Goal: Task Accomplishment & Management: Use online tool/utility

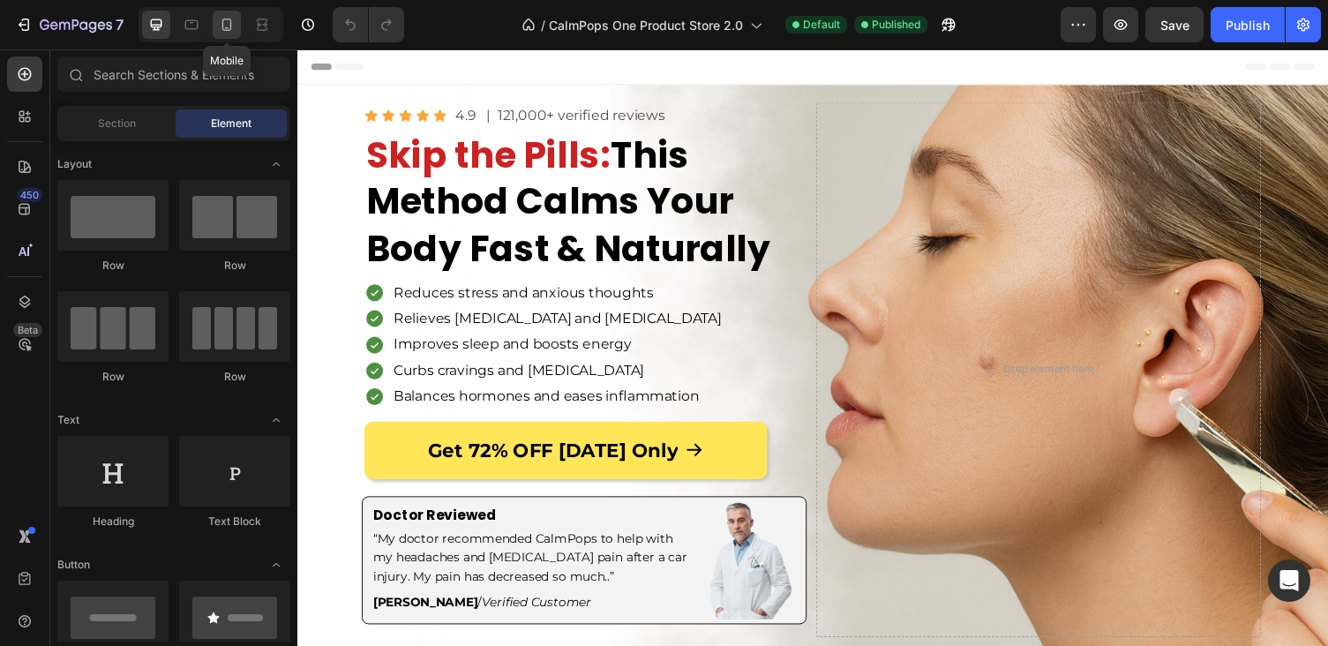
click at [219, 26] on icon at bounding box center [227, 25] width 18 height 18
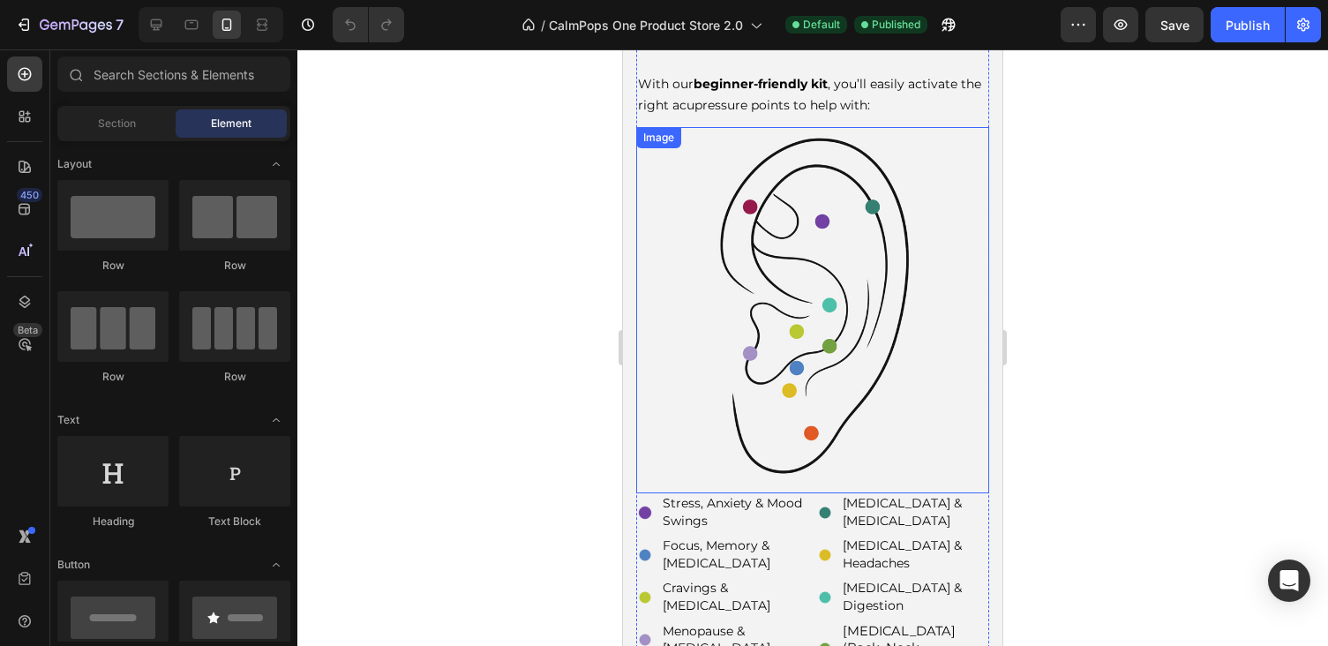
scroll to position [2485, 0]
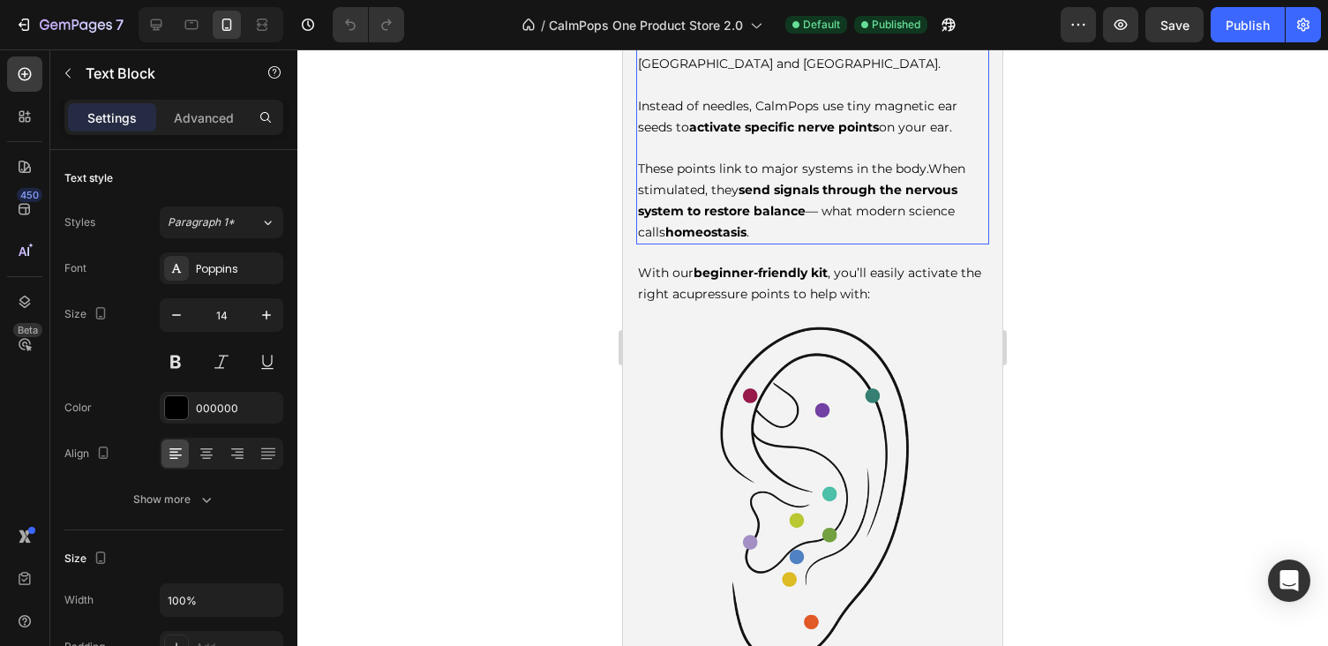
click at [779, 199] on p "These points link to major systems in the body. When stimulated, they send sign…" at bounding box center [813, 190] width 350 height 105
click at [726, 161] on span "When stimulated, they send signals through the nervous system to restore balanc…" at bounding box center [801, 200] width 327 height 79
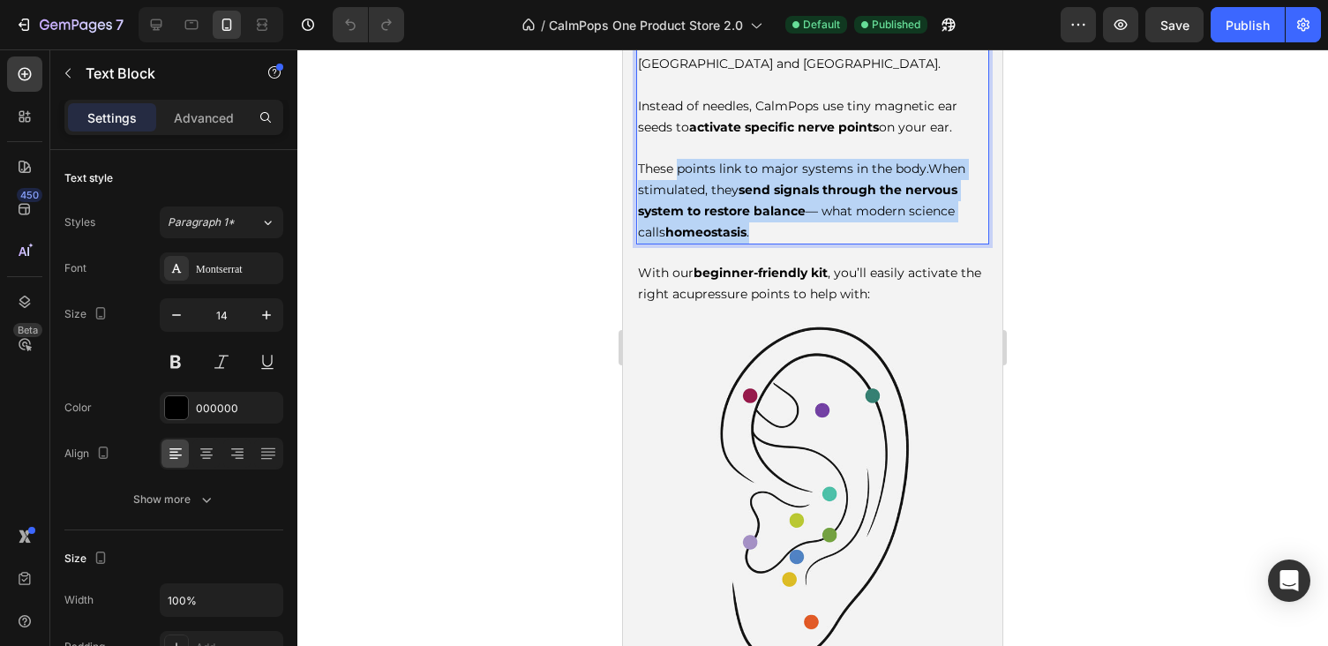
drag, startPoint x: 778, startPoint y: 184, endPoint x: 681, endPoint y: 128, distance: 112.3
click at [681, 138] on p "These points link to major systems in the body. When stimulated, they send sign…" at bounding box center [813, 190] width 350 height 105
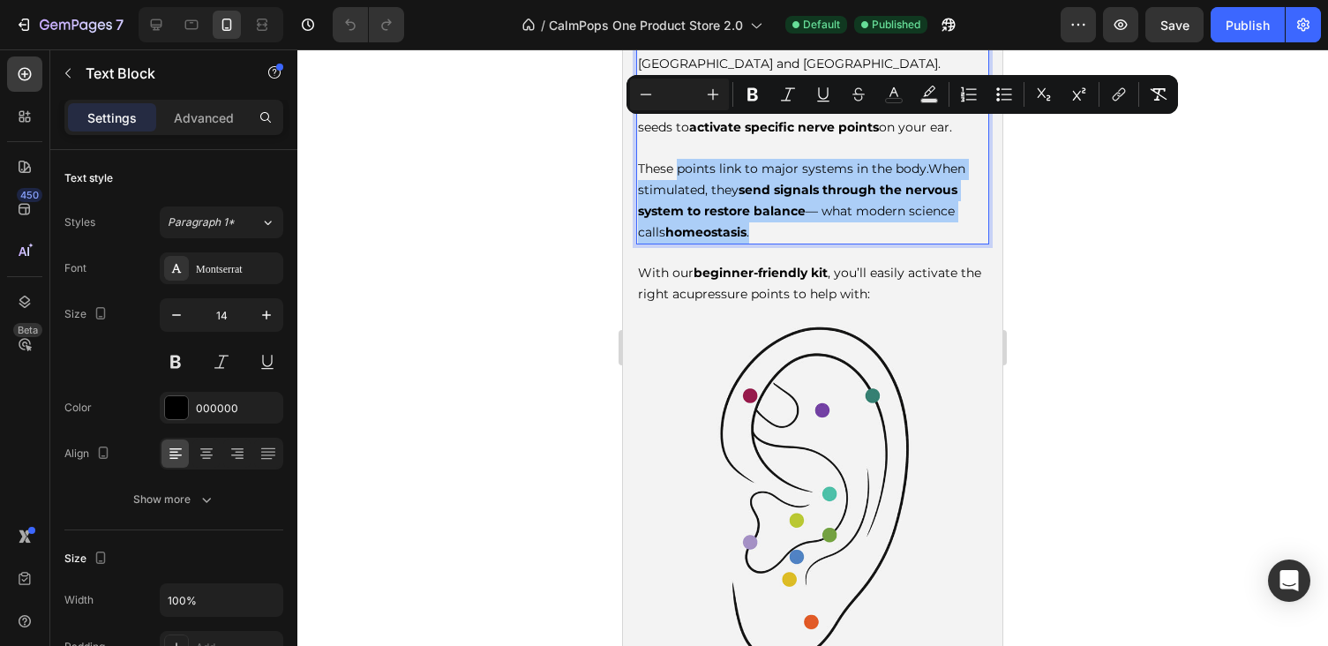
click at [1153, 184] on div at bounding box center [812, 347] width 1031 height 597
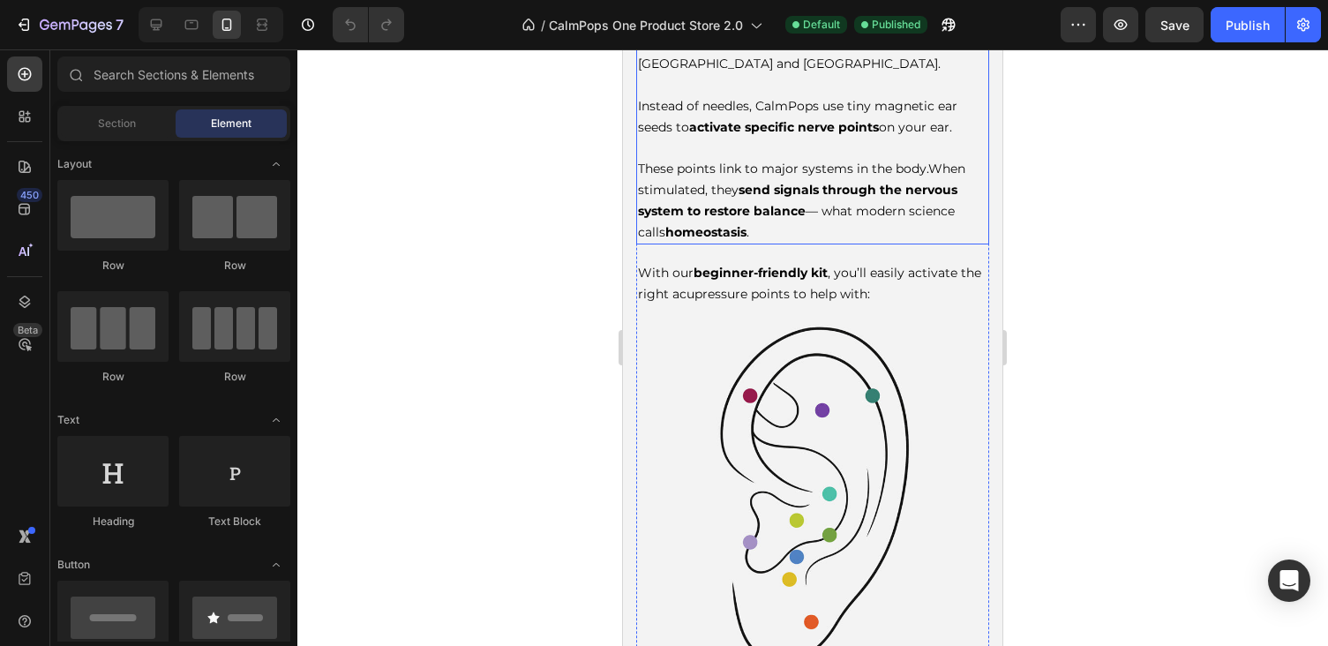
click at [902, 172] on span "When stimulated, they send signals through the nervous system to restore balanc…" at bounding box center [801, 200] width 327 height 79
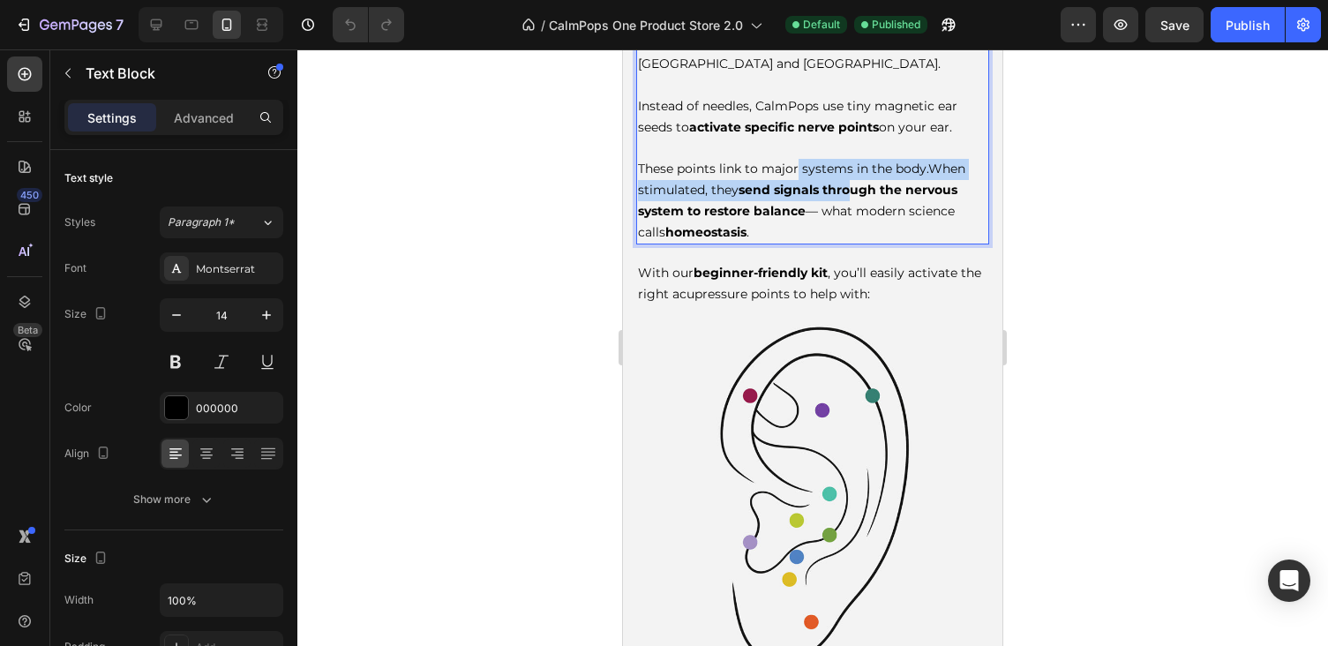
drag, startPoint x: 850, startPoint y: 149, endPoint x: 796, endPoint y: 125, distance: 58.9
click at [796, 138] on p "These points link to major systems in the body. When stimulated, they send sign…" at bounding box center [813, 190] width 350 height 105
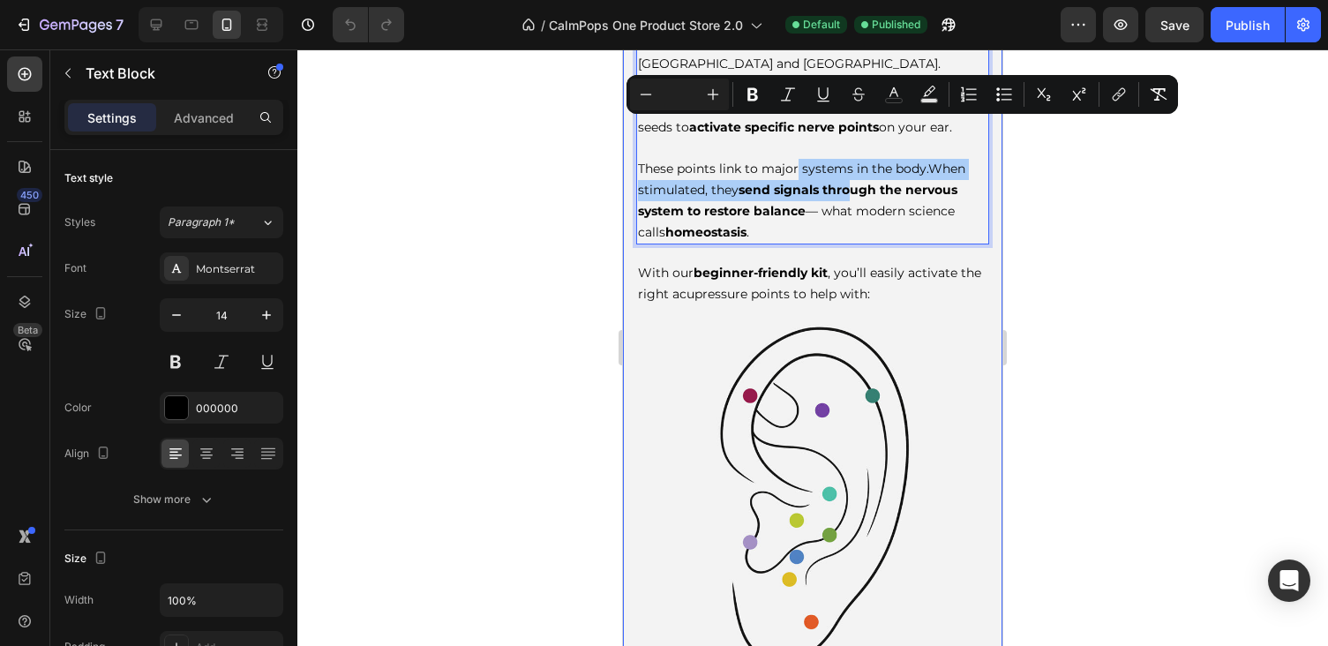
click at [1079, 361] on div at bounding box center [812, 347] width 1031 height 597
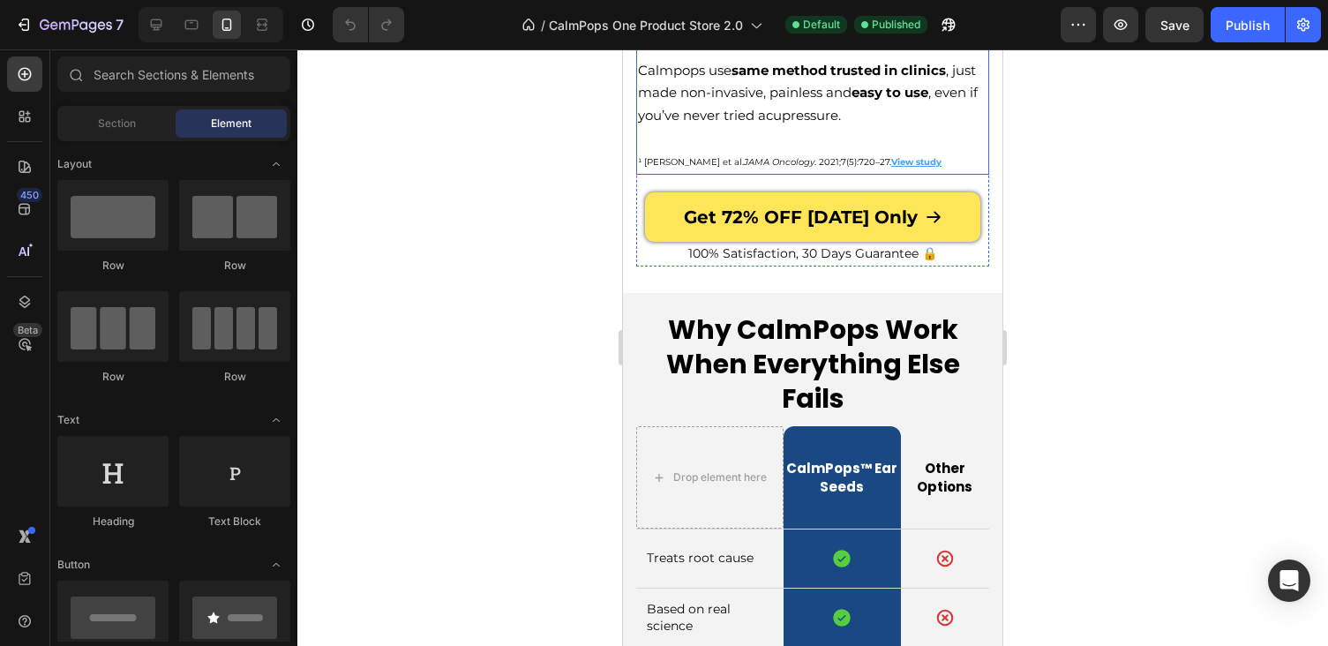
scroll to position [7206, 0]
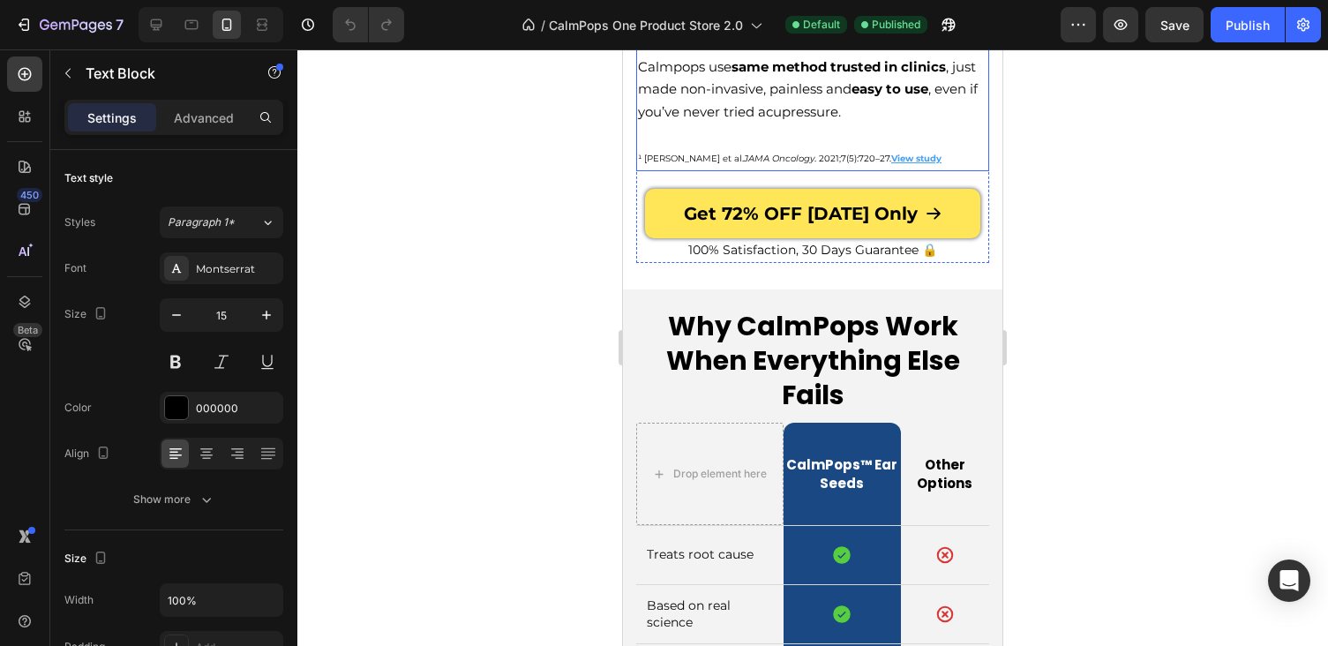
click at [915, 170] on p "¹ [PERSON_NAME] et al. JAMA Oncology . 2021;7(5):720–27. View study" at bounding box center [813, 158] width 350 height 25
click at [922, 170] on p "¹ [PERSON_NAME] et al. JAMA Oncology . 2021;7(5):720–27. View study ⁠⁠⁠⁠⁠⁠⁠" at bounding box center [813, 158] width 350 height 25
click at [849, 124] on p "Calmpops use same method trusted in clinics , just made non-invasive, painless …" at bounding box center [813, 90] width 350 height 68
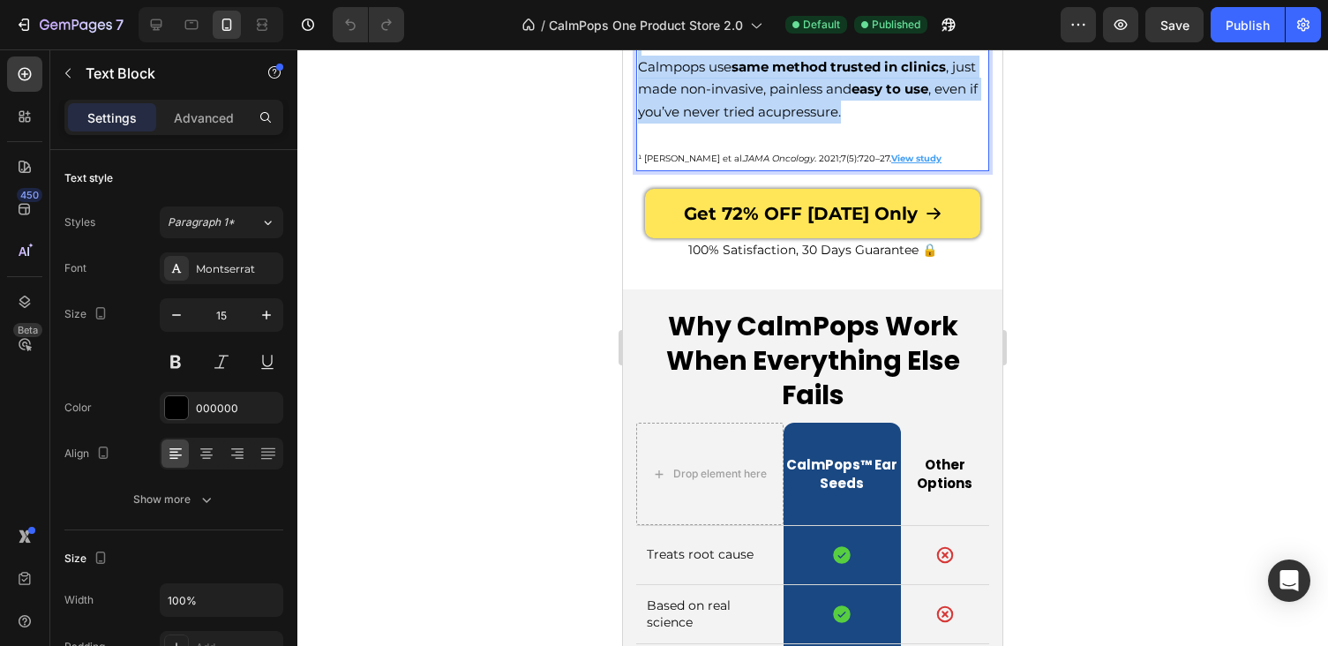
drag, startPoint x: 860, startPoint y: 434, endPoint x: 585, endPoint y: 79, distance: 449.3
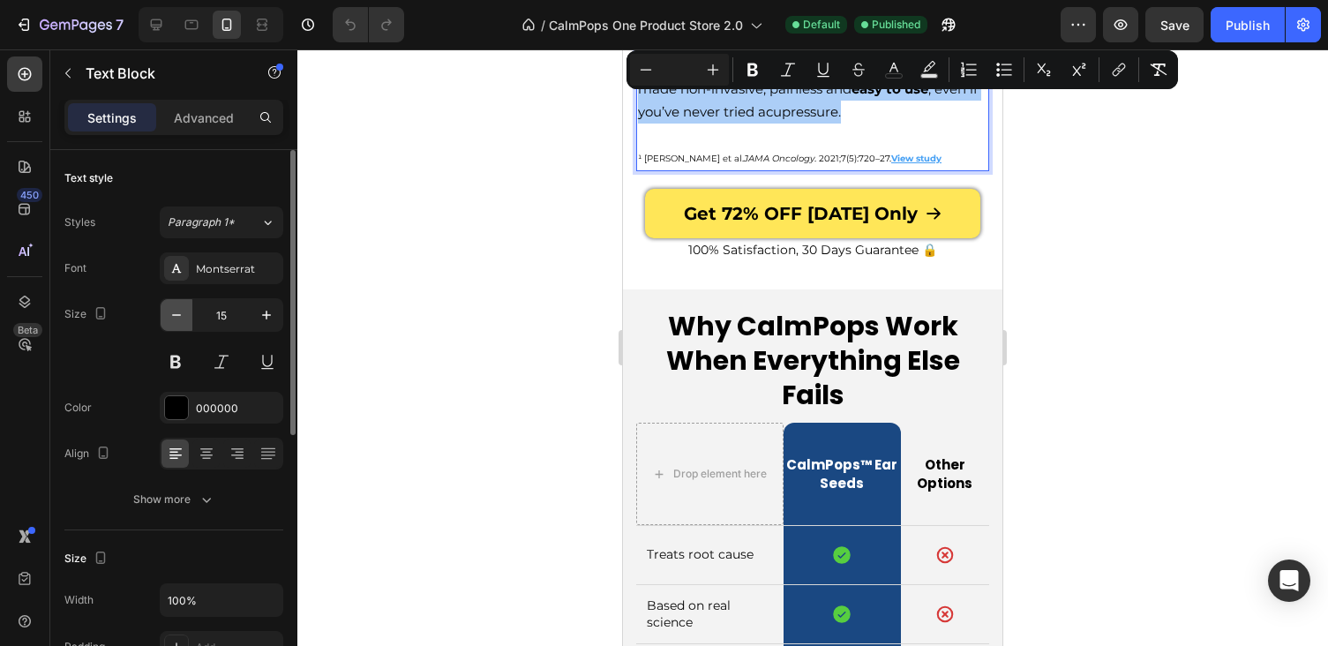
click at [181, 310] on icon "button" at bounding box center [177, 315] width 18 height 18
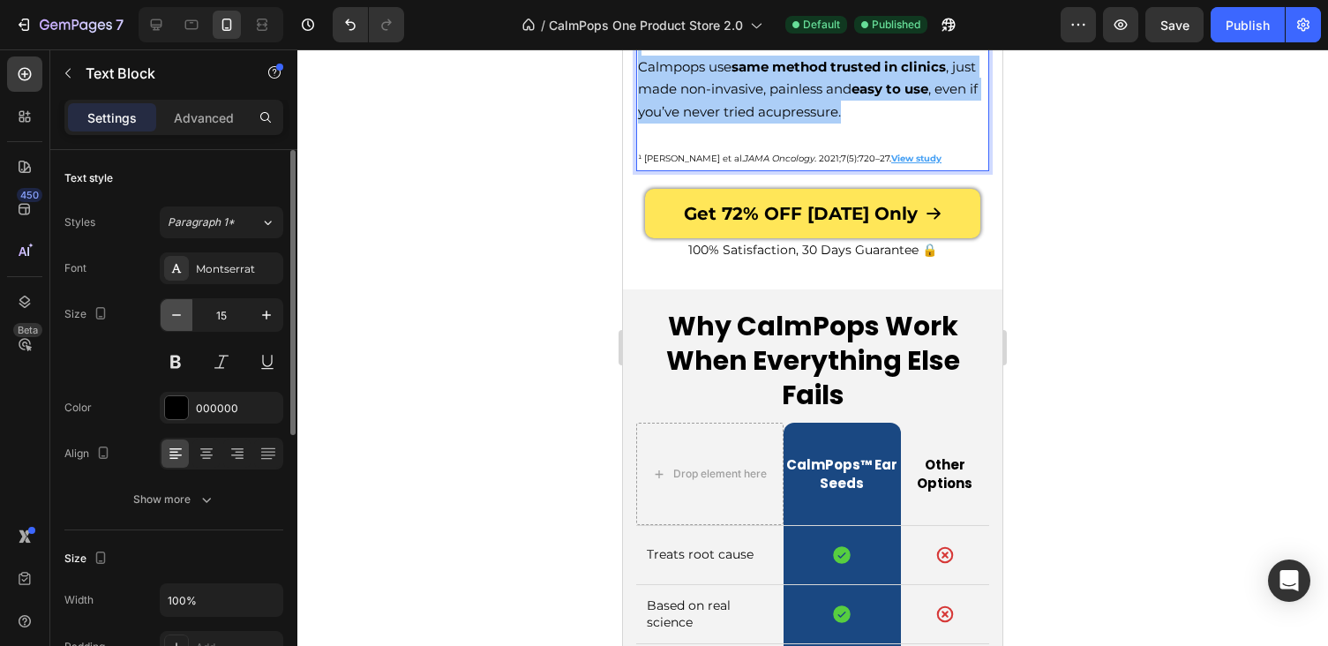
type input "14"
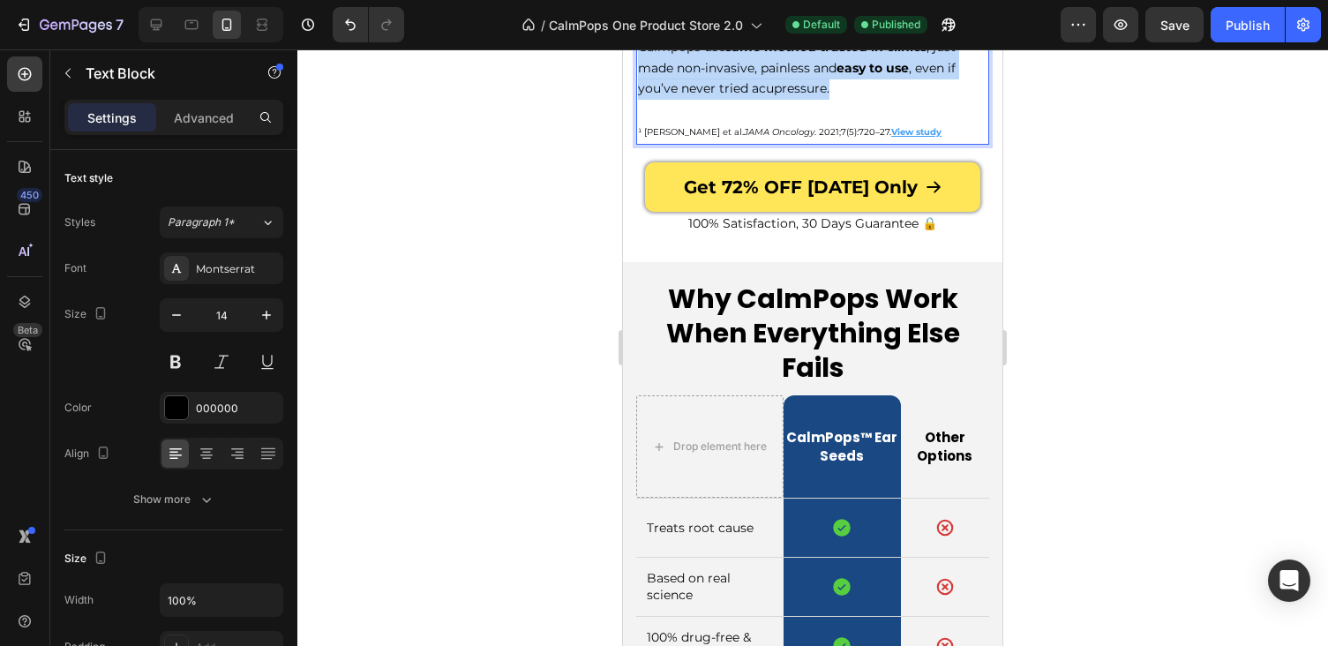
drag, startPoint x: 835, startPoint y: 401, endPoint x: 657, endPoint y: 345, distance: 186.8
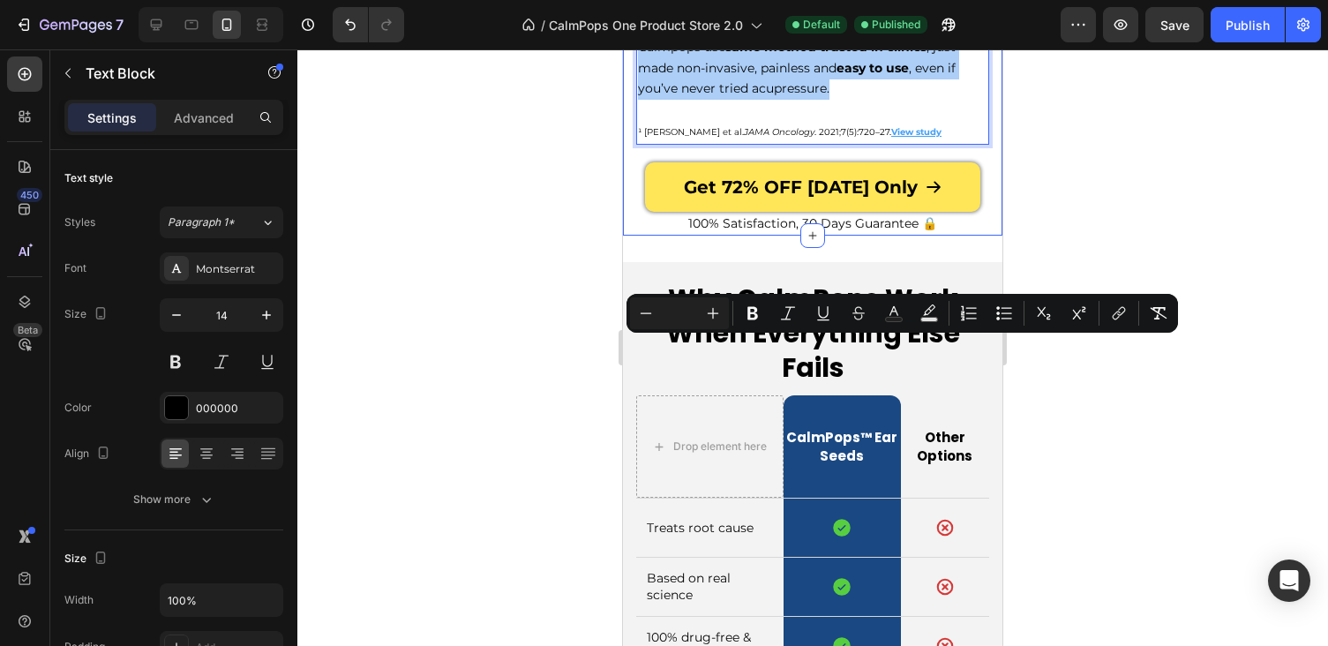
click at [526, 414] on div at bounding box center [812, 347] width 1031 height 597
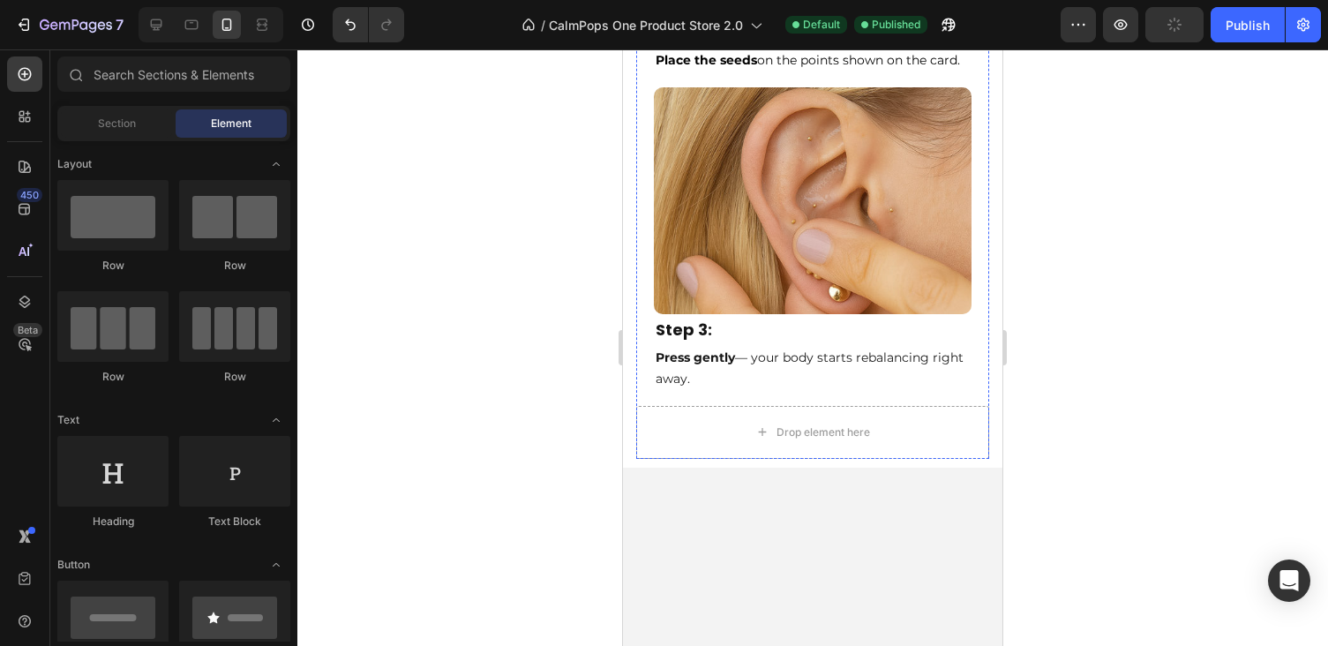
scroll to position [8356, 0]
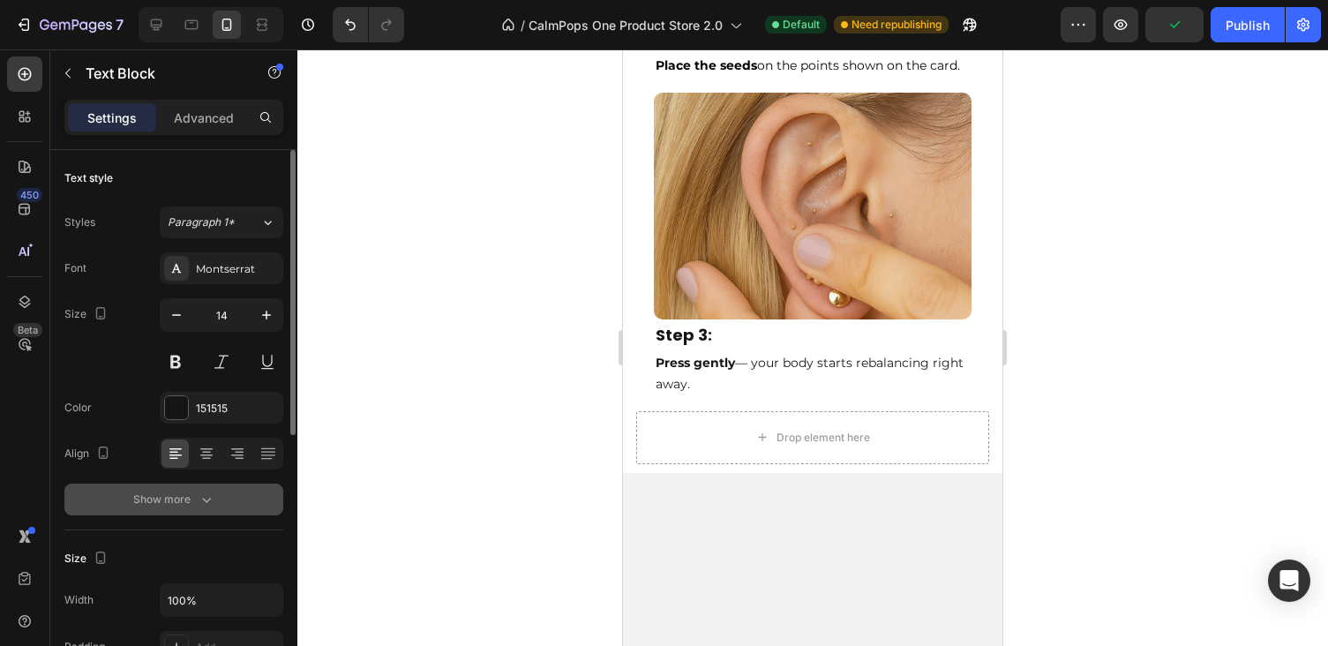
click at [166, 494] on div "Show more" at bounding box center [174, 500] width 82 height 18
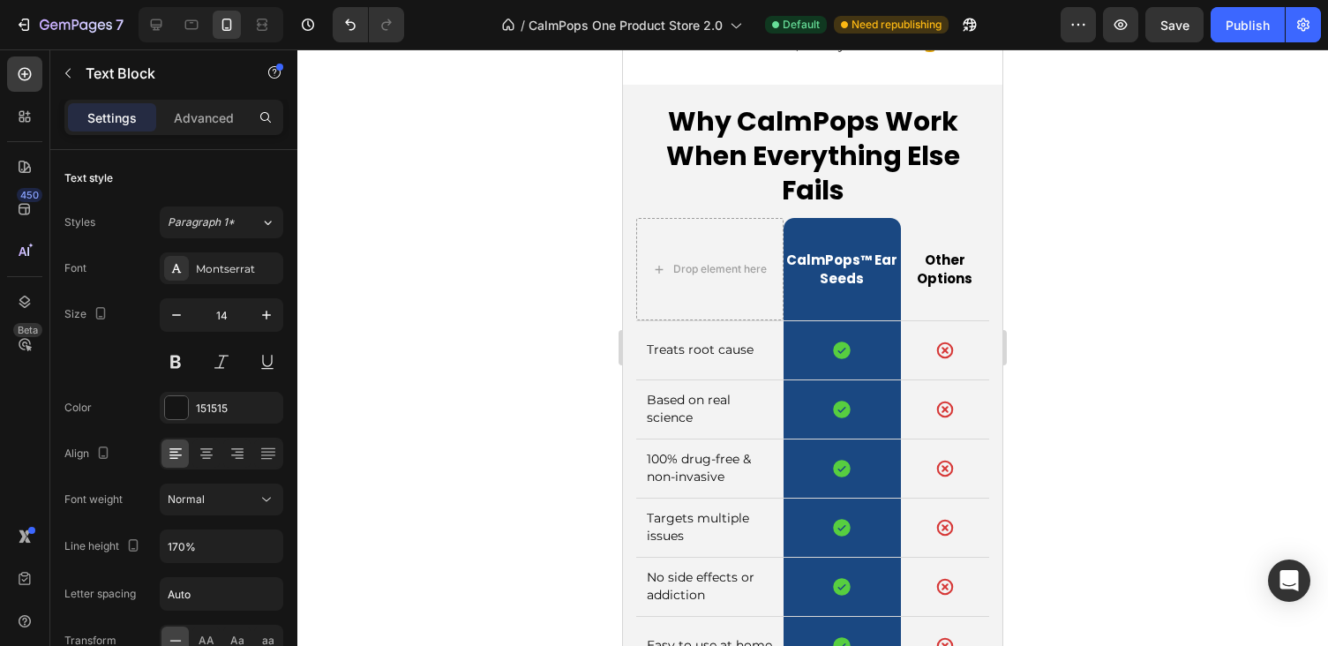
scroll to position [7295, 0]
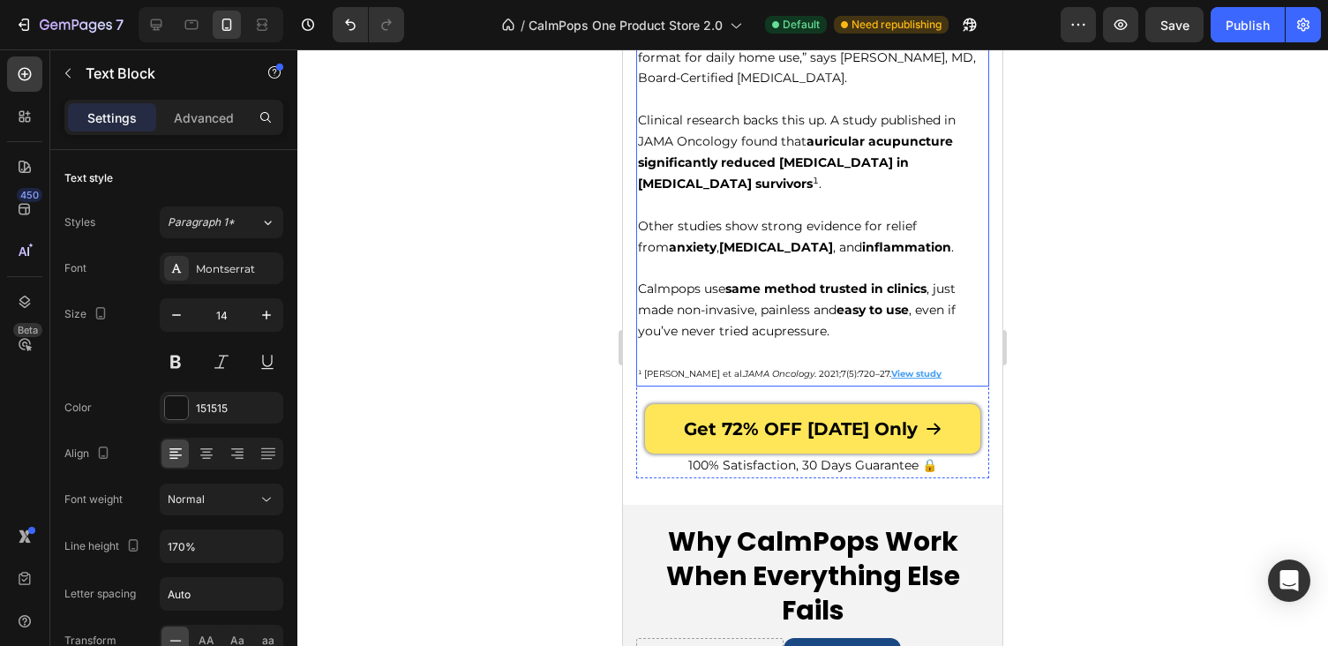
click at [762, 184] on p "Clinical research backs this up. A study published in JAMA Oncology found that …" at bounding box center [813, 152] width 350 height 85
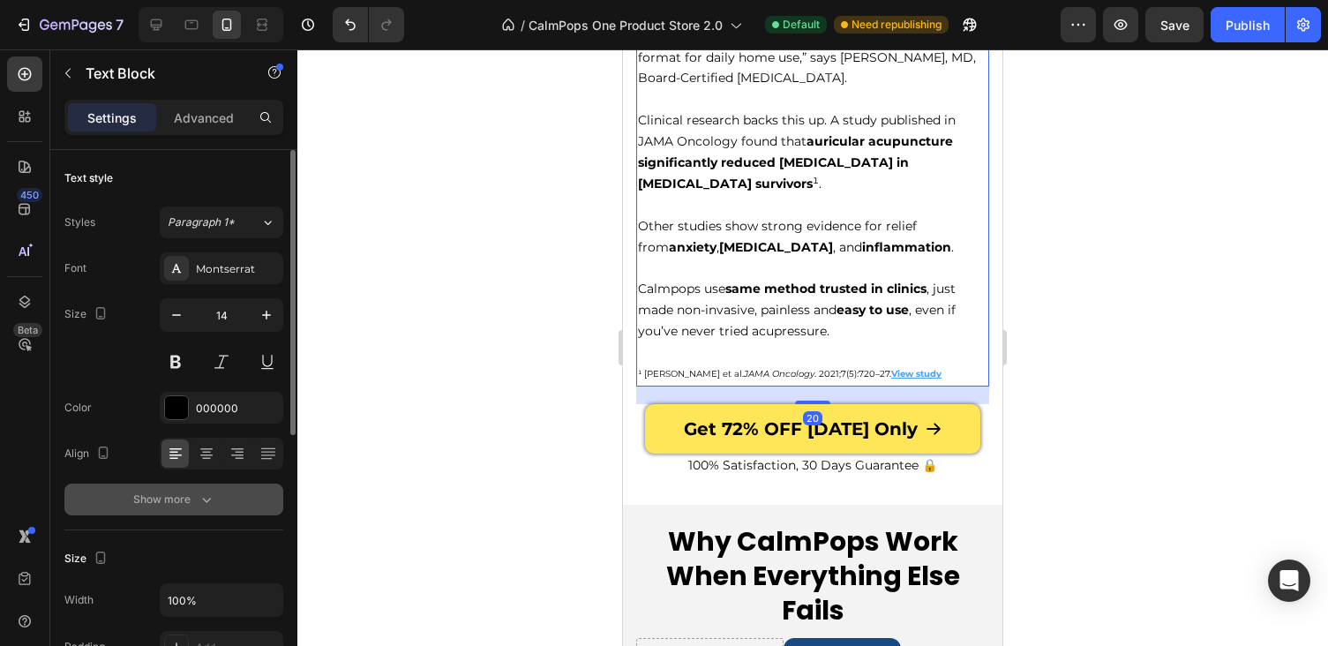
click at [175, 513] on button "Show more" at bounding box center [173, 500] width 219 height 32
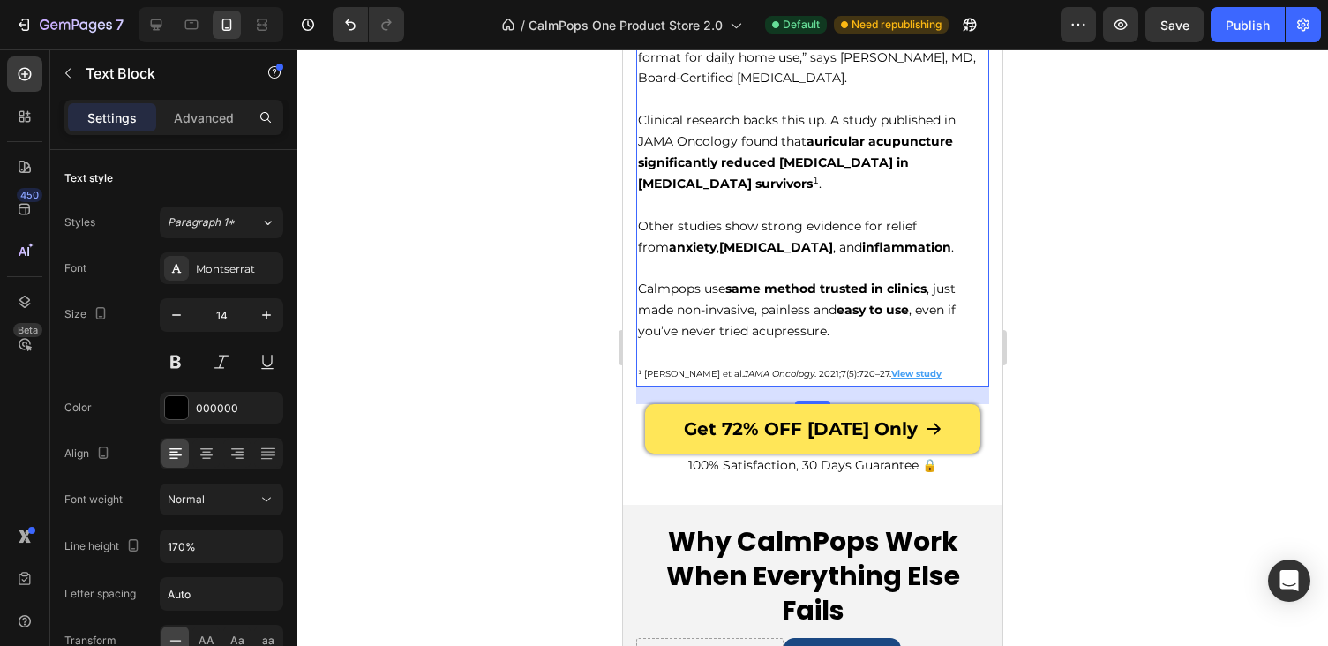
click at [1074, 350] on div at bounding box center [812, 347] width 1031 height 597
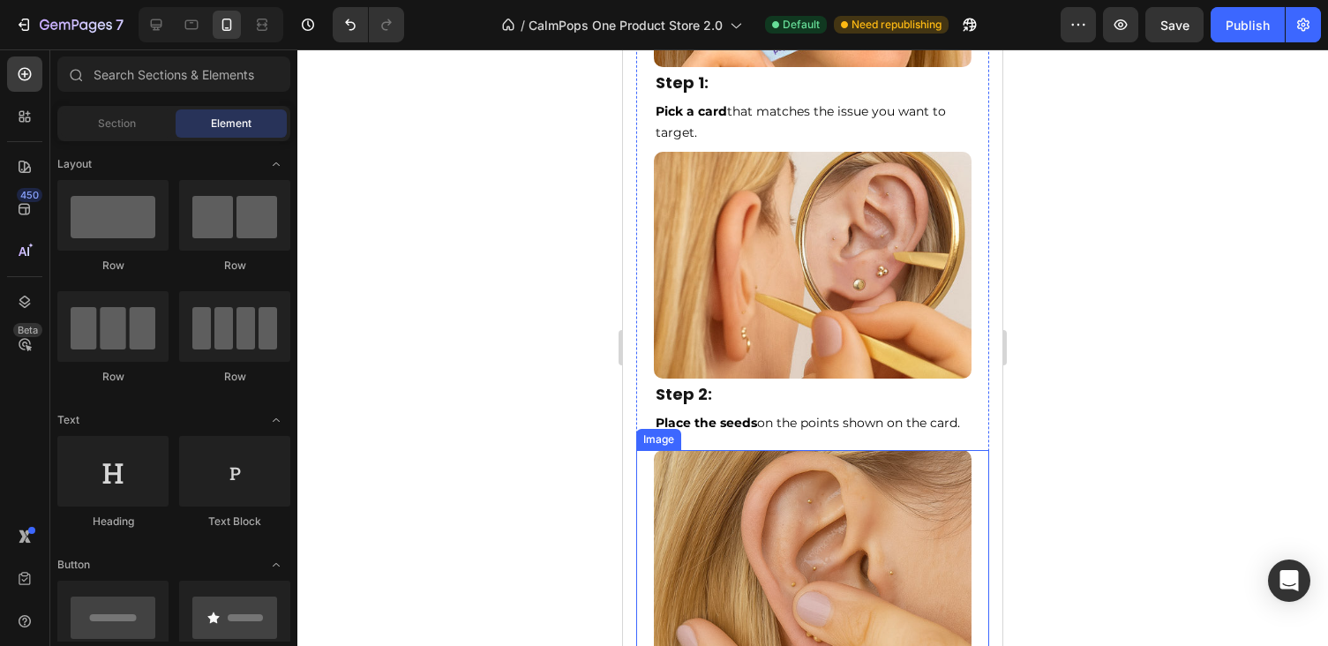
scroll to position [8728, 0]
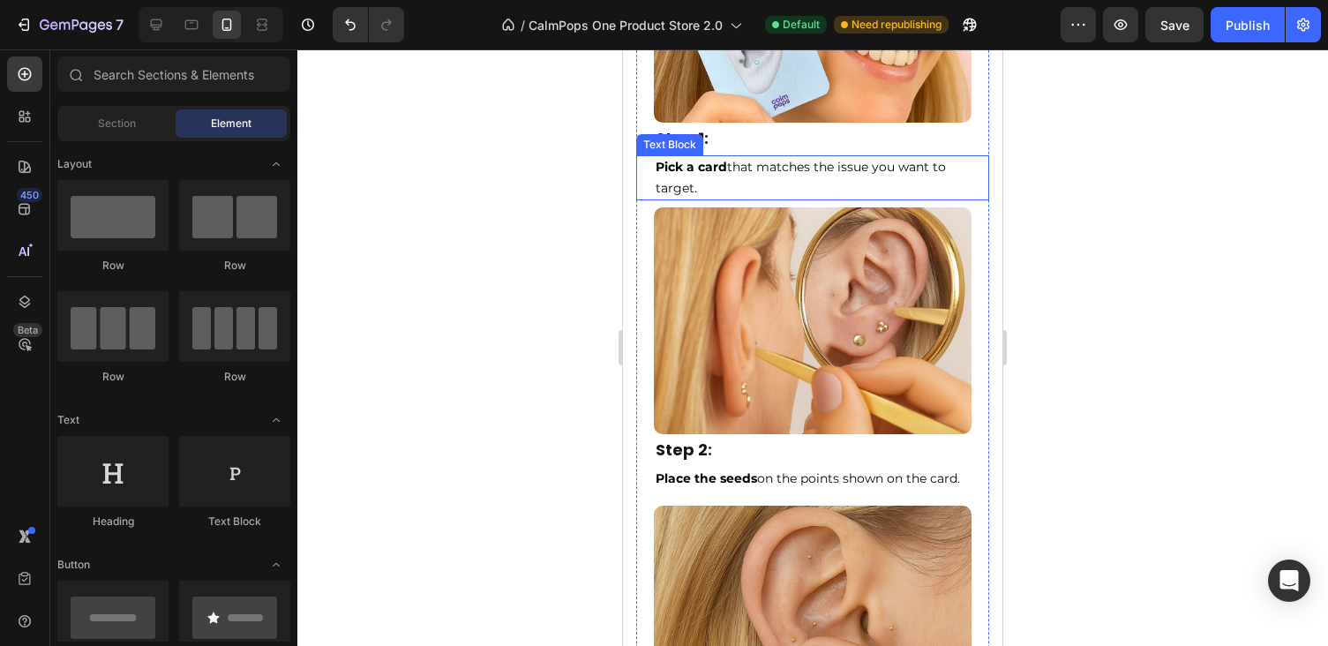
click at [714, 167] on strong "Pick a card" at bounding box center [691, 167] width 71 height 16
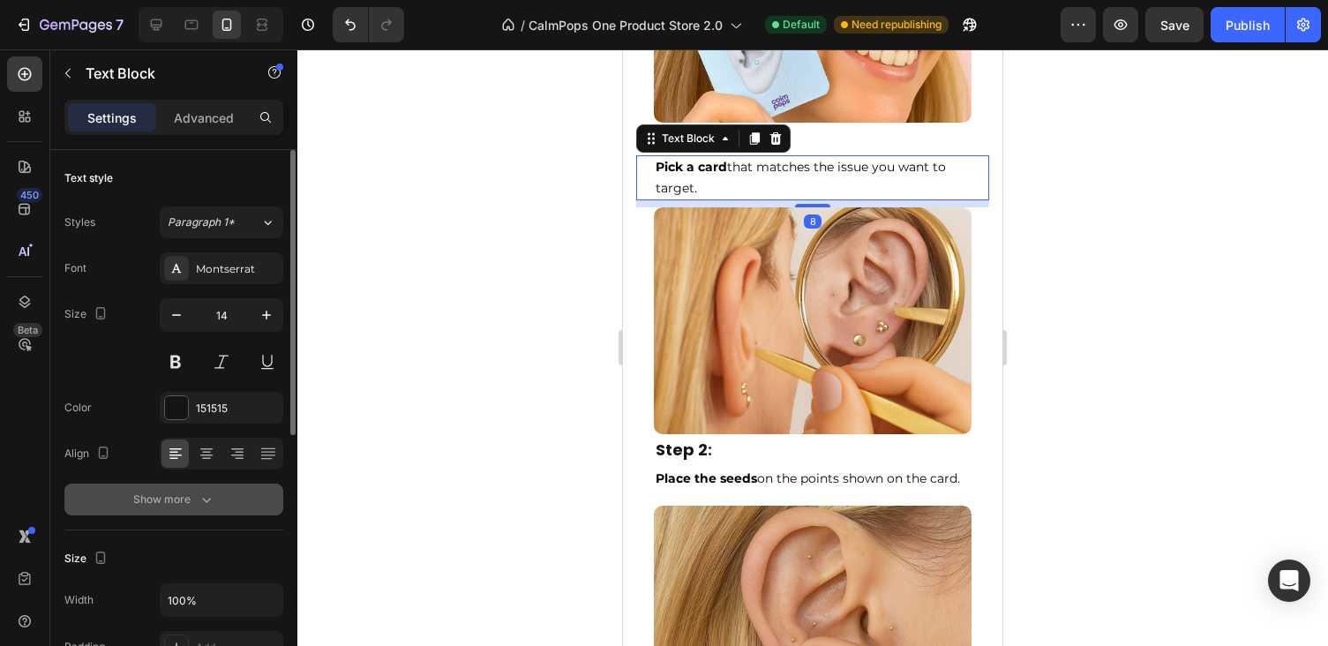
click at [198, 503] on icon "button" at bounding box center [207, 500] width 18 height 18
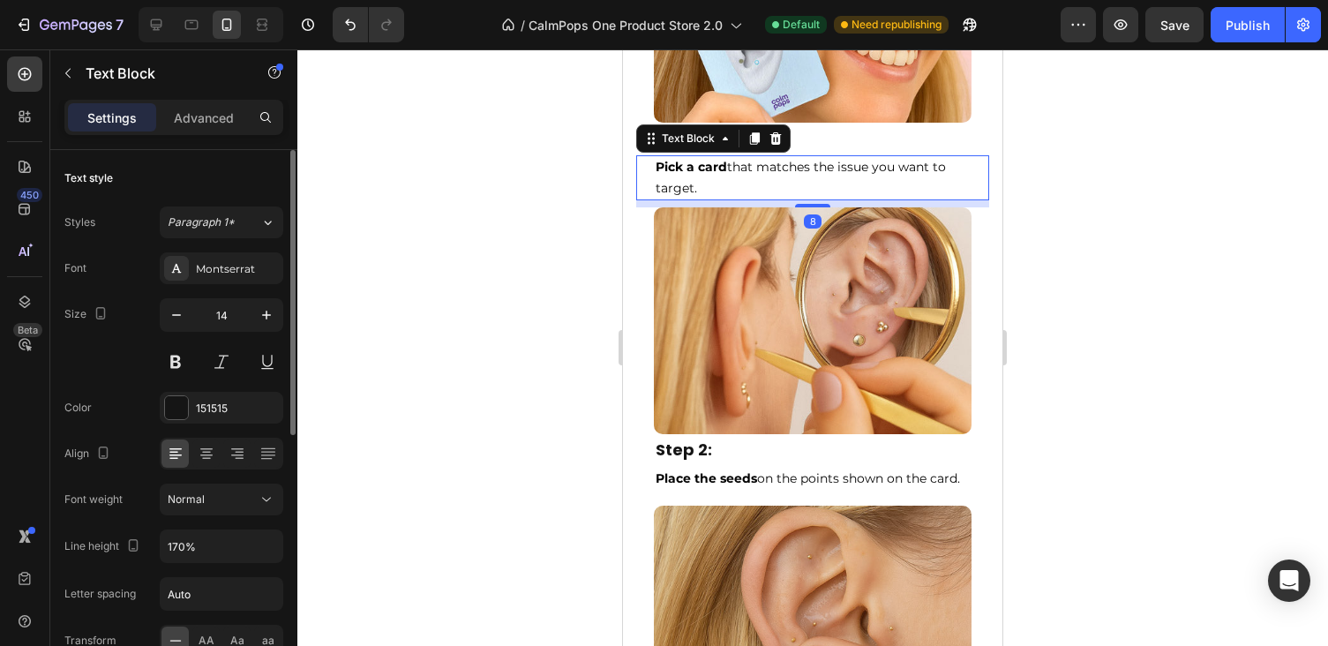
scroll to position [39, 0]
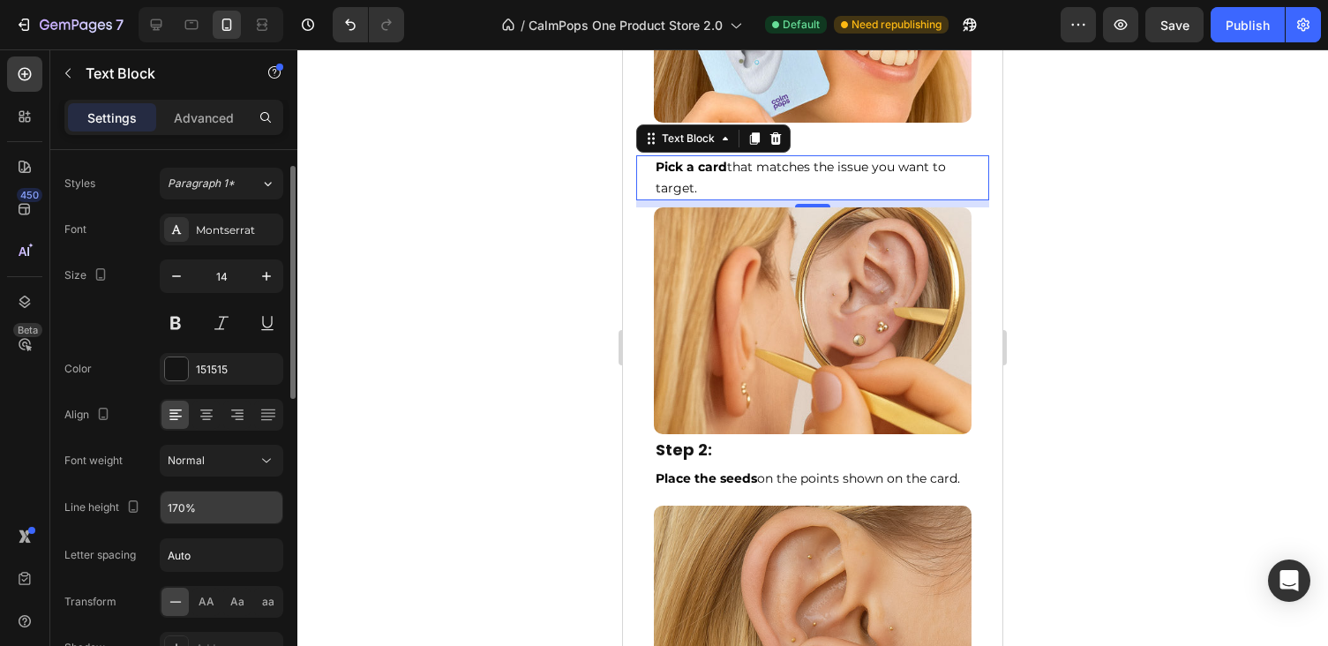
click at [185, 510] on input "170%" at bounding box center [222, 508] width 122 height 32
click at [177, 508] on input "170%" at bounding box center [222, 508] width 122 height 32
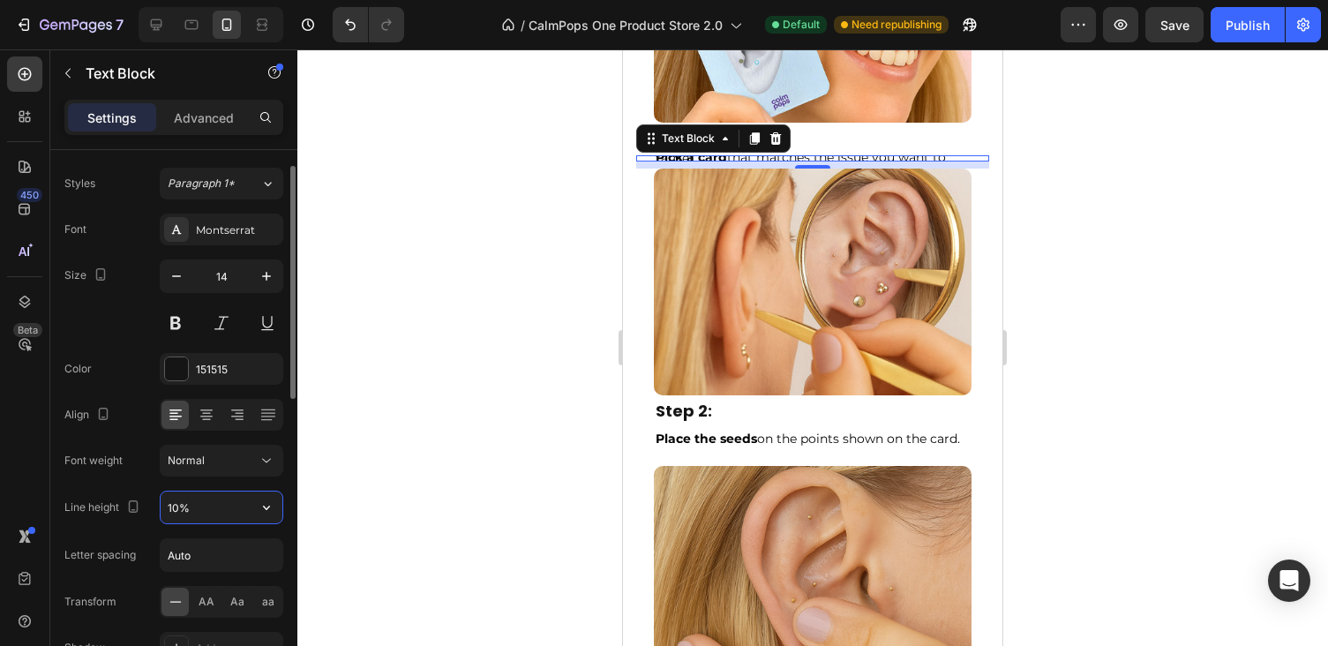
type input "150%"
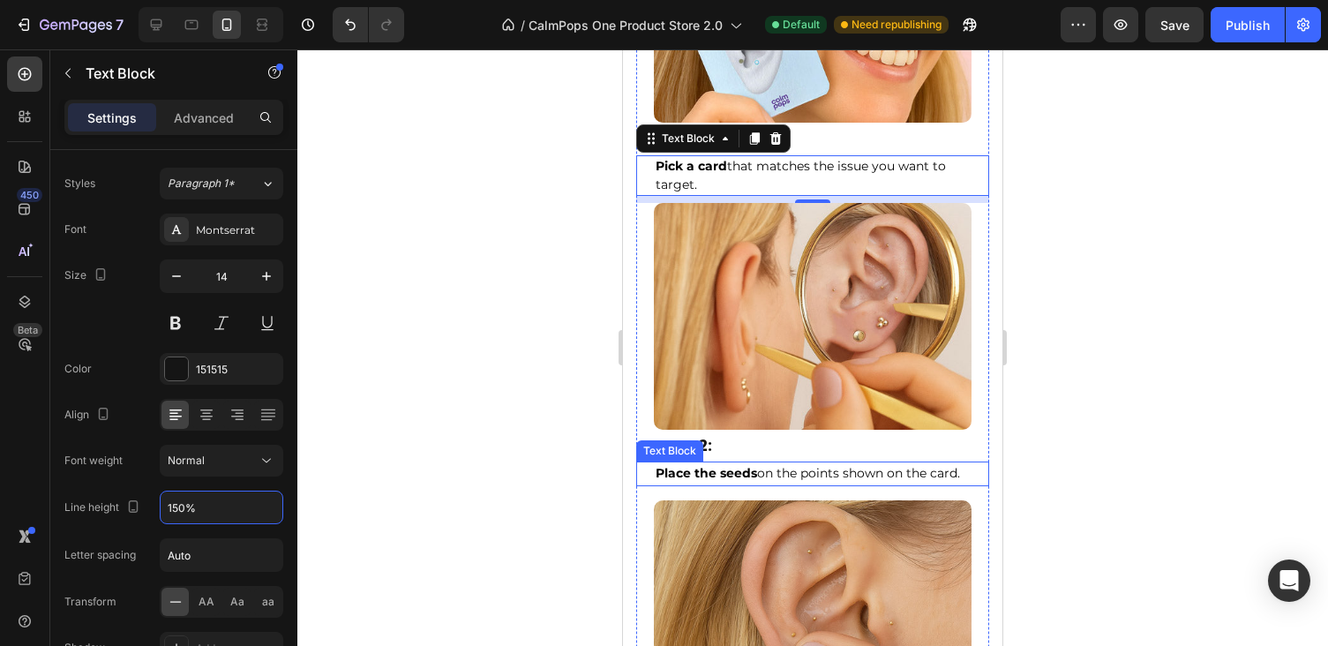
click at [691, 474] on strong "Place the seeds" at bounding box center [707, 473] width 102 height 16
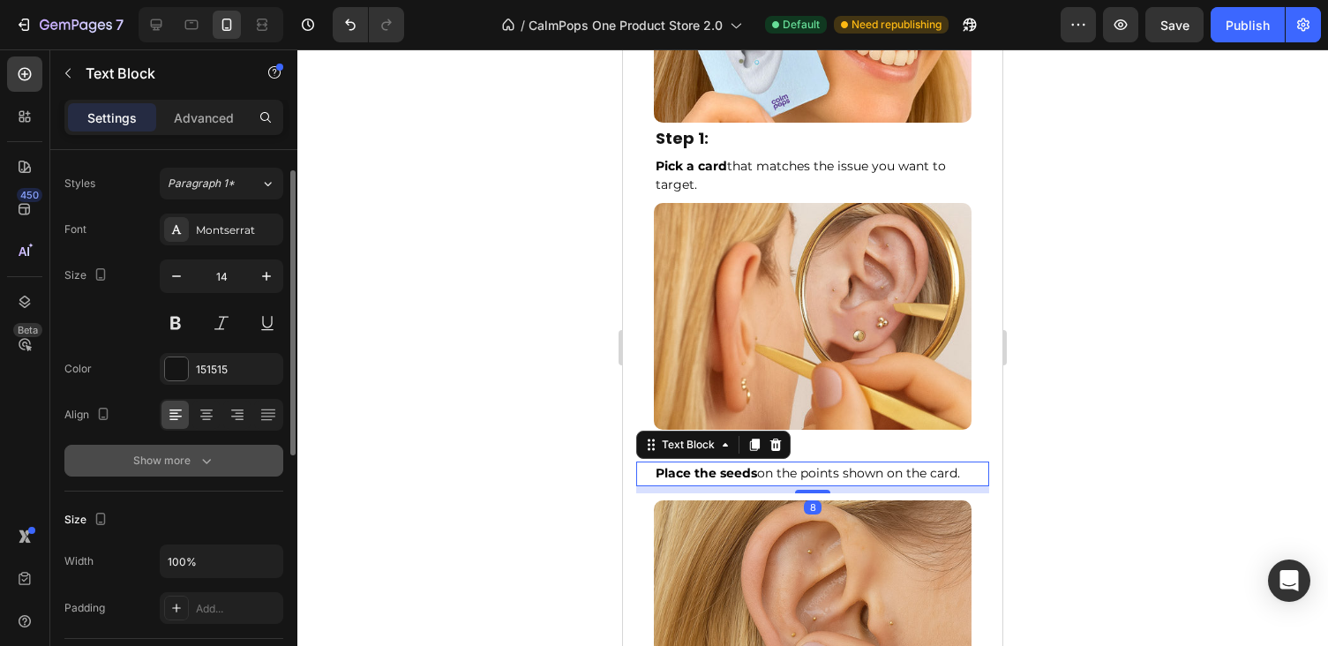
click at [180, 462] on div "Show more" at bounding box center [174, 461] width 82 height 18
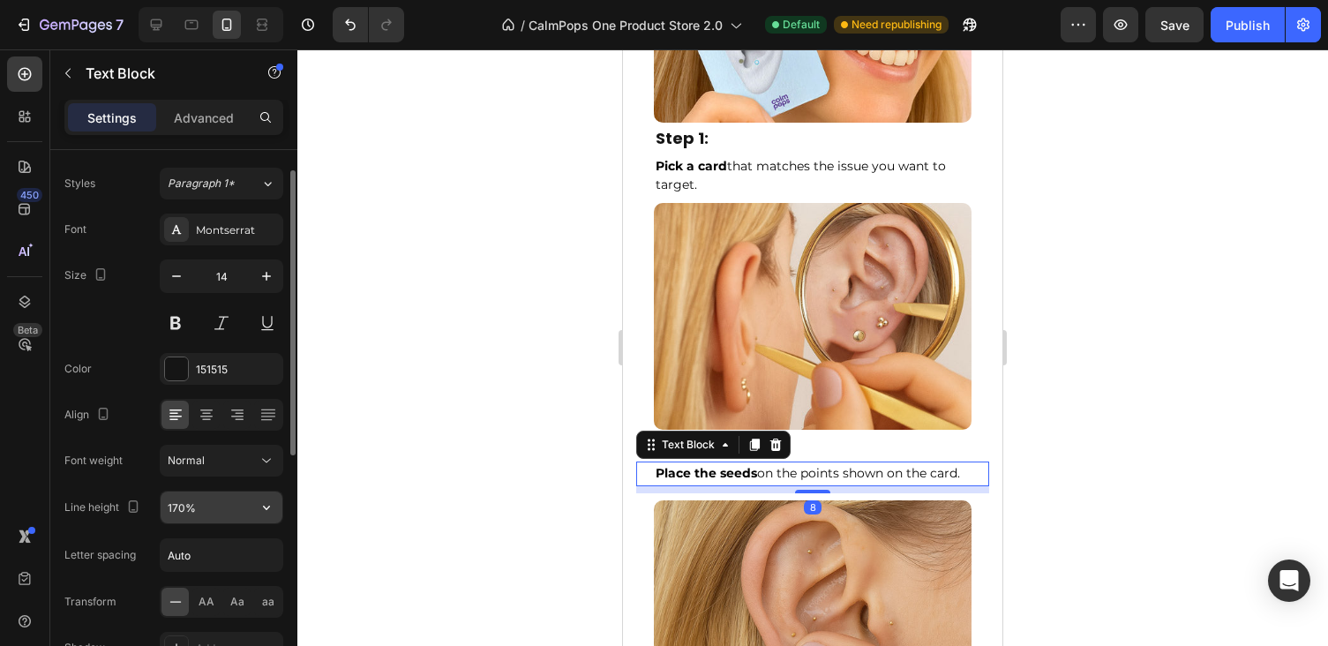
click at [176, 511] on input "170%" at bounding box center [222, 508] width 122 height 32
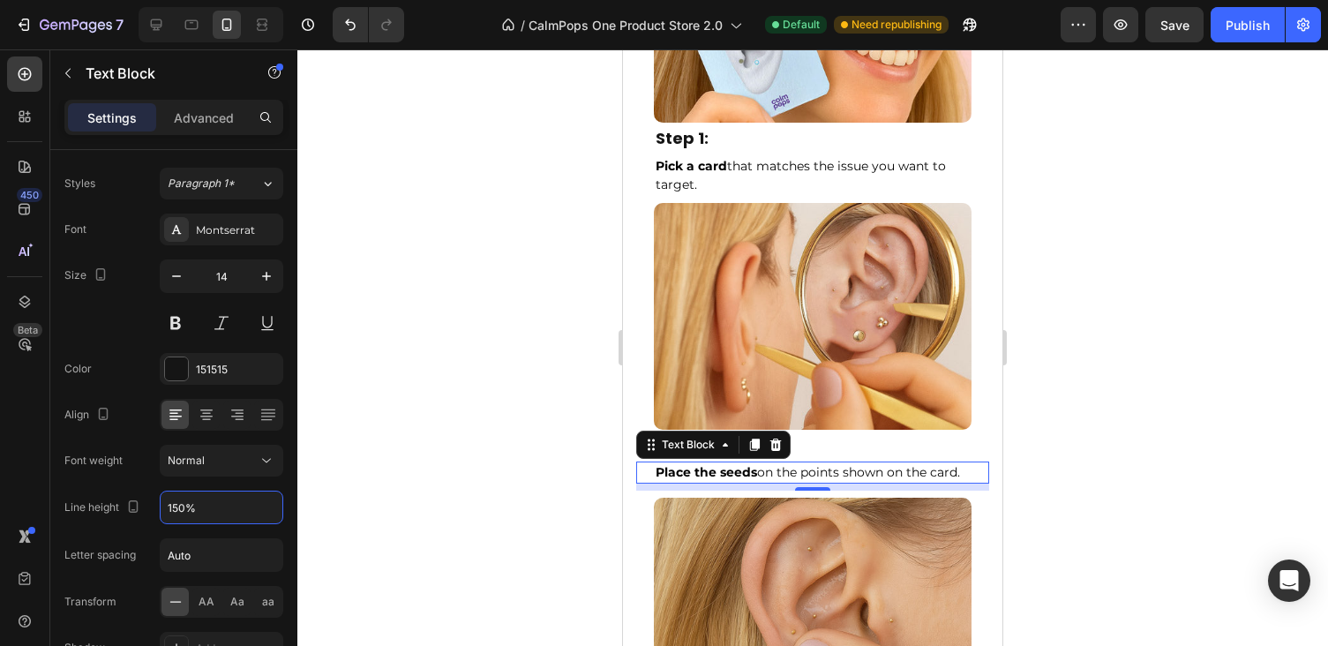
type input "150%"
click at [1074, 463] on div at bounding box center [812, 347] width 1031 height 597
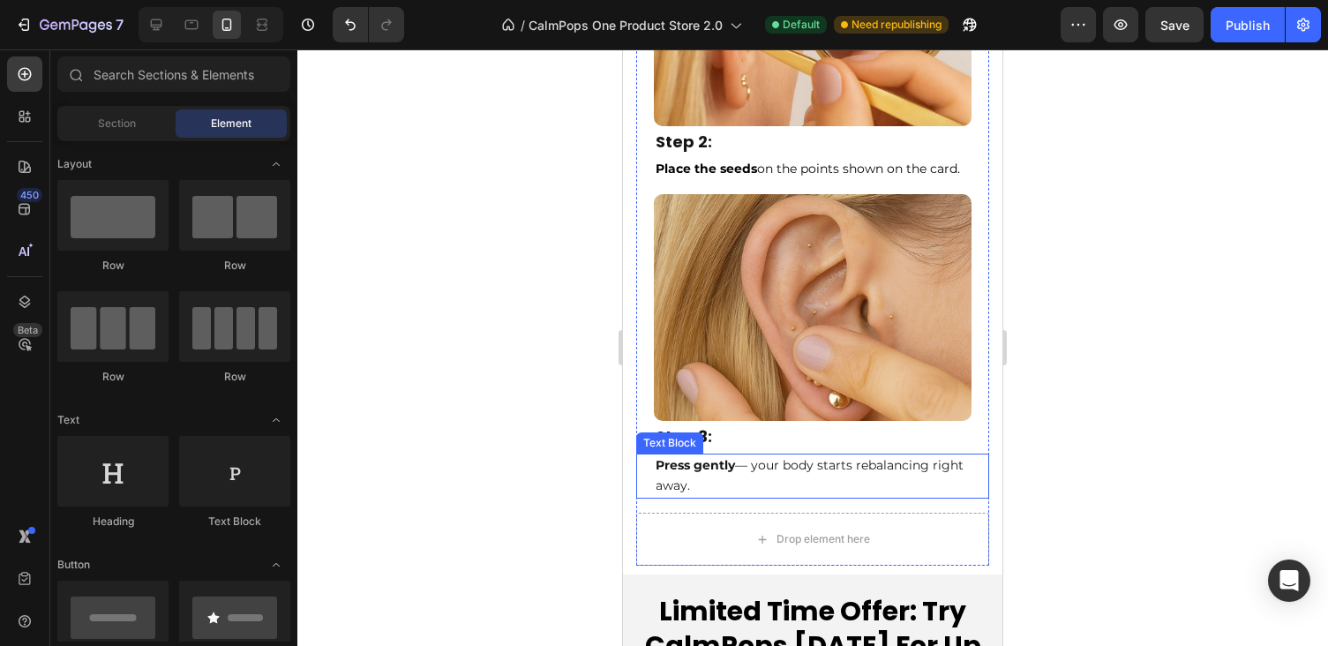
scroll to position [9041, 0]
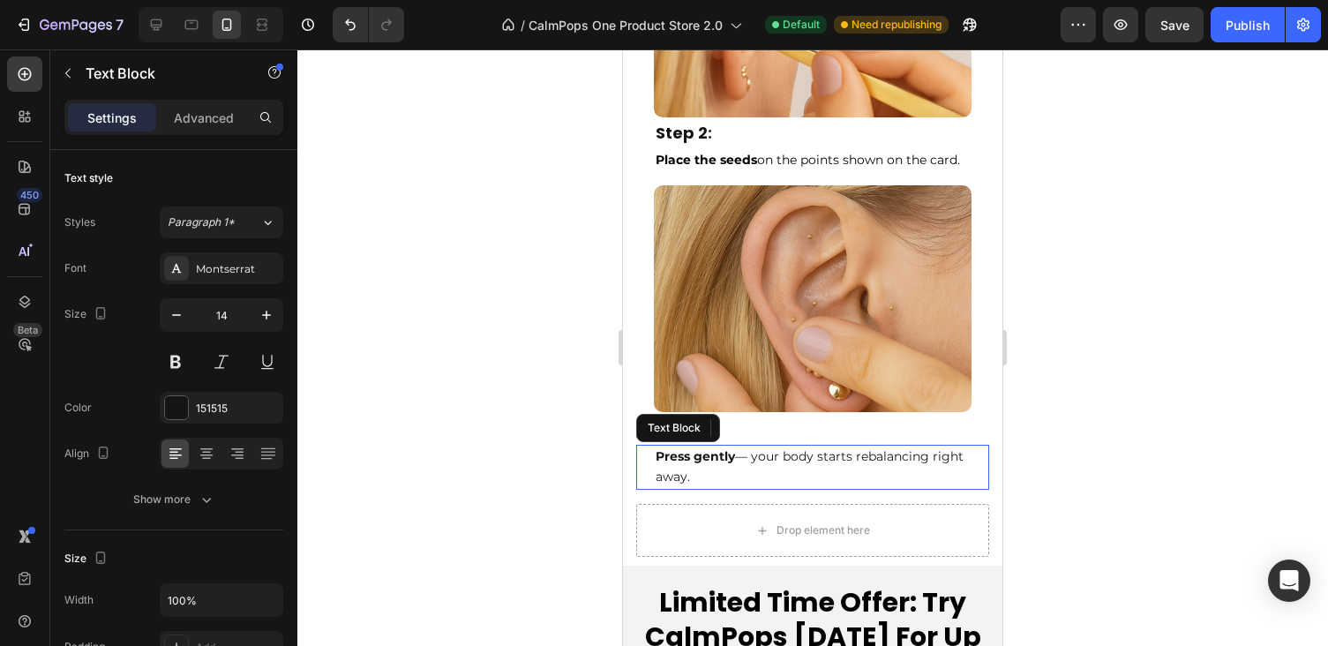
click at [768, 458] on p "Press gently — your body starts rebalancing right away." at bounding box center [813, 468] width 314 height 42
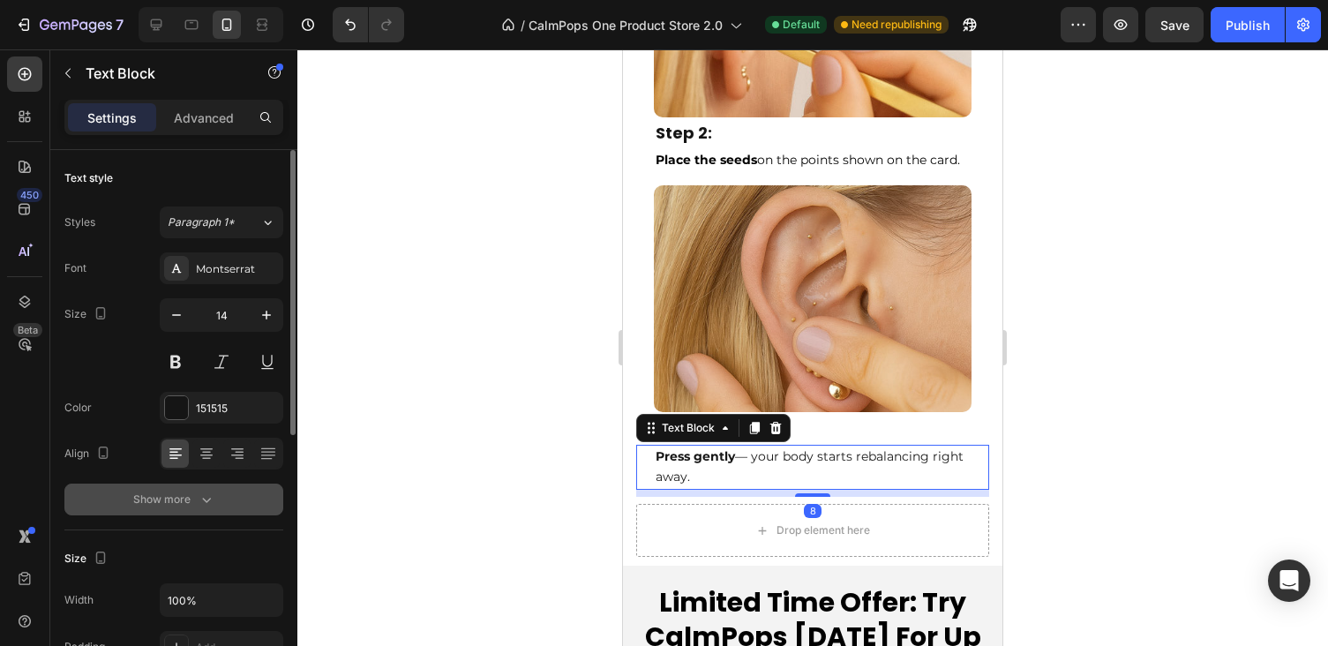
click at [166, 510] on button "Show more" at bounding box center [173, 500] width 219 height 32
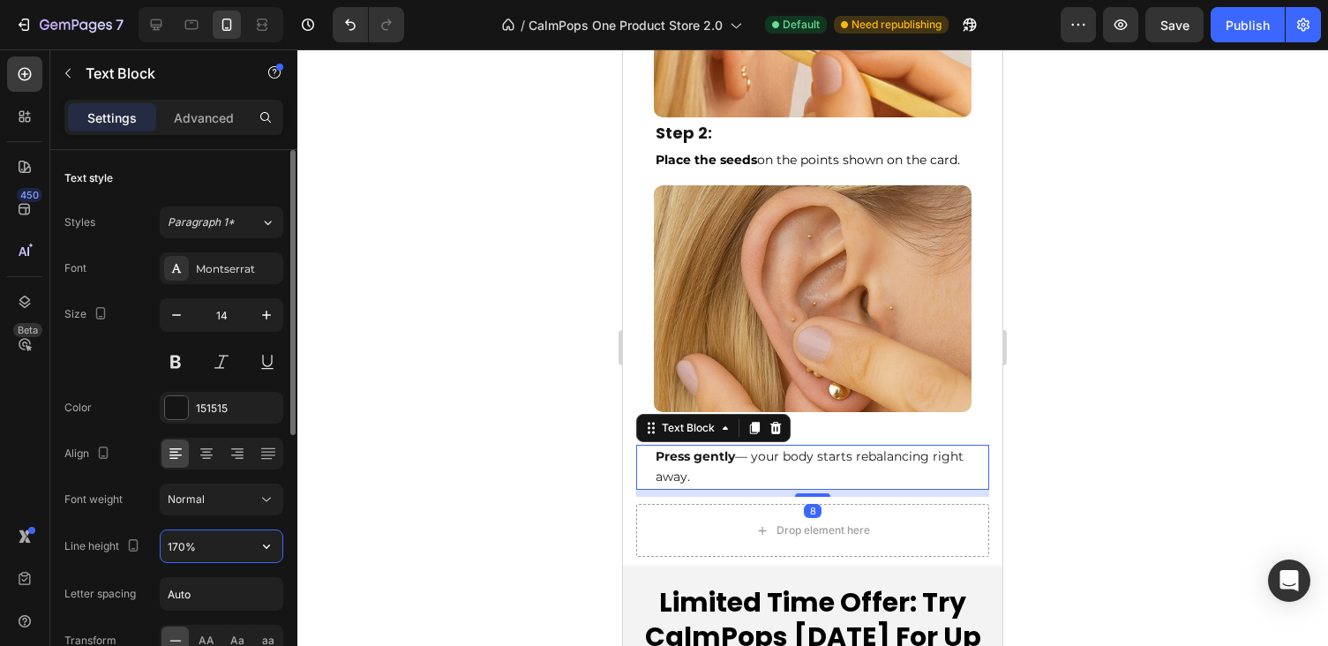
click at [179, 547] on input "170%" at bounding box center [222, 546] width 122 height 32
type input "150%"
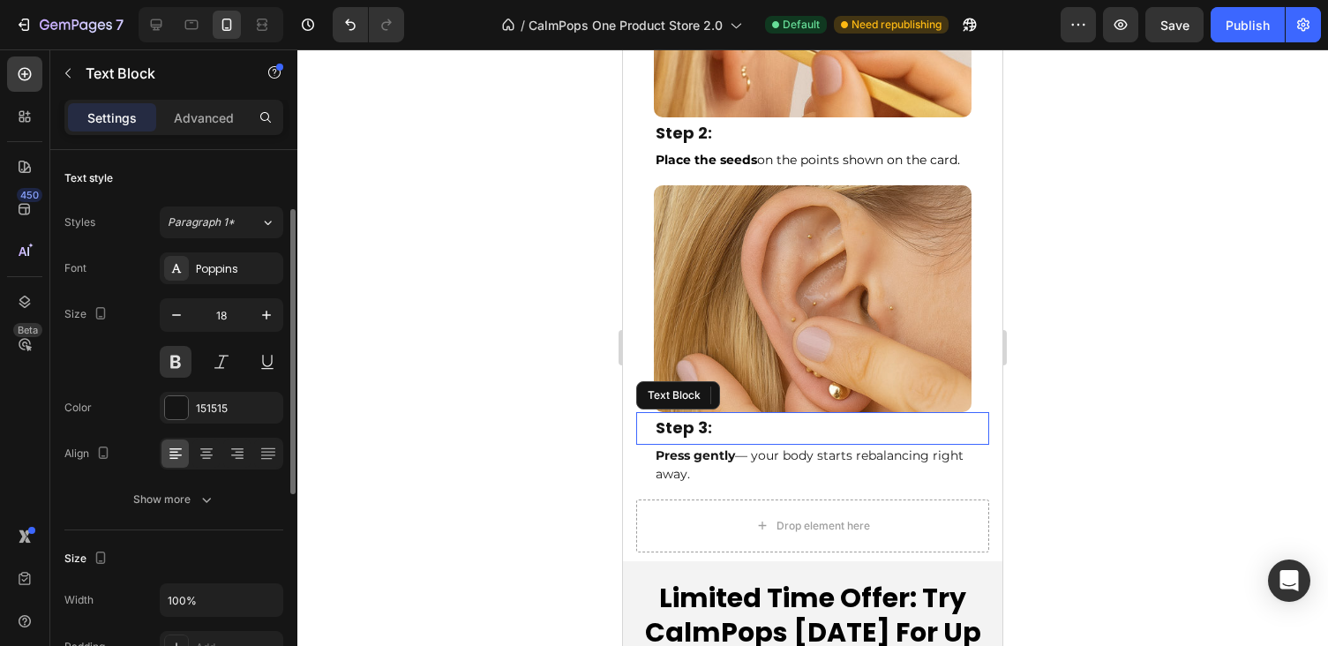
click at [853, 425] on p "Step 3:" at bounding box center [813, 428] width 314 height 28
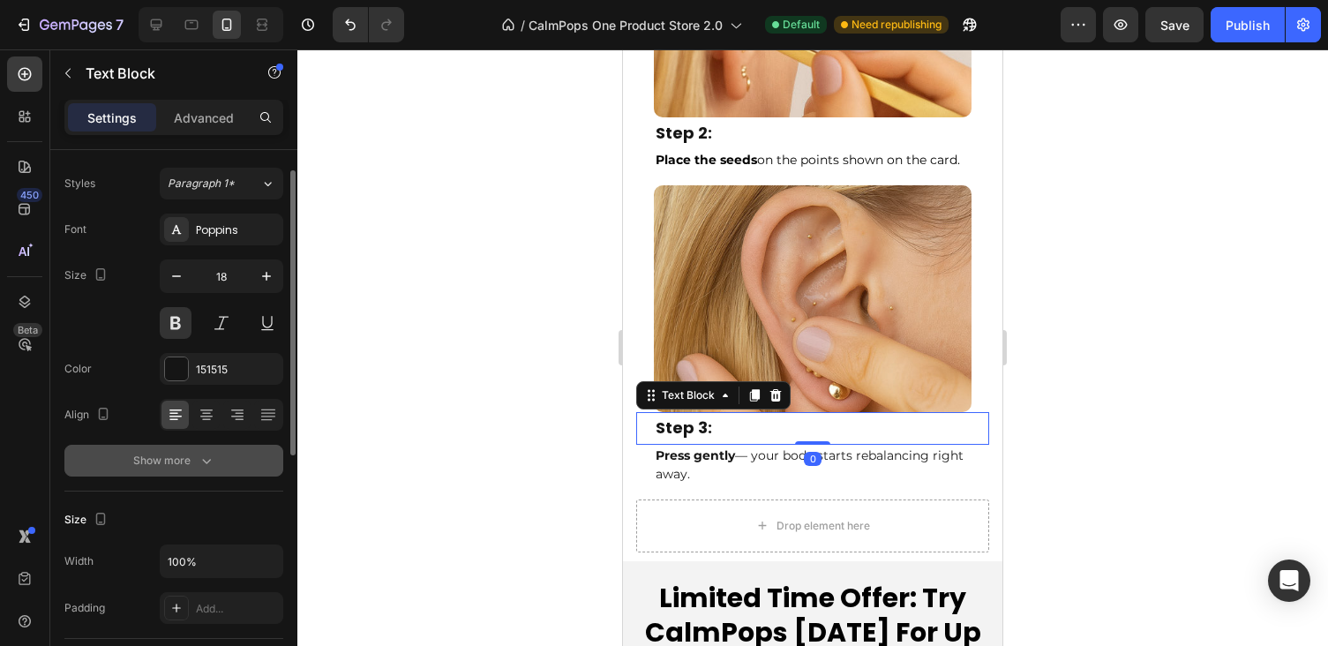
click at [188, 461] on div "Show more" at bounding box center [174, 461] width 82 height 18
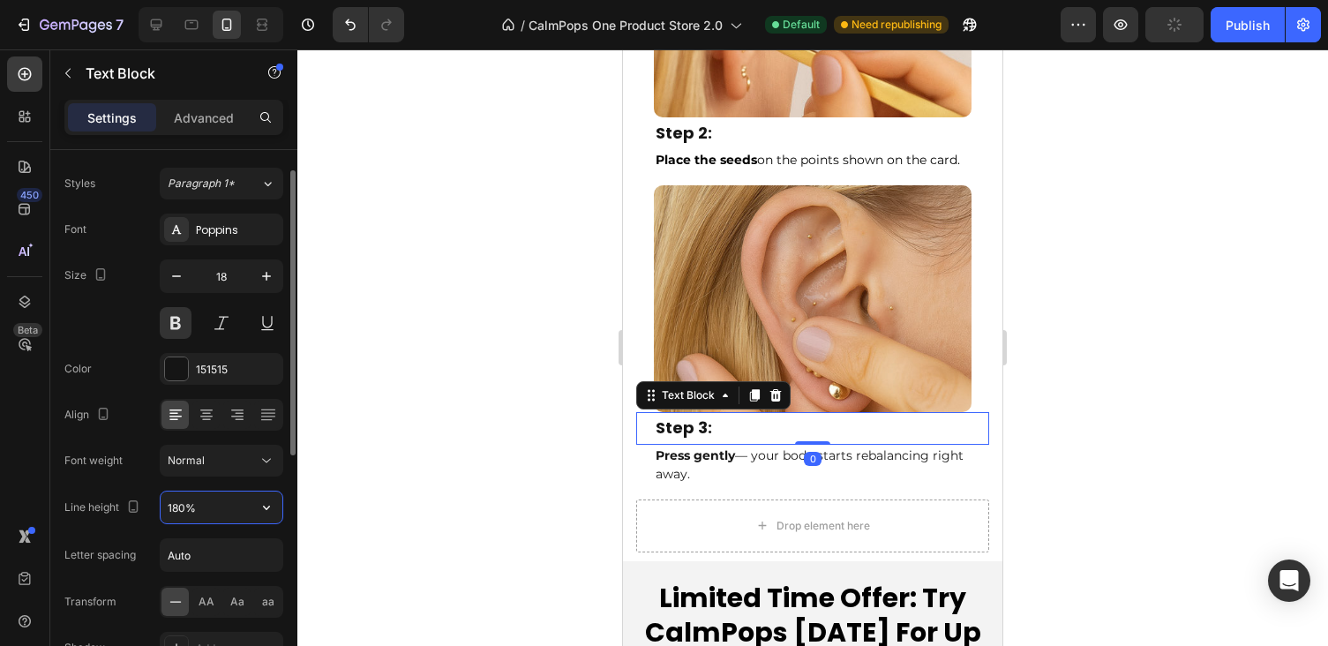
click at [181, 521] on input "180%" at bounding box center [222, 508] width 122 height 32
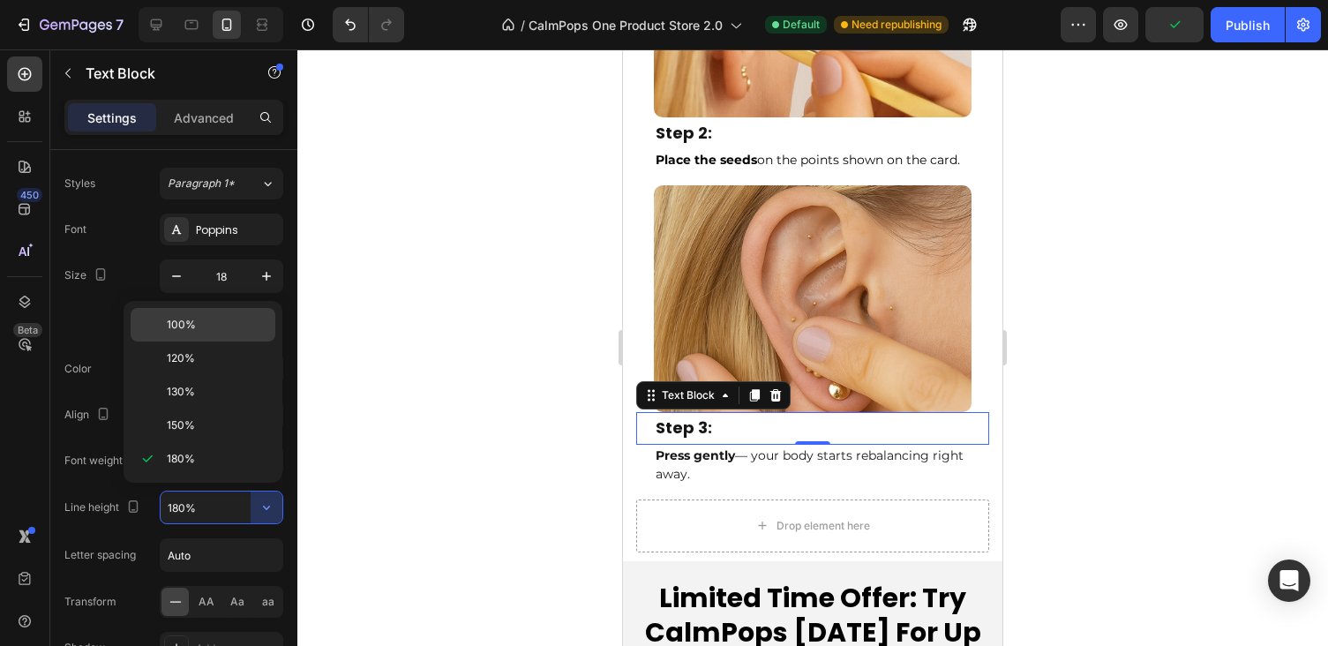
click at [194, 324] on span "100%" at bounding box center [181, 325] width 29 height 16
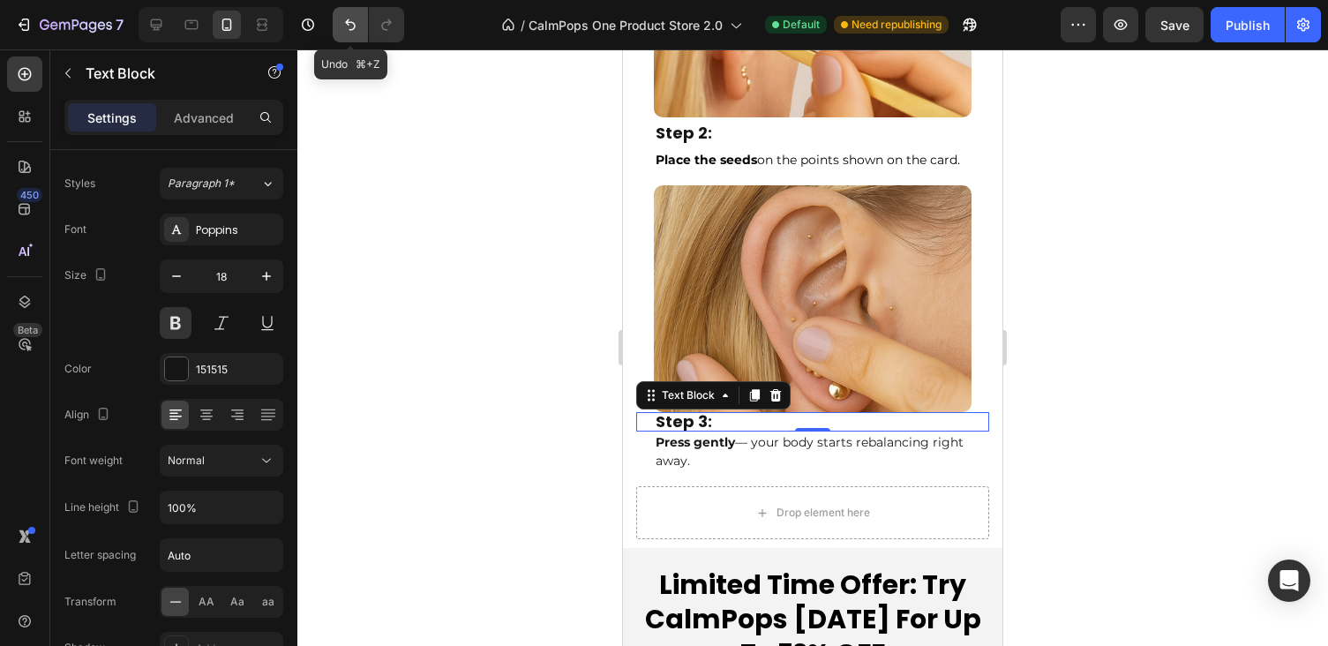
click at [347, 18] on icon "Undo/Redo" at bounding box center [351, 25] width 18 height 18
type input "180%"
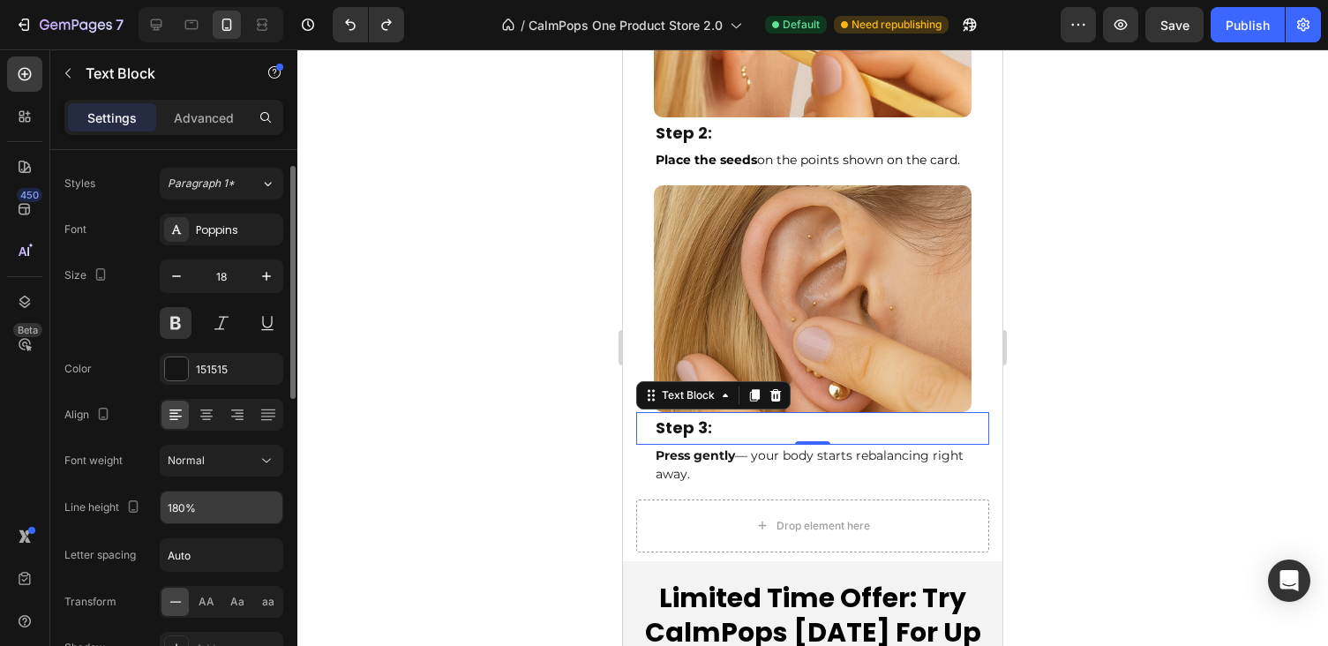
click at [215, 505] on input "180%" at bounding box center [222, 508] width 122 height 32
click at [347, 507] on div at bounding box center [812, 347] width 1031 height 597
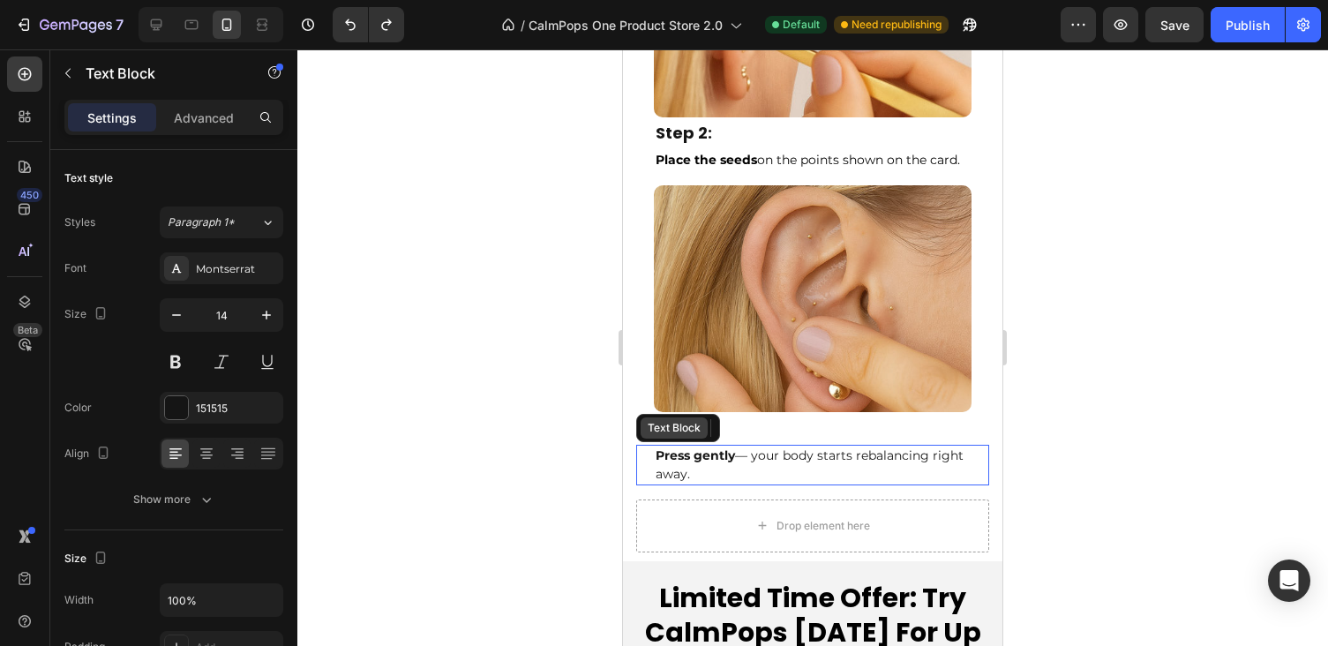
click at [685, 425] on div "Text Block" at bounding box center [674, 428] width 60 height 16
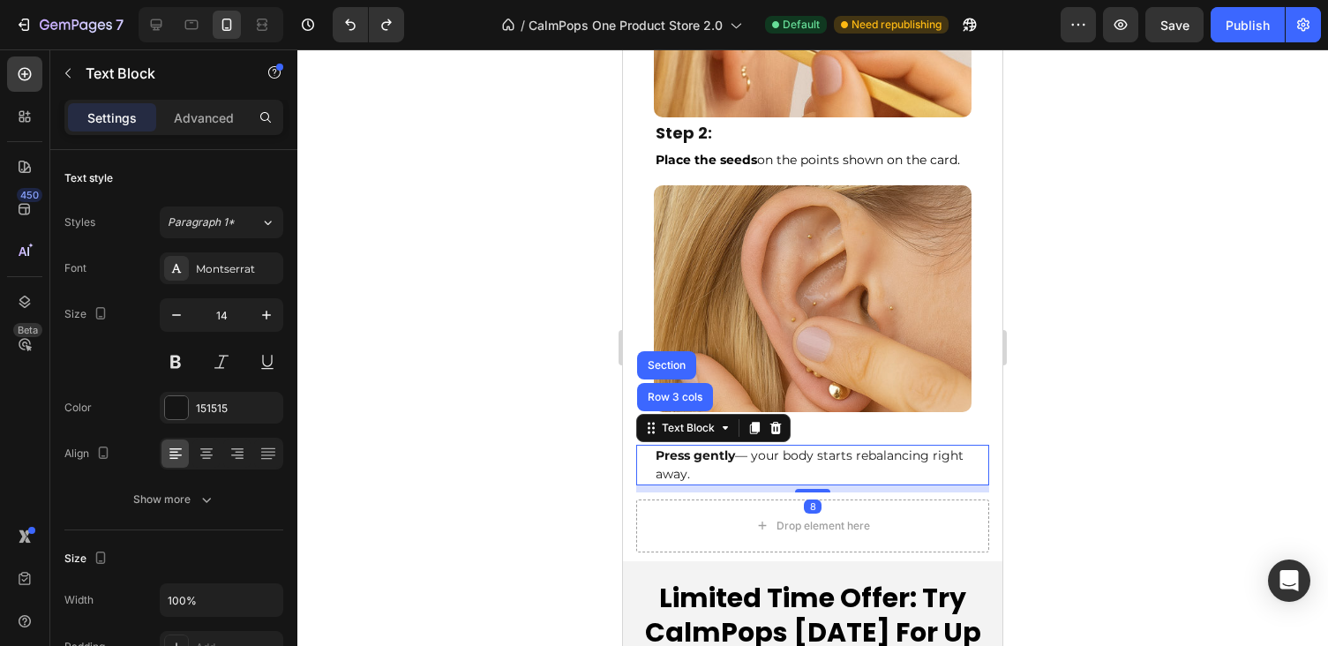
click at [1170, 466] on div at bounding box center [812, 347] width 1031 height 597
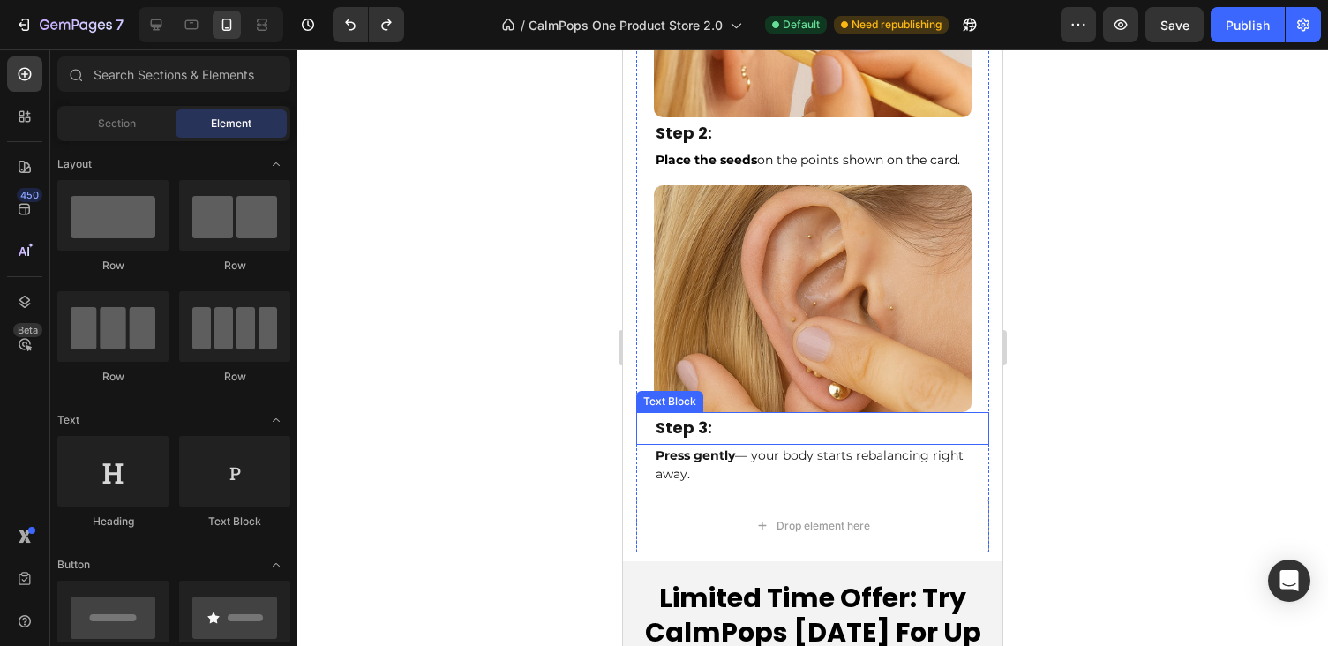
click at [713, 417] on p "Step 3:" at bounding box center [813, 428] width 314 height 28
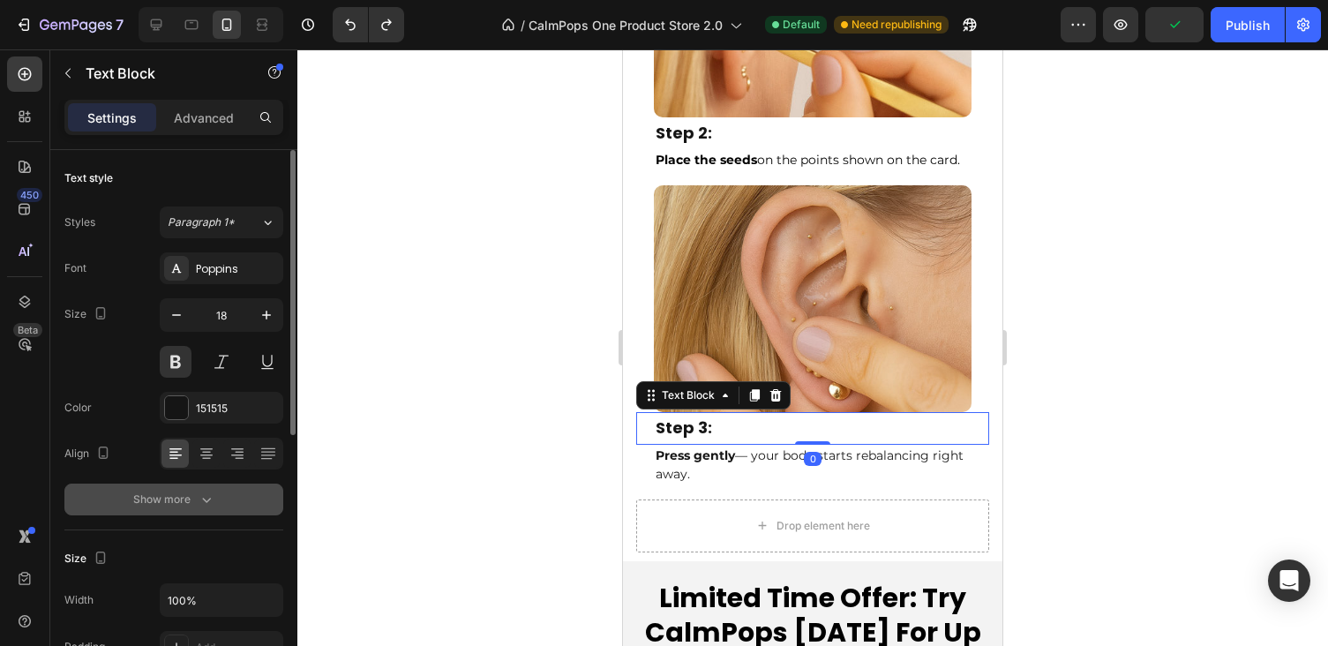
click at [168, 502] on div "Show more" at bounding box center [174, 500] width 82 height 18
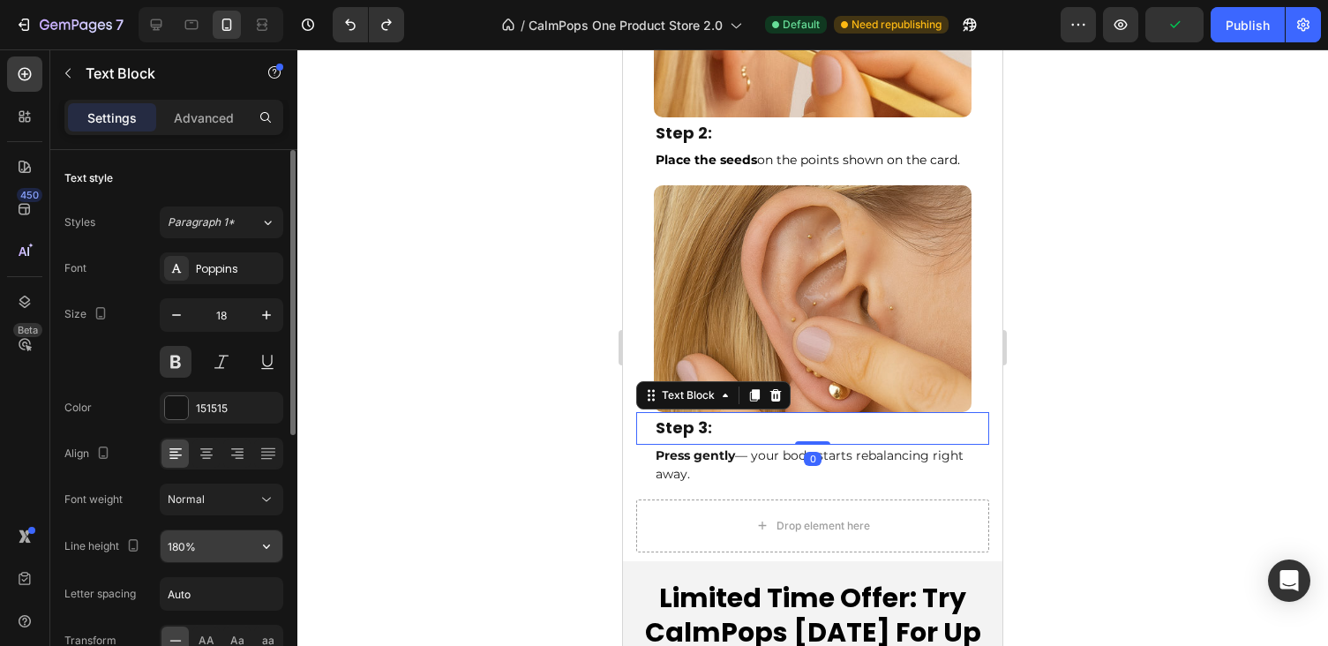
click at [186, 553] on input "180%" at bounding box center [222, 546] width 122 height 32
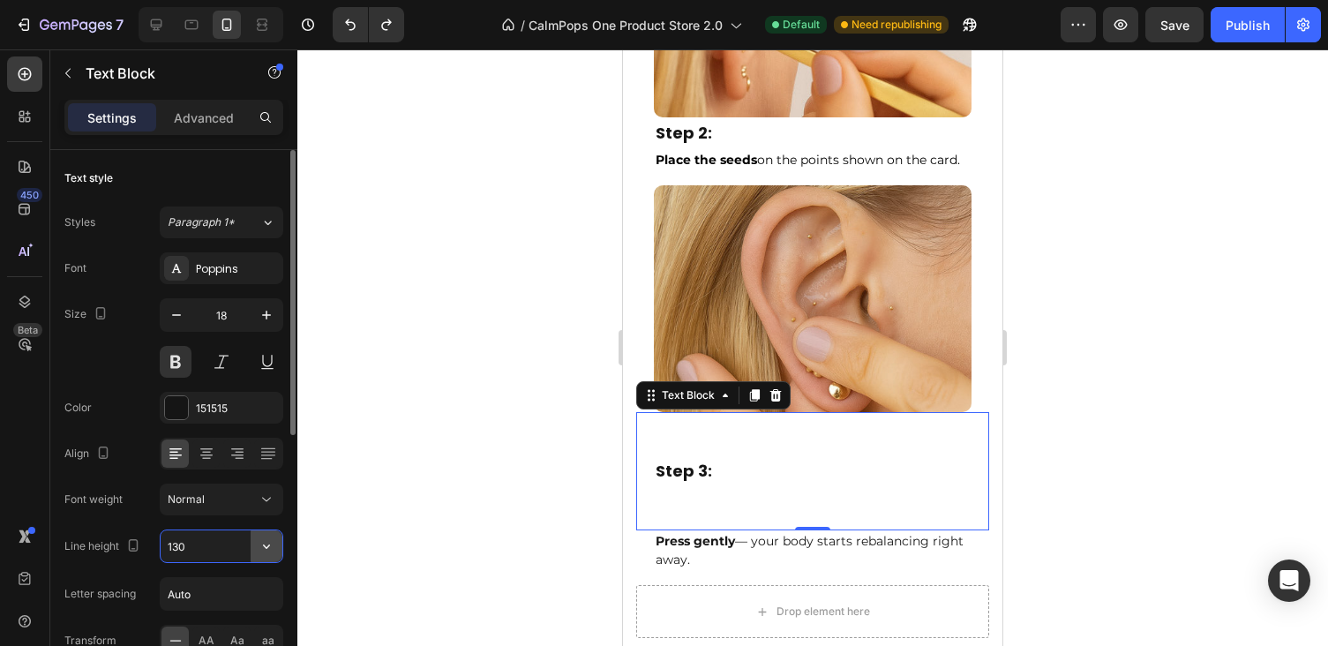
type input "130%"
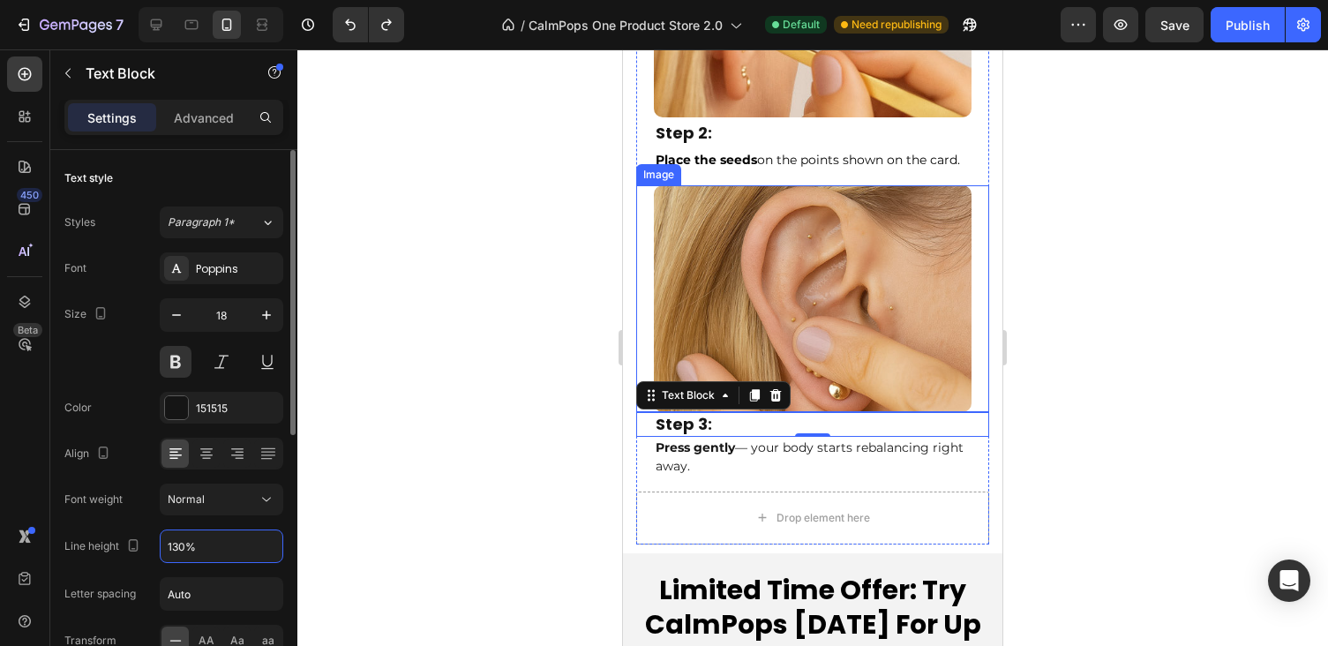
click at [1250, 463] on div at bounding box center [812, 347] width 1031 height 597
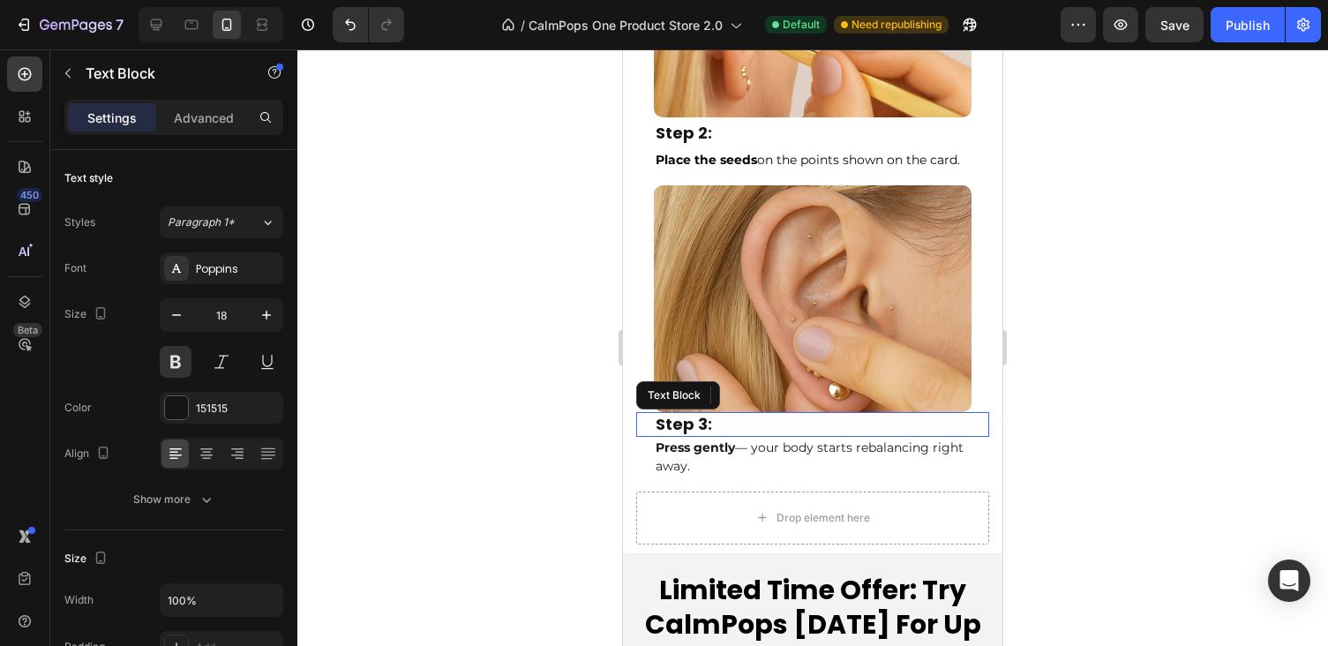
click at [696, 426] on p "Step 3:" at bounding box center [813, 424] width 314 height 20
click at [213, 112] on p "Advanced" at bounding box center [204, 118] width 60 height 19
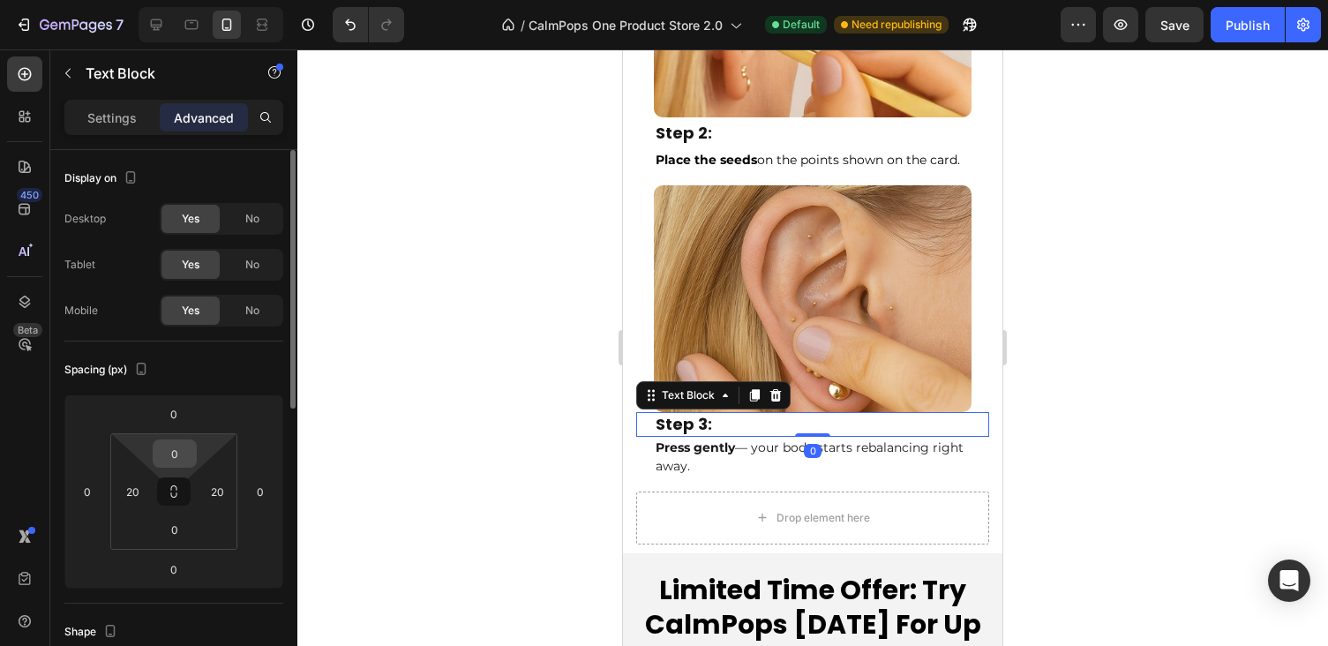
click at [177, 453] on input "0" at bounding box center [174, 453] width 35 height 26
type input "3"
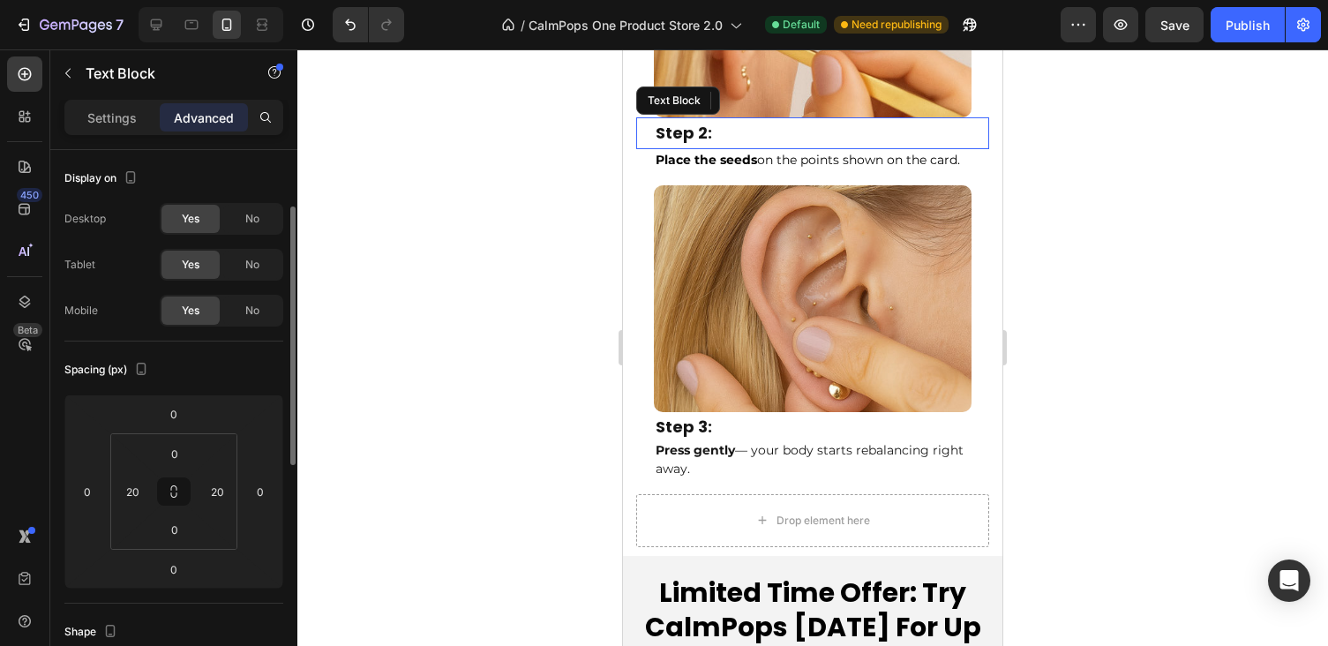
click at [696, 121] on p "Step 2:" at bounding box center [813, 133] width 314 height 28
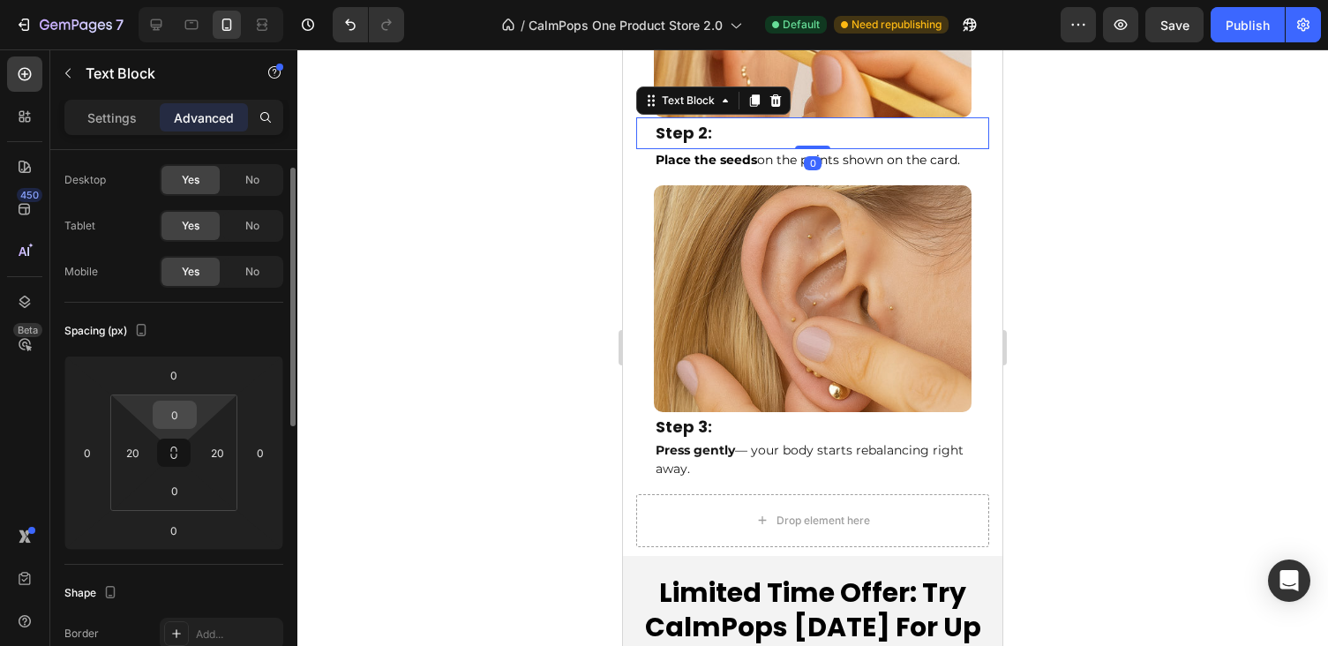
click at [174, 416] on input "0" at bounding box center [174, 415] width 35 height 26
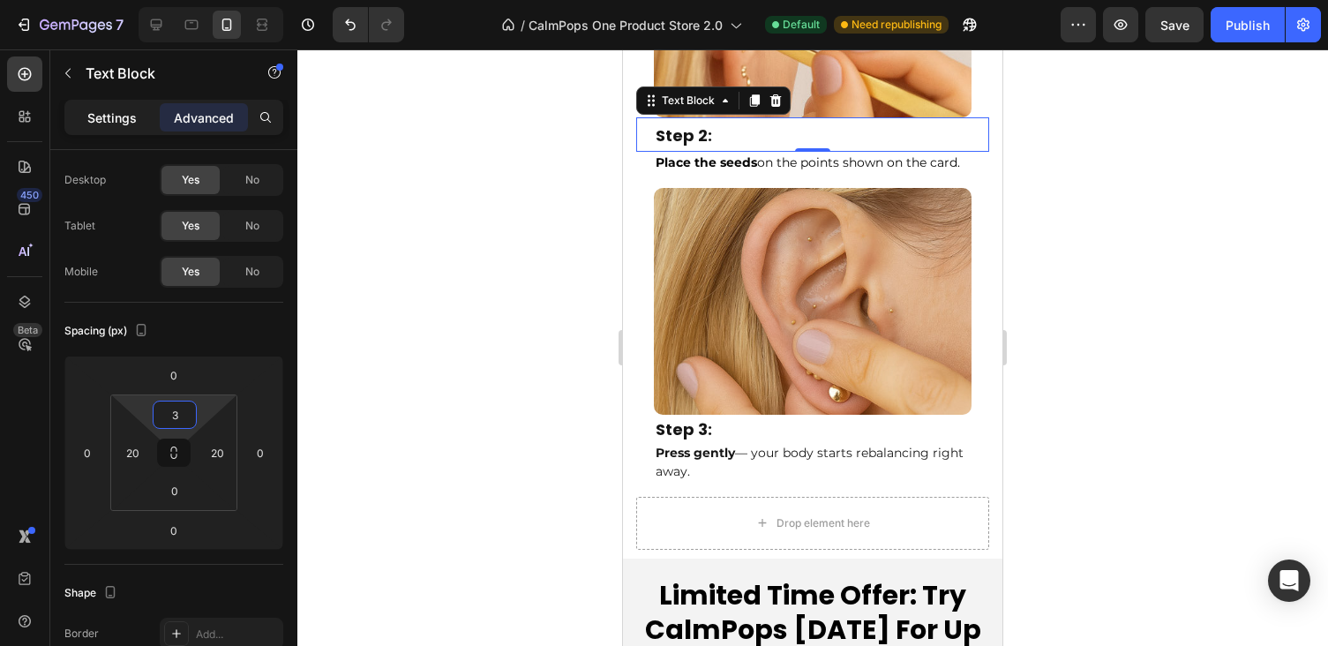
type input "3"
click at [100, 117] on p "Settings" at bounding box center [111, 118] width 49 height 19
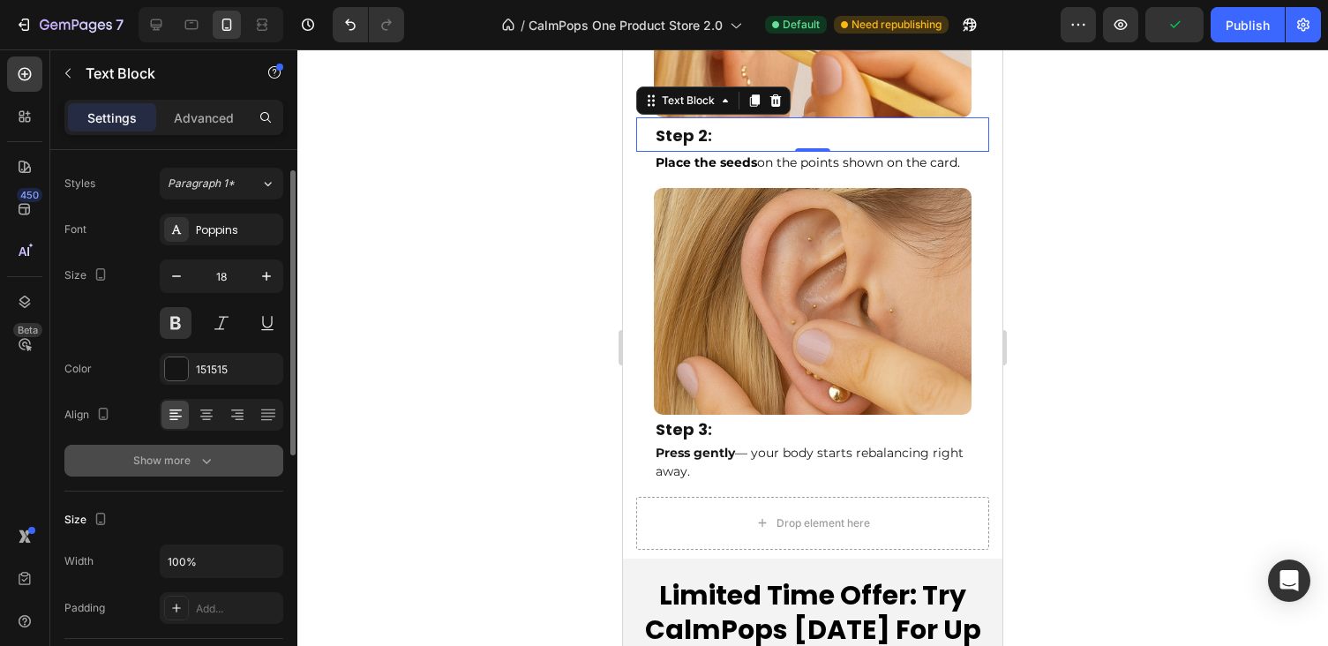
click at [181, 453] on div "Show more" at bounding box center [174, 461] width 82 height 18
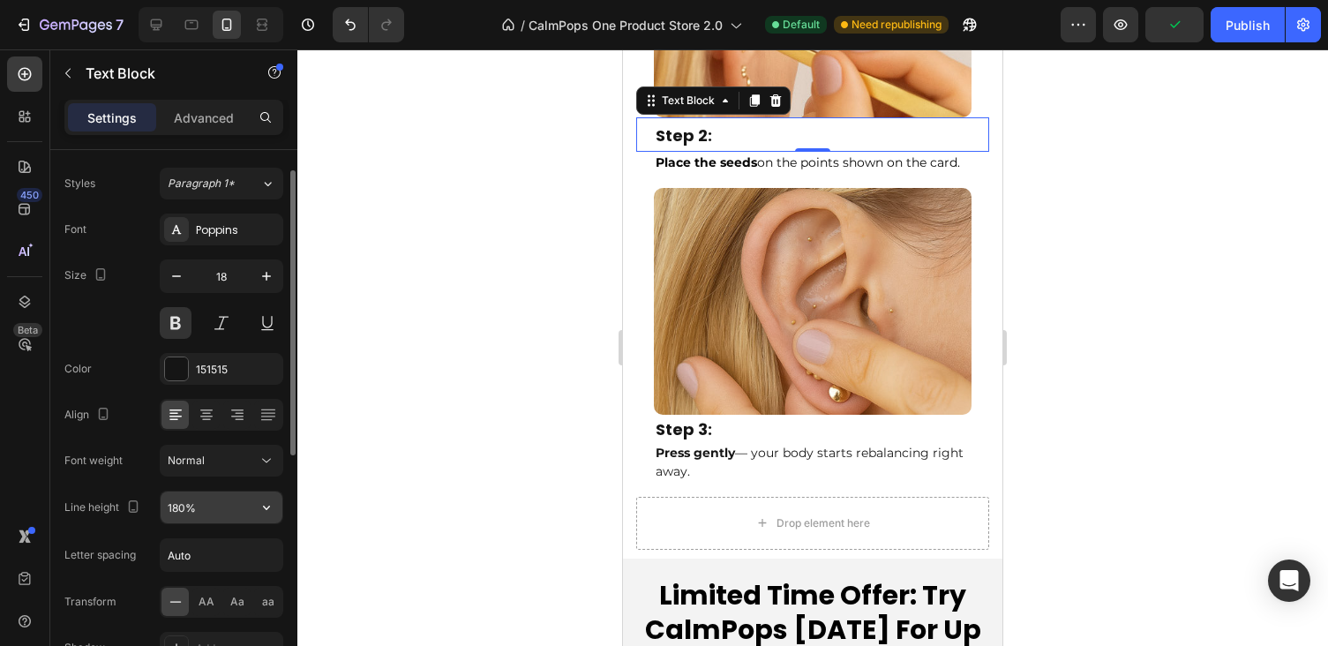
click at [176, 508] on input "180%" at bounding box center [222, 508] width 122 height 32
type input "130%"
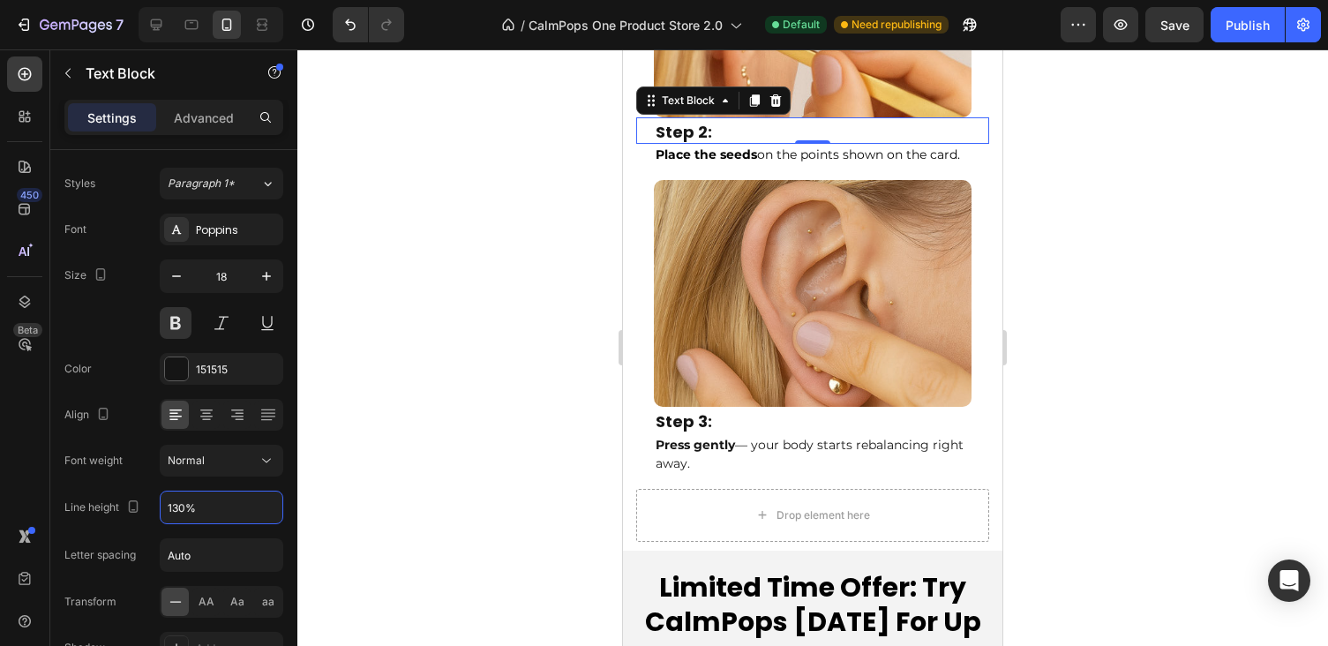
click at [1139, 230] on div at bounding box center [812, 347] width 1031 height 597
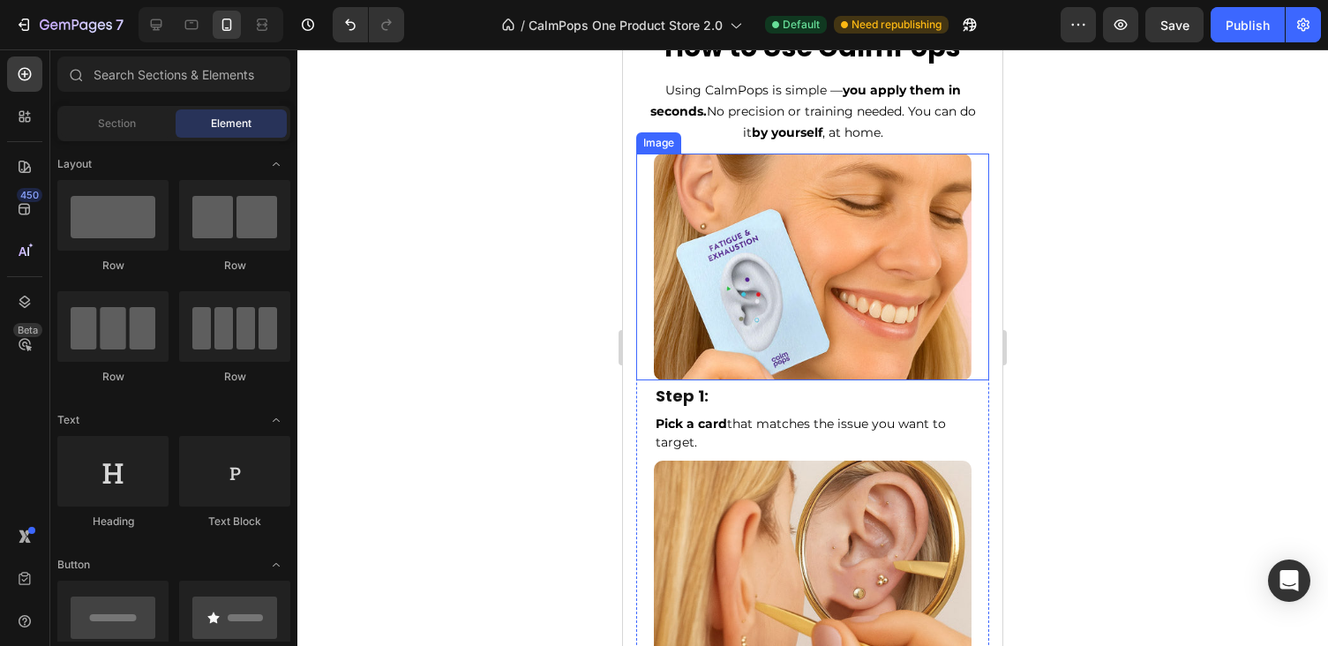
scroll to position [8444, 0]
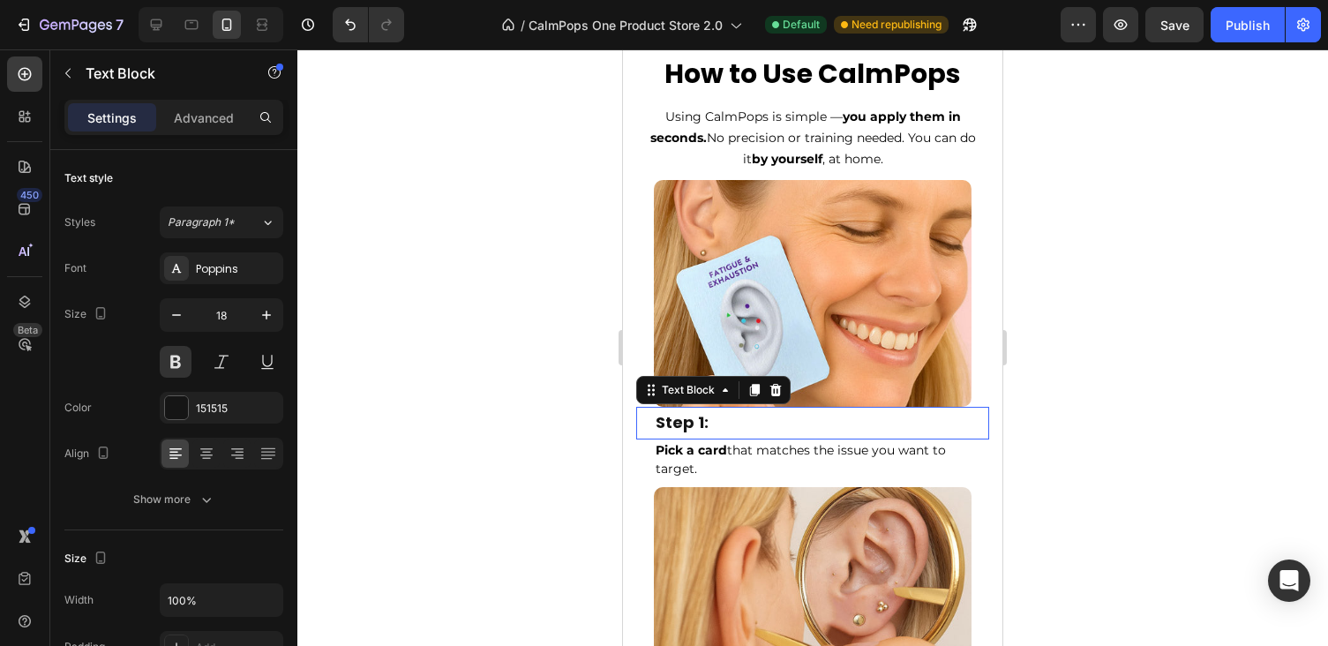
click at [700, 425] on p "Step 1:" at bounding box center [813, 423] width 314 height 28
click at [193, 113] on p "Advanced" at bounding box center [204, 118] width 60 height 19
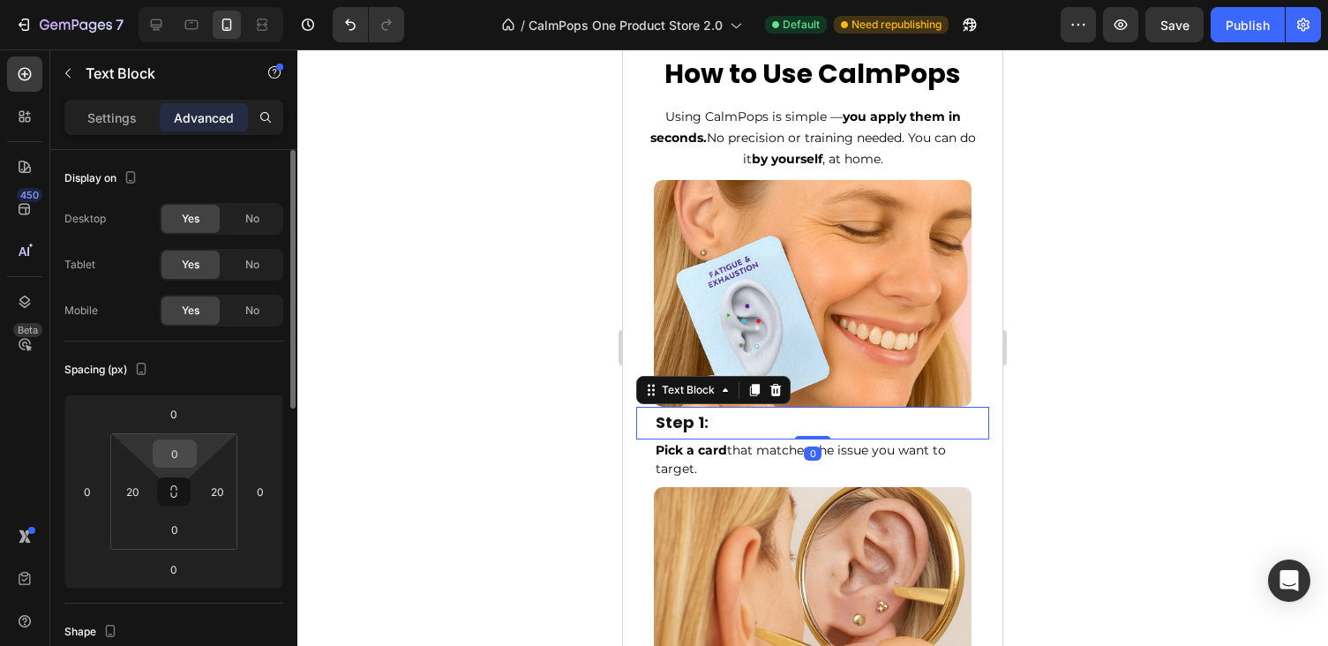
click at [182, 455] on input "0" at bounding box center [174, 453] width 35 height 26
type input "3"
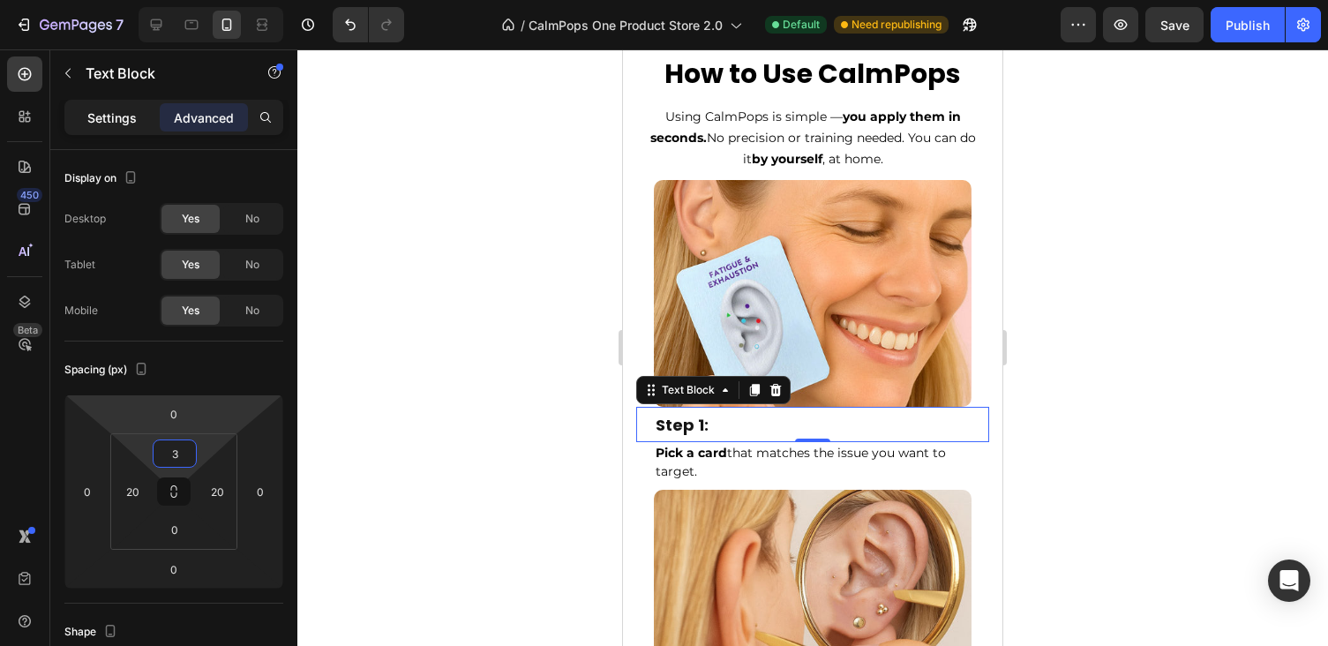
click at [118, 117] on p "Settings" at bounding box center [111, 118] width 49 height 19
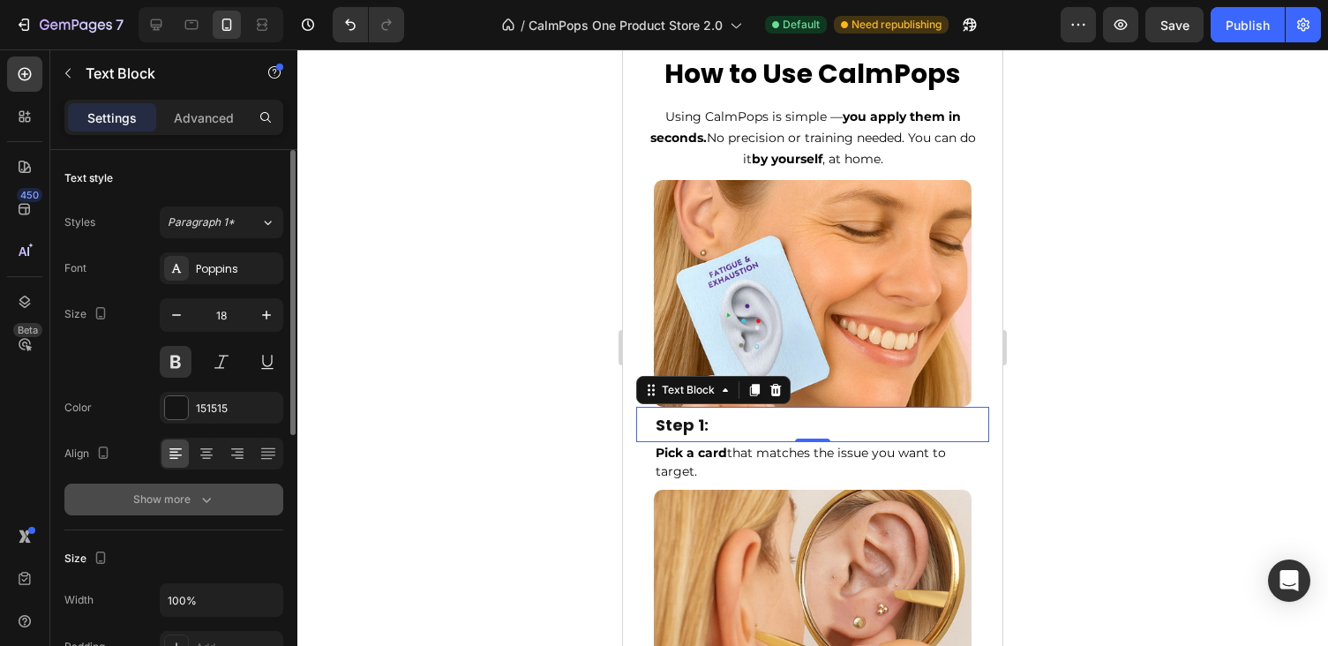
click at [167, 504] on div "Show more" at bounding box center [174, 500] width 82 height 18
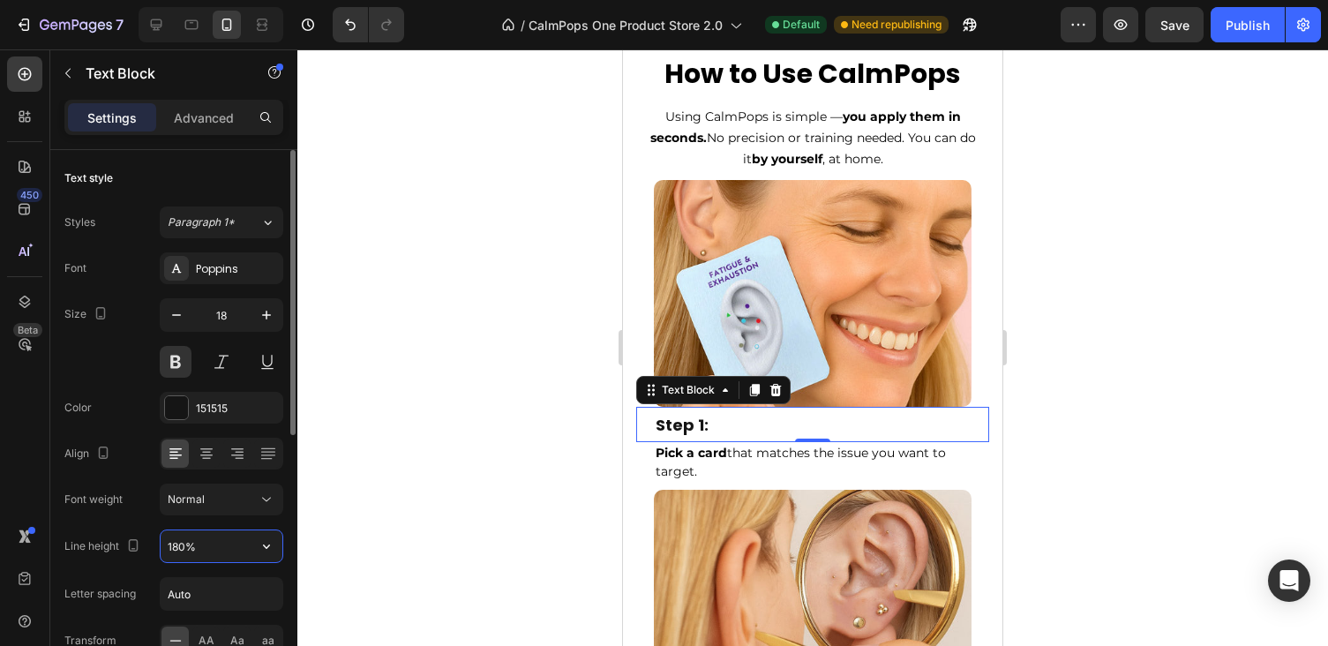
click at [182, 549] on input "180%" at bounding box center [222, 546] width 122 height 32
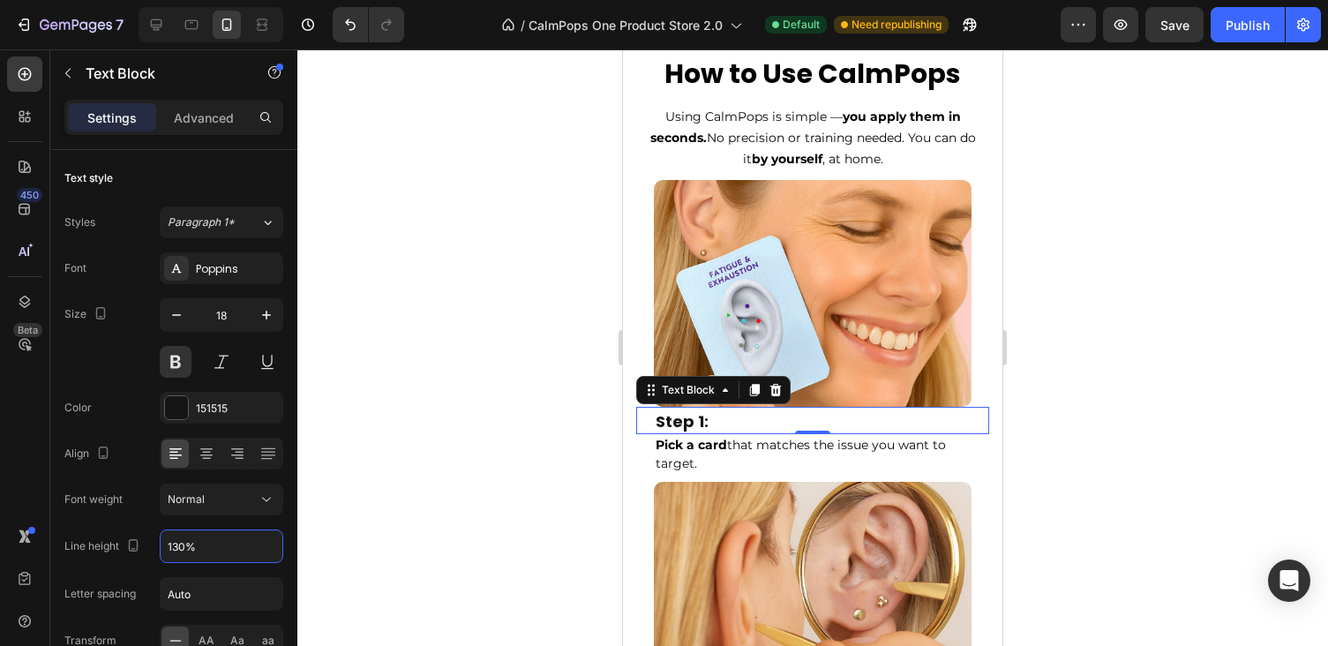
type input "130%"
click at [1132, 377] on div at bounding box center [812, 347] width 1031 height 597
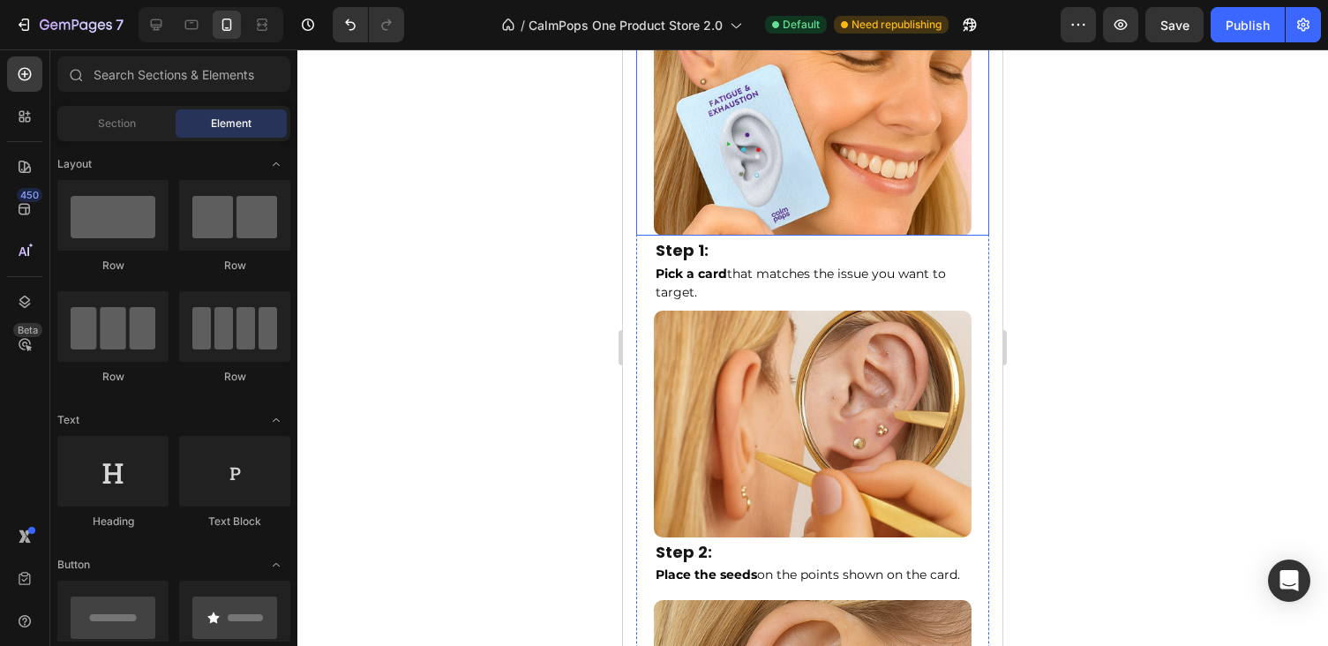
scroll to position [8645, 0]
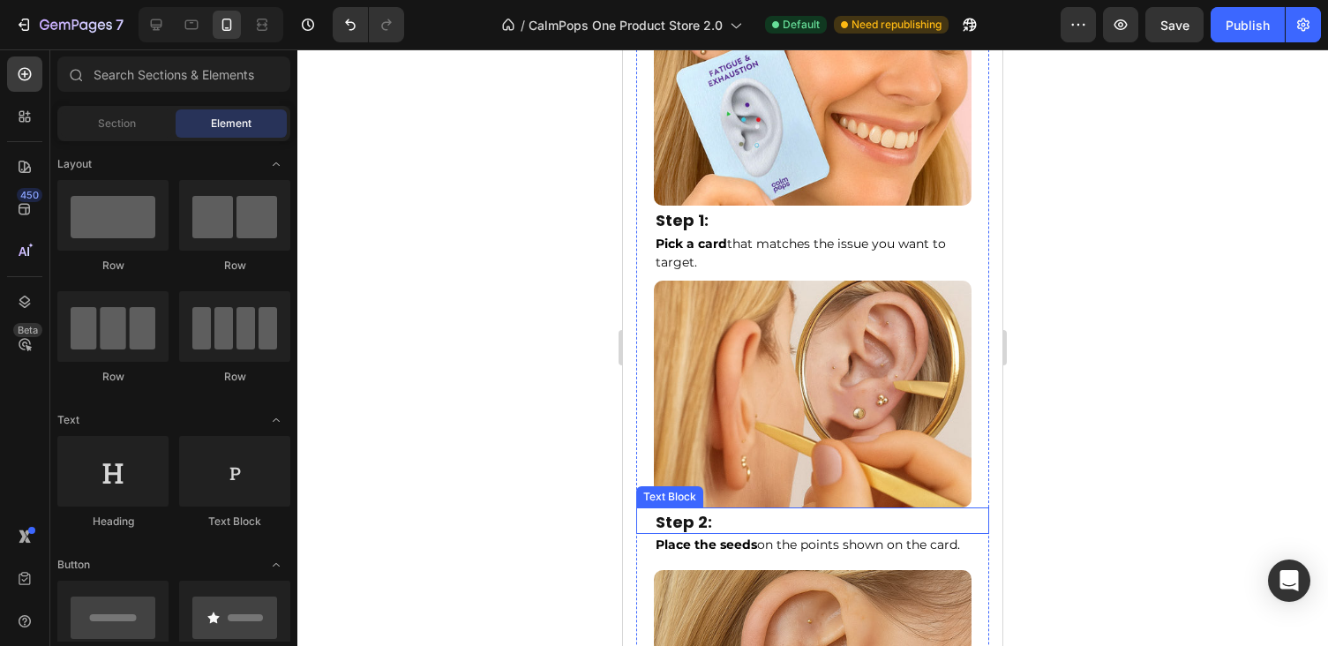
click at [705, 523] on p "Step 2:" at bounding box center [813, 522] width 314 height 20
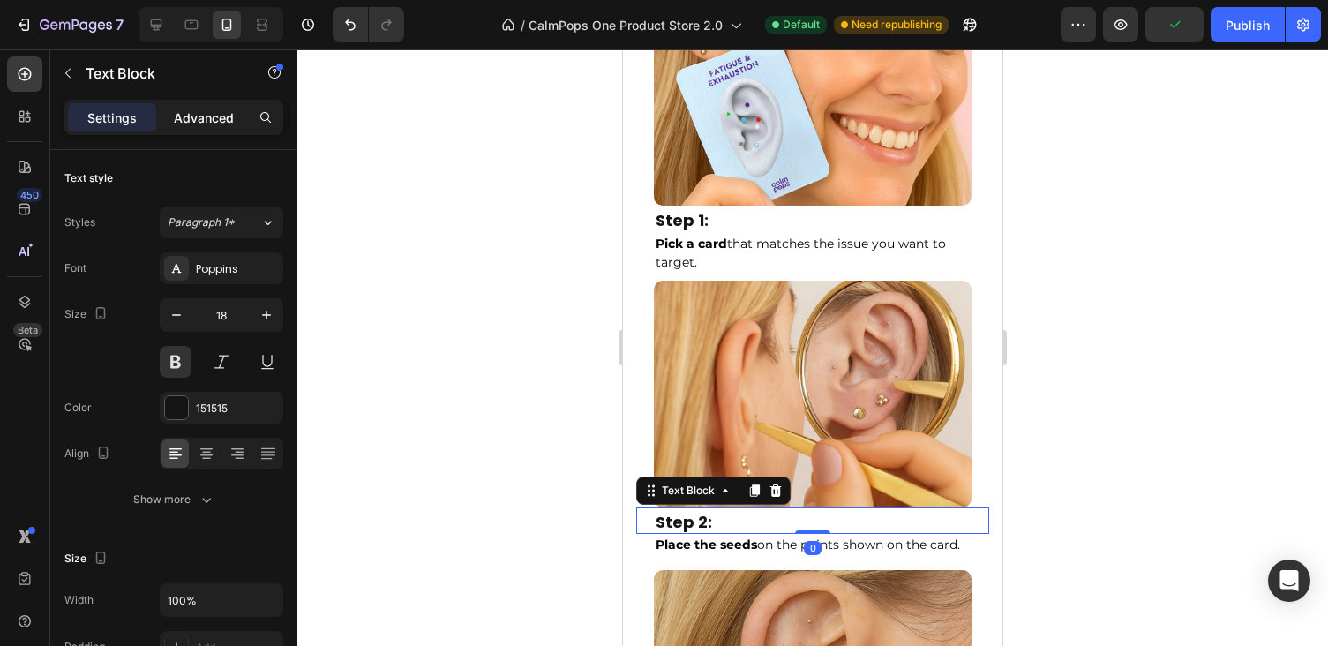
click at [219, 119] on p "Advanced" at bounding box center [204, 118] width 60 height 19
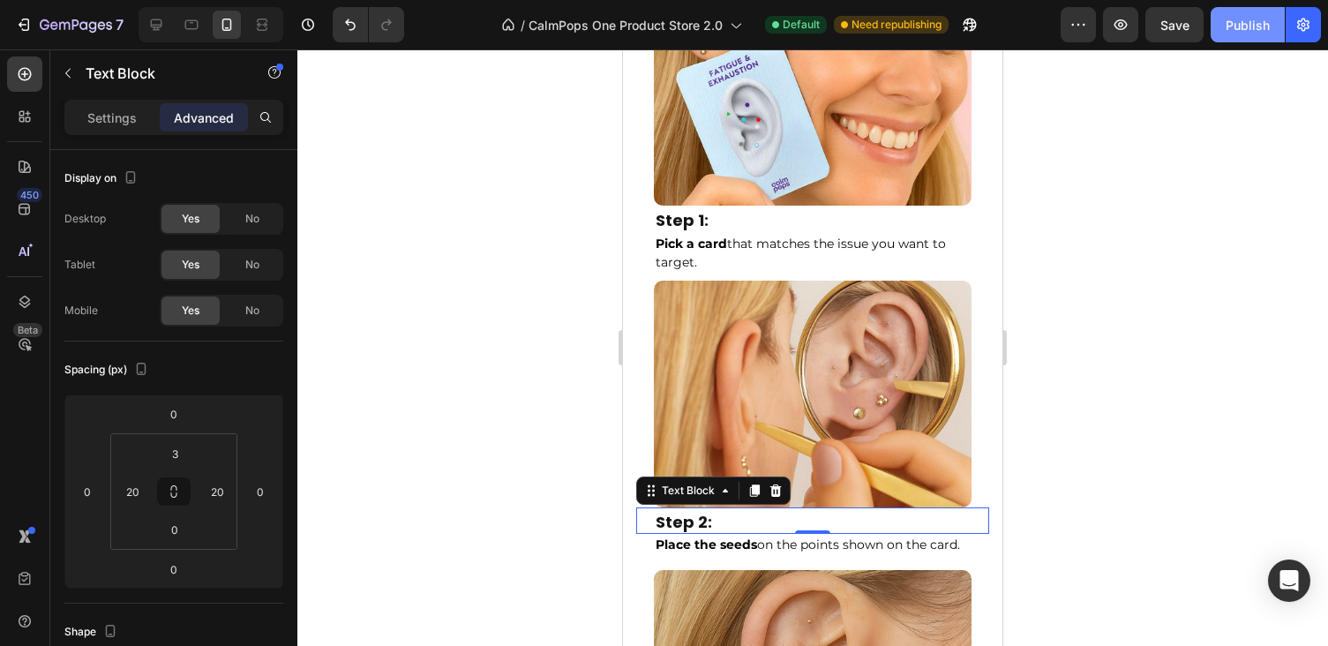
click at [1282, 16] on button "Publish" at bounding box center [1248, 24] width 74 height 35
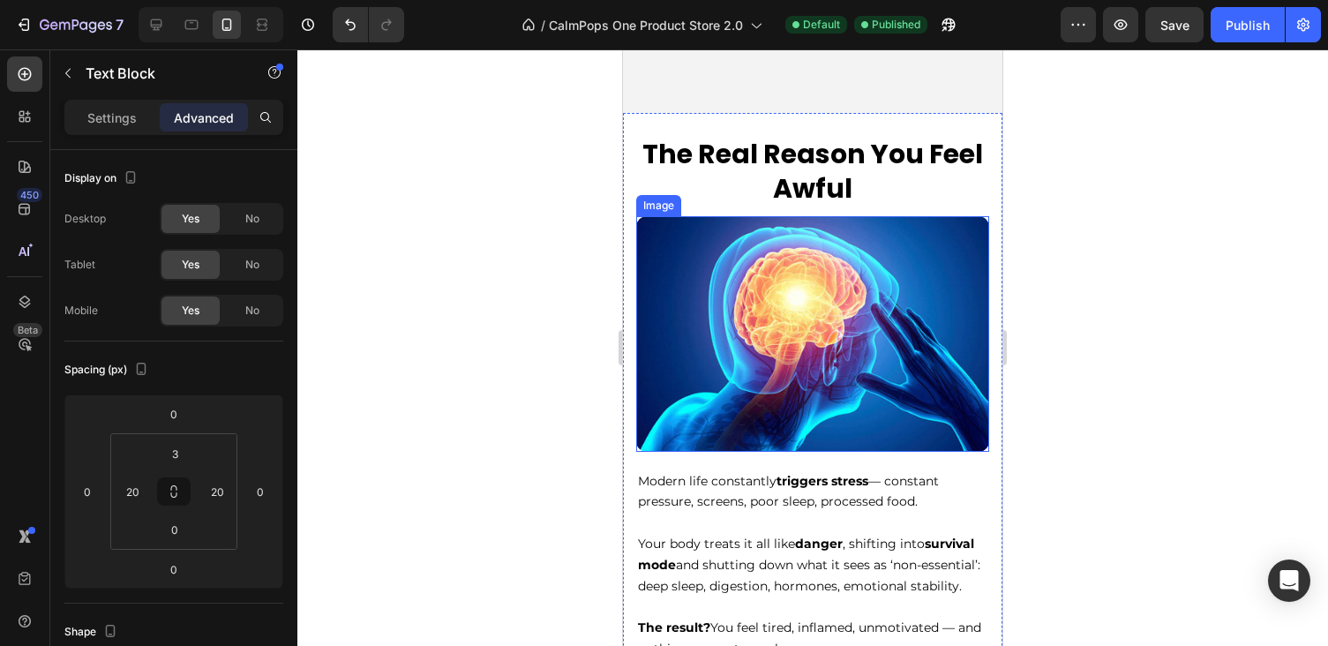
scroll to position [1955, 0]
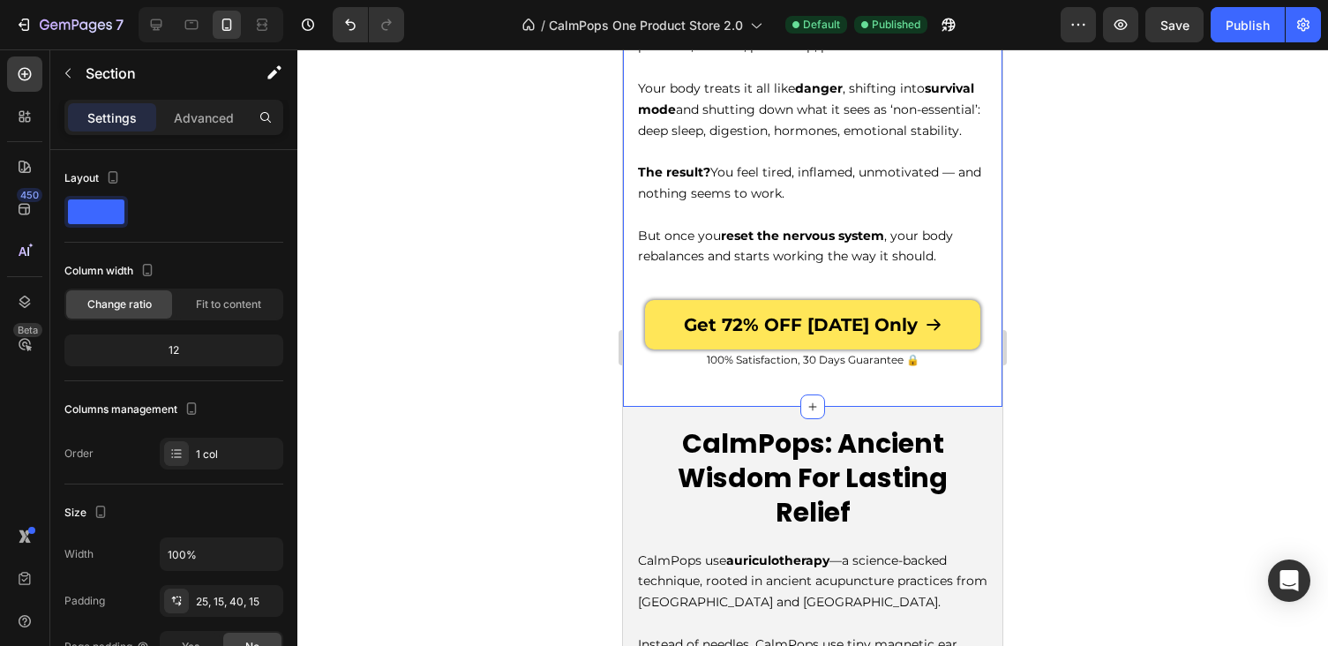
click at [778, 270] on div "The Real Reason You Feel Awful Heading Image Modern life constantly triggers st…" at bounding box center [812, 25] width 353 height 691
click at [710, 256] on span "But once you reset the nervous system , your body rebalances and starts working…" at bounding box center [795, 246] width 315 height 37
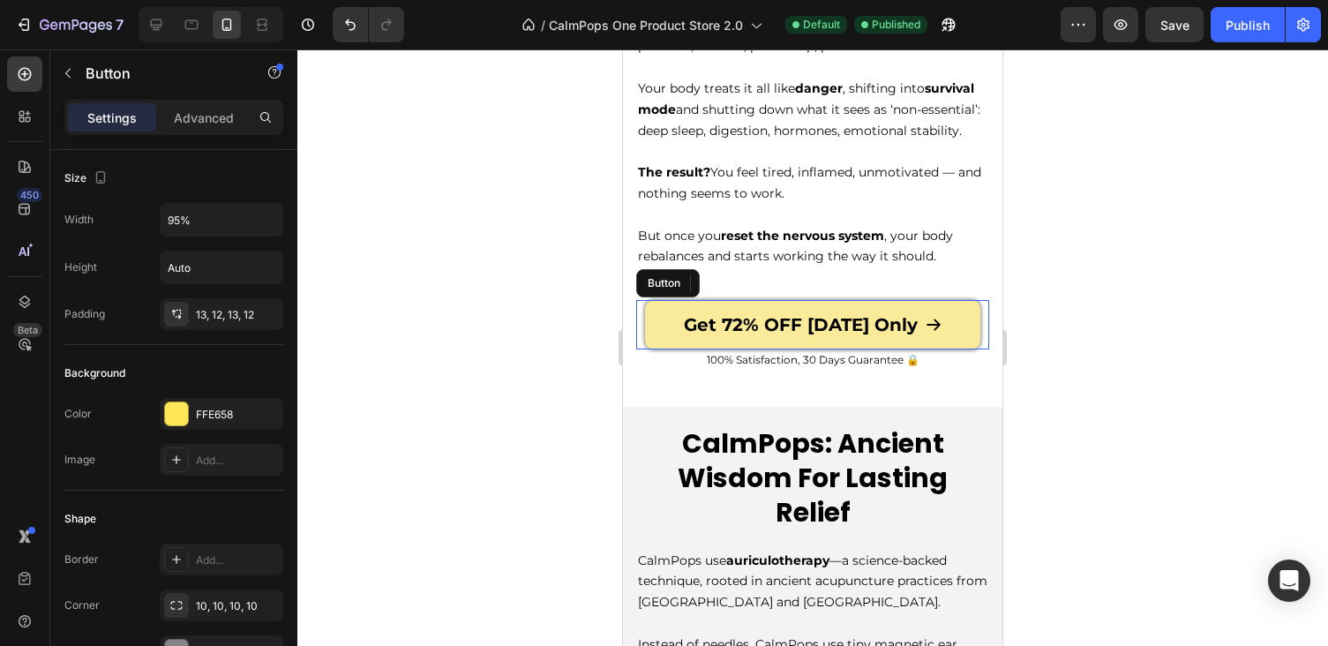
click at [728, 300] on link "Get 72% OFF [DATE] Only" at bounding box center [812, 324] width 335 height 49
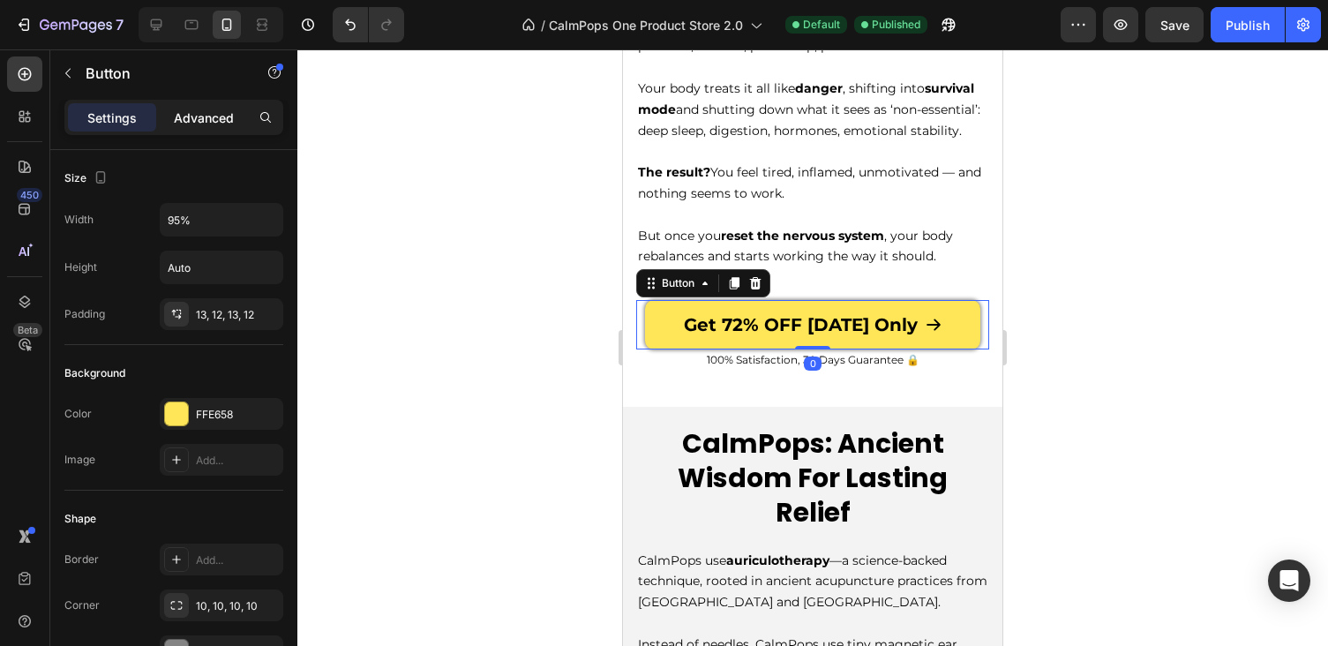
click at [197, 107] on div "Advanced" at bounding box center [204, 117] width 88 height 28
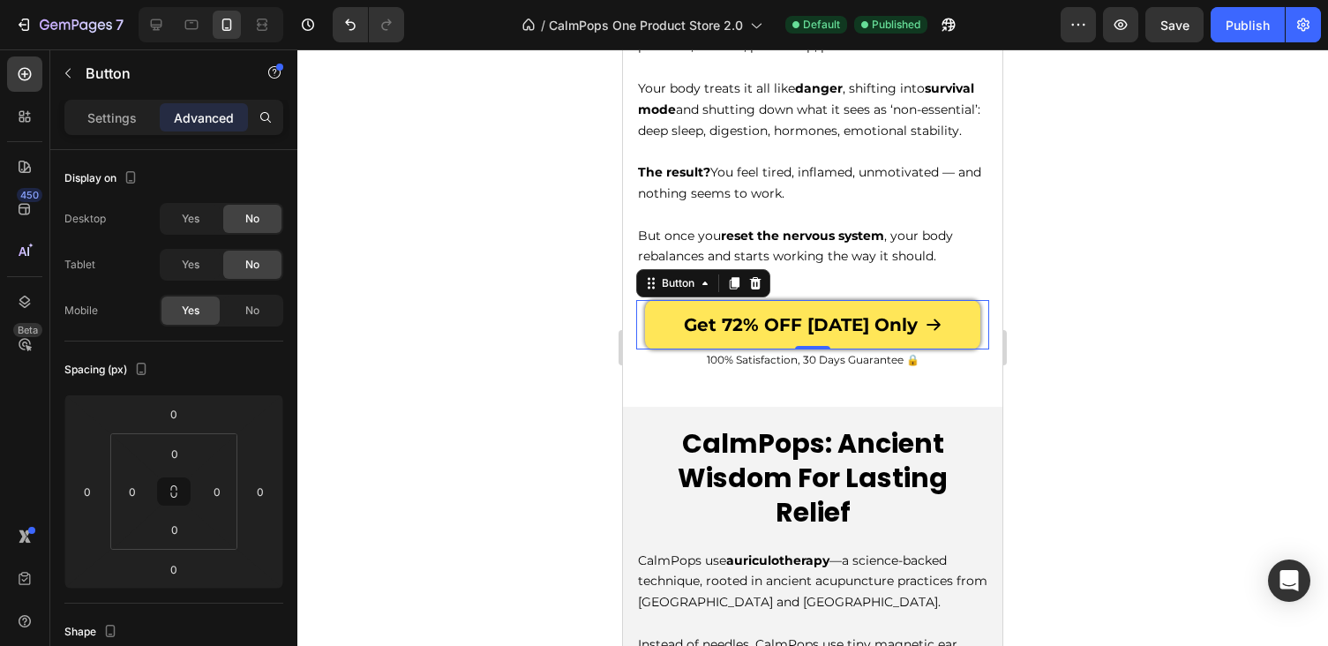
click at [1154, 357] on div at bounding box center [812, 347] width 1031 height 597
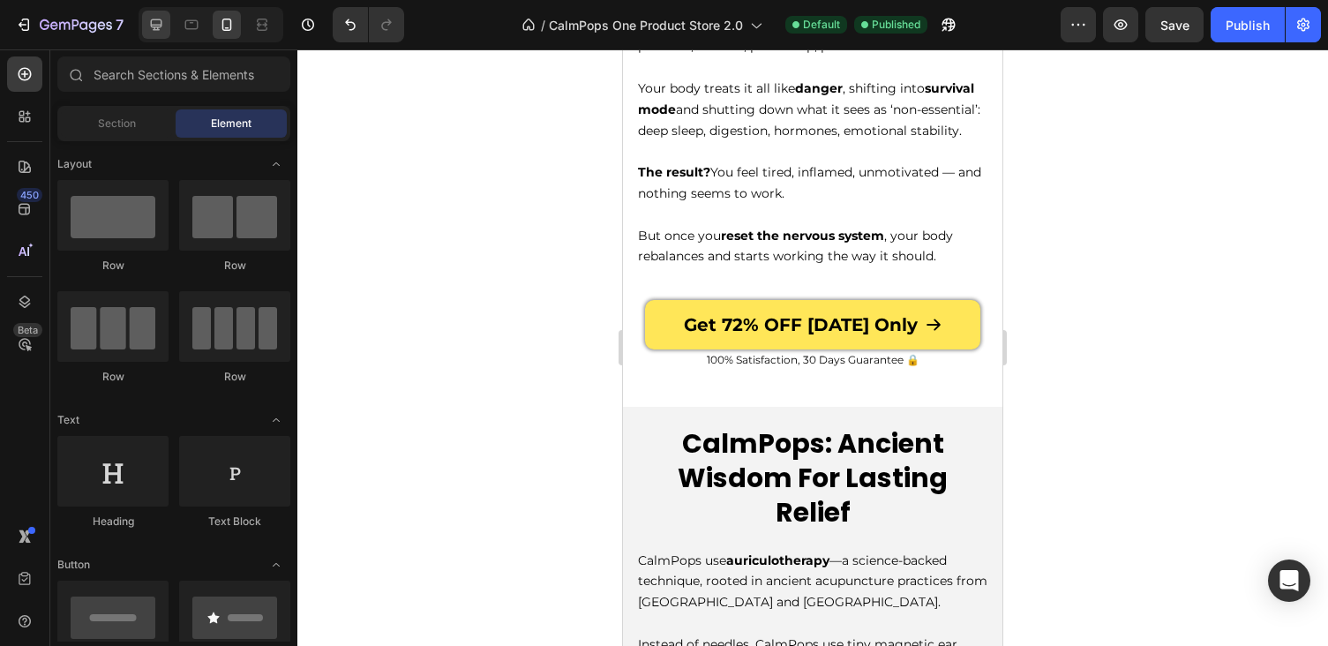
click at [147, 28] on div at bounding box center [156, 25] width 28 height 28
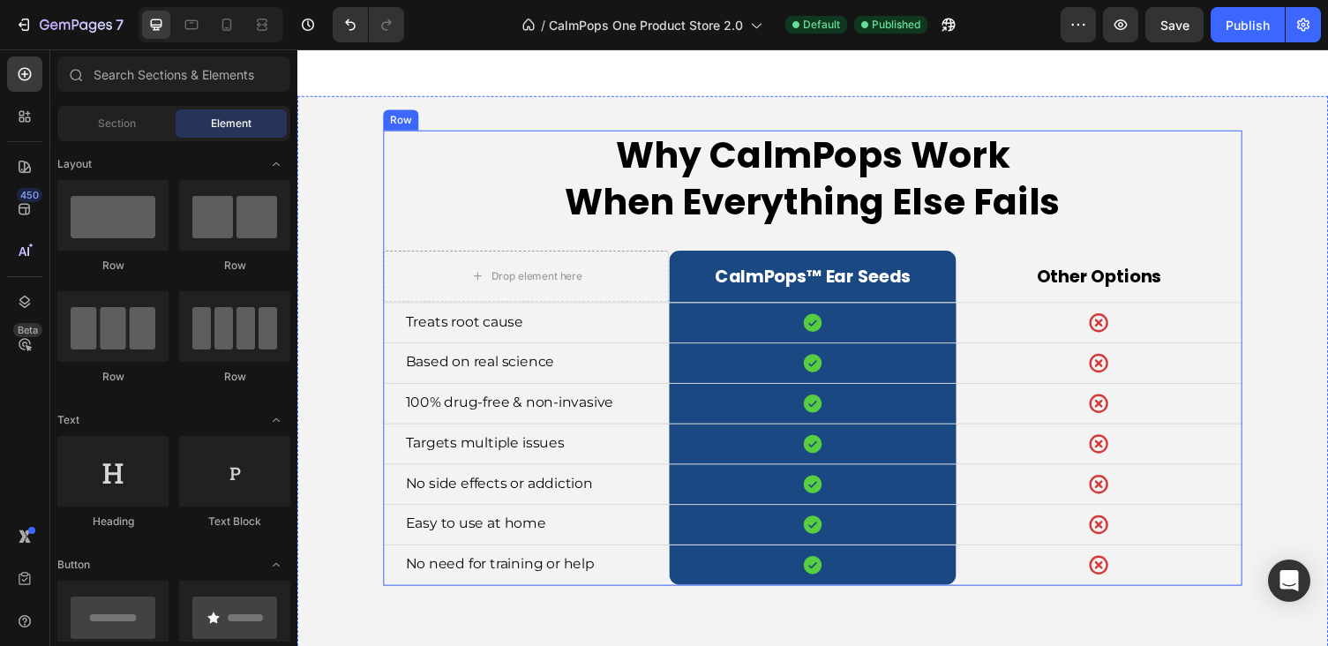
scroll to position [5905, 0]
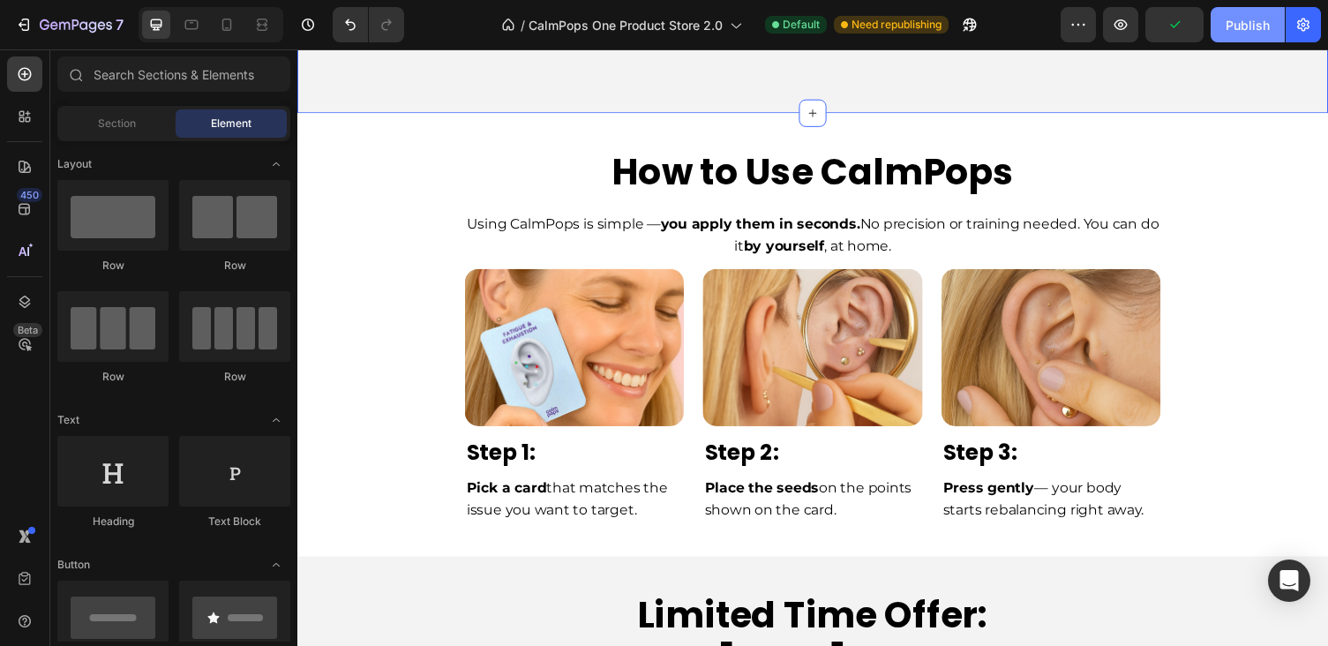
click at [1258, 30] on div "Publish" at bounding box center [1248, 25] width 44 height 19
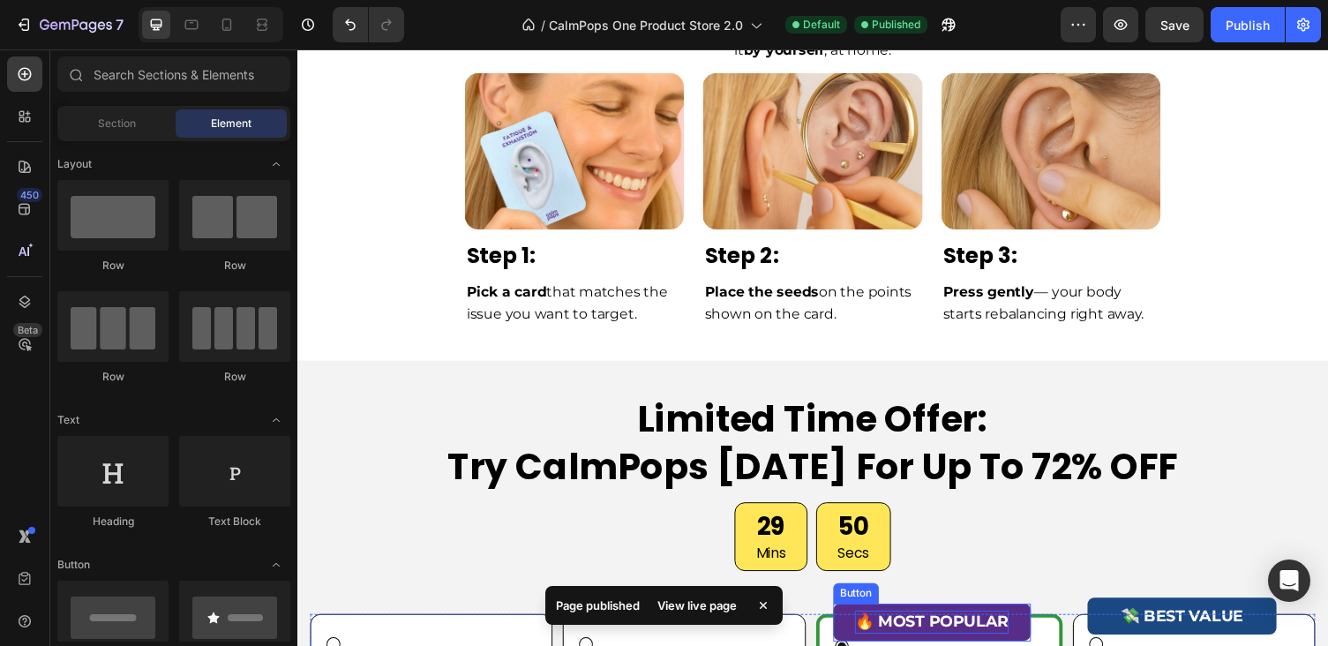
scroll to position [6133, 0]
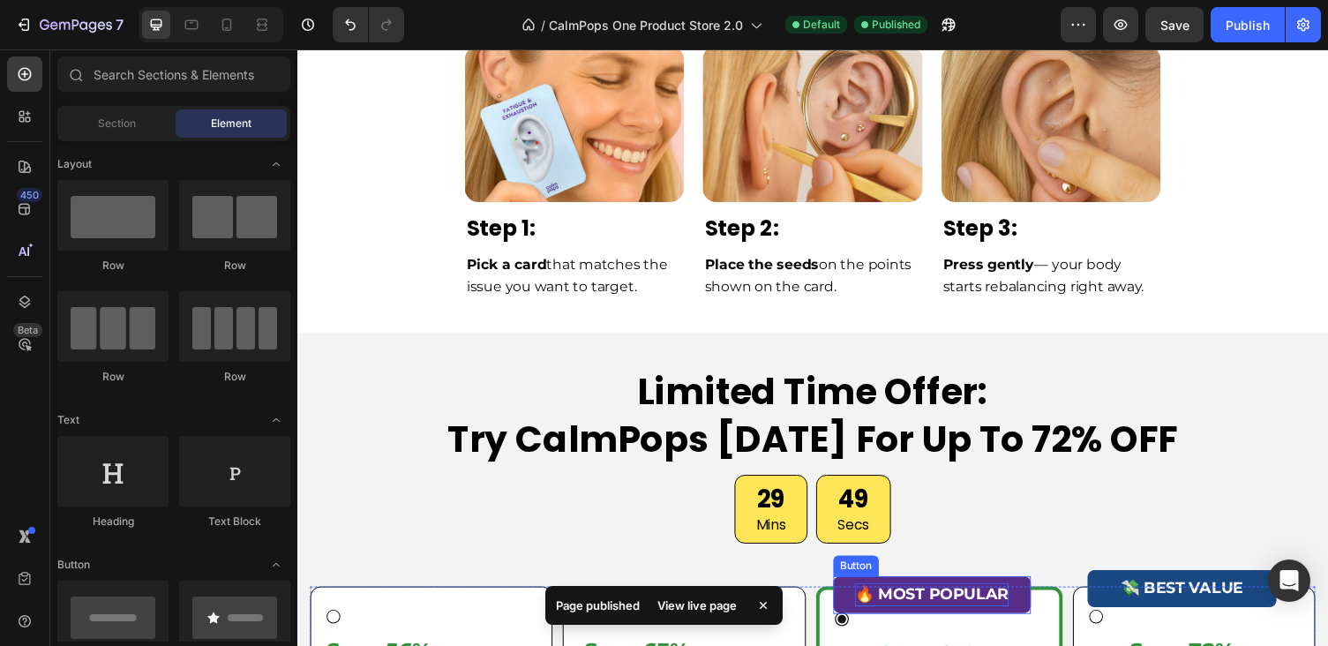
click at [930, 601] on p "🔥 MOST POPULAR" at bounding box center [949, 610] width 158 height 24
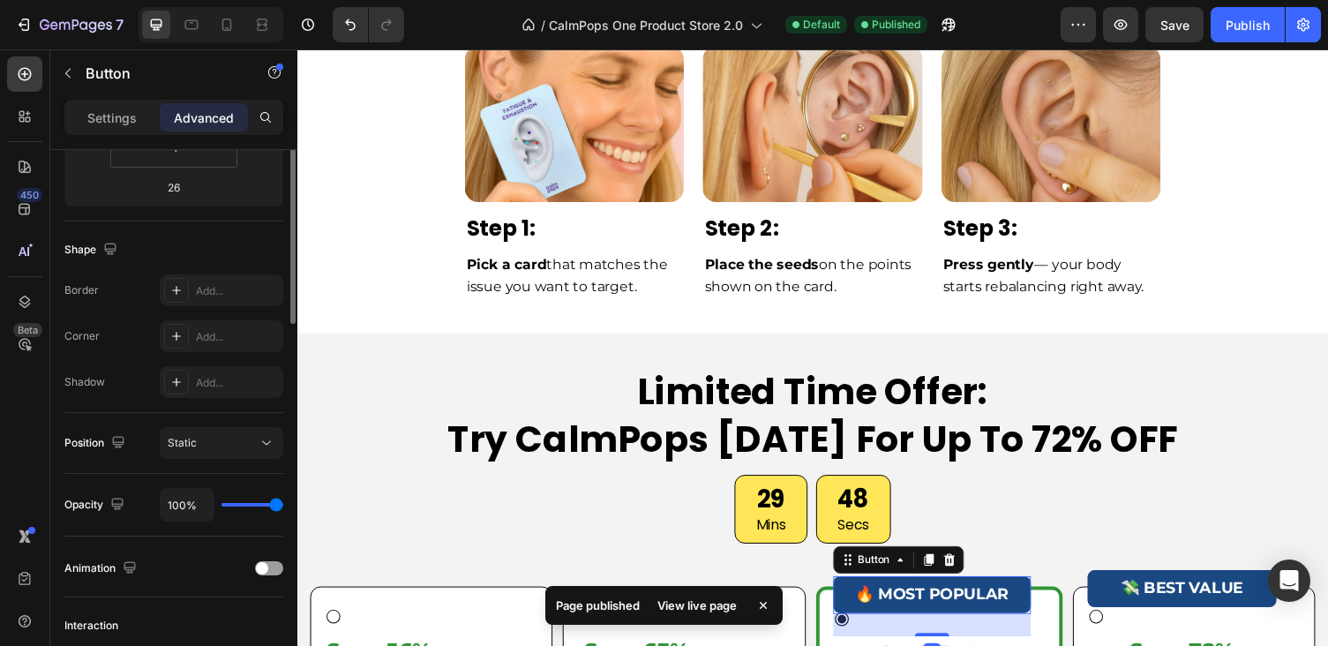
scroll to position [417, 0]
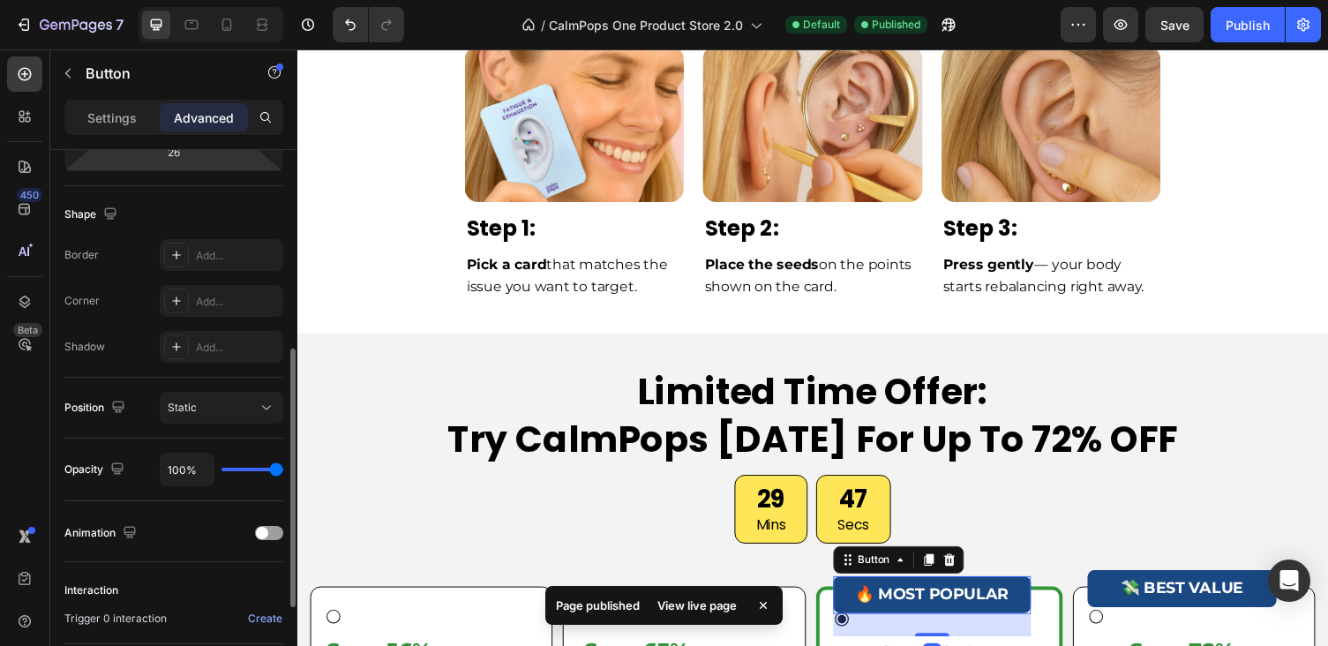
click at [117, 123] on p "Settings" at bounding box center [111, 118] width 49 height 19
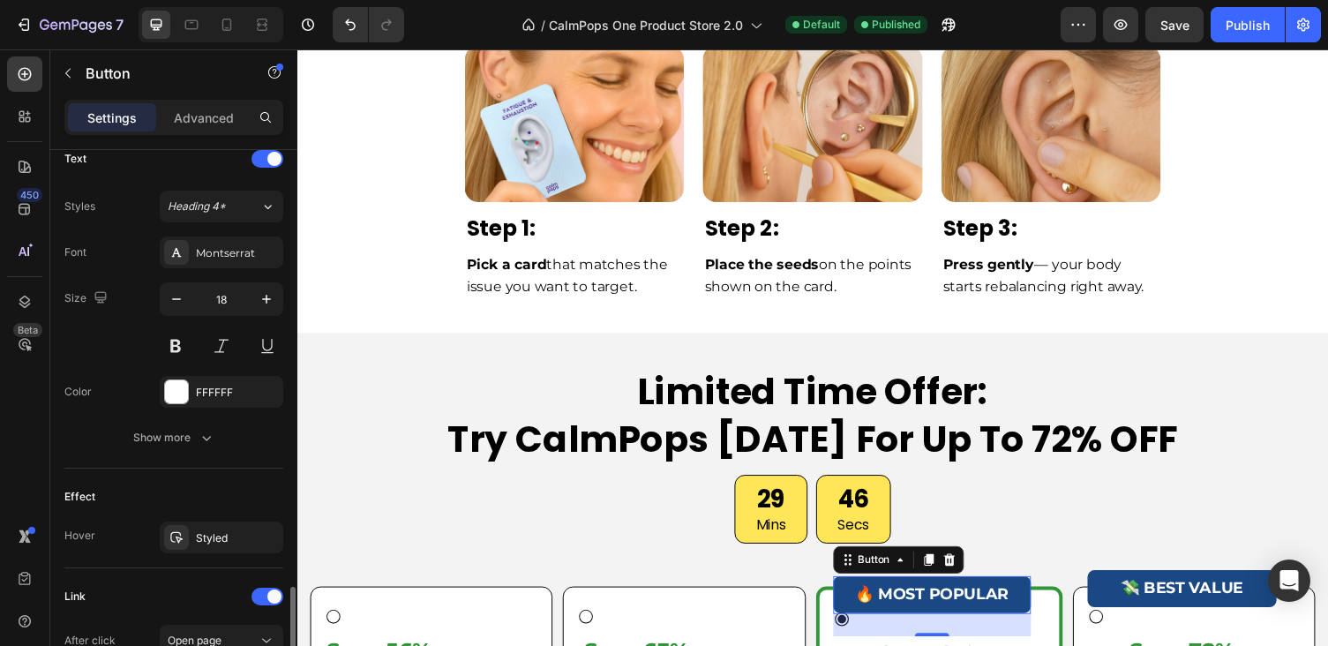
scroll to position [857, 0]
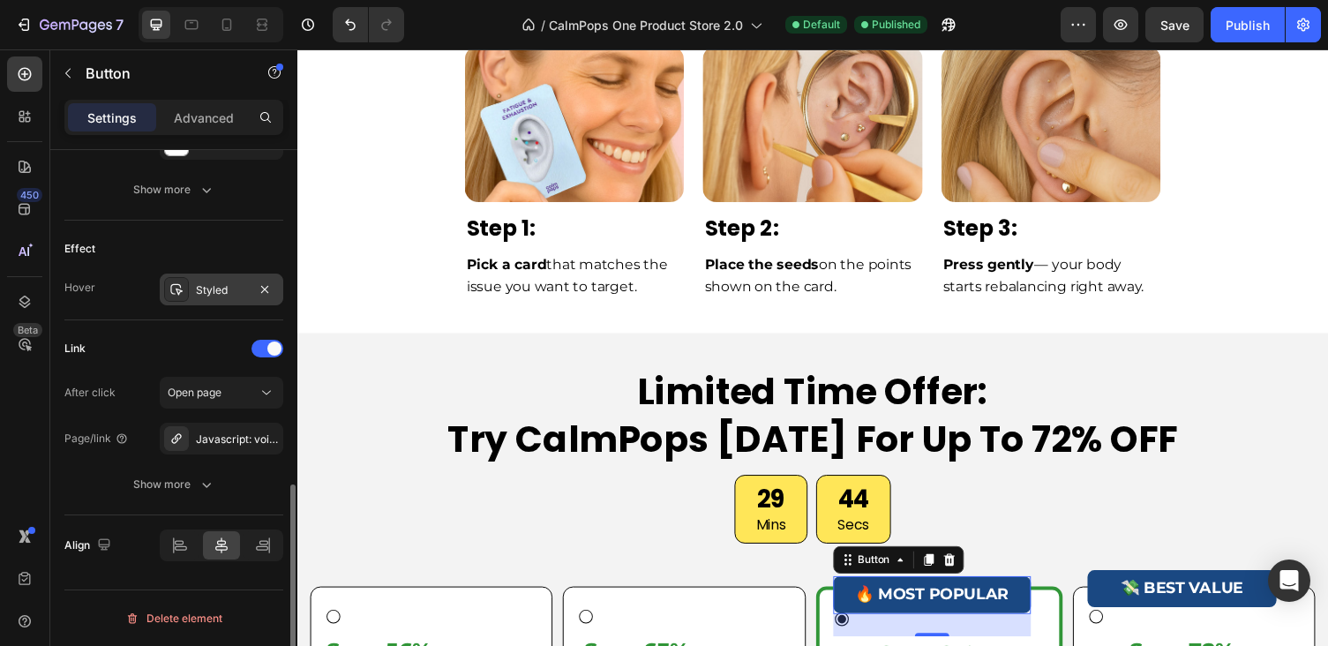
click at [214, 290] on div "Styled" at bounding box center [221, 290] width 51 height 16
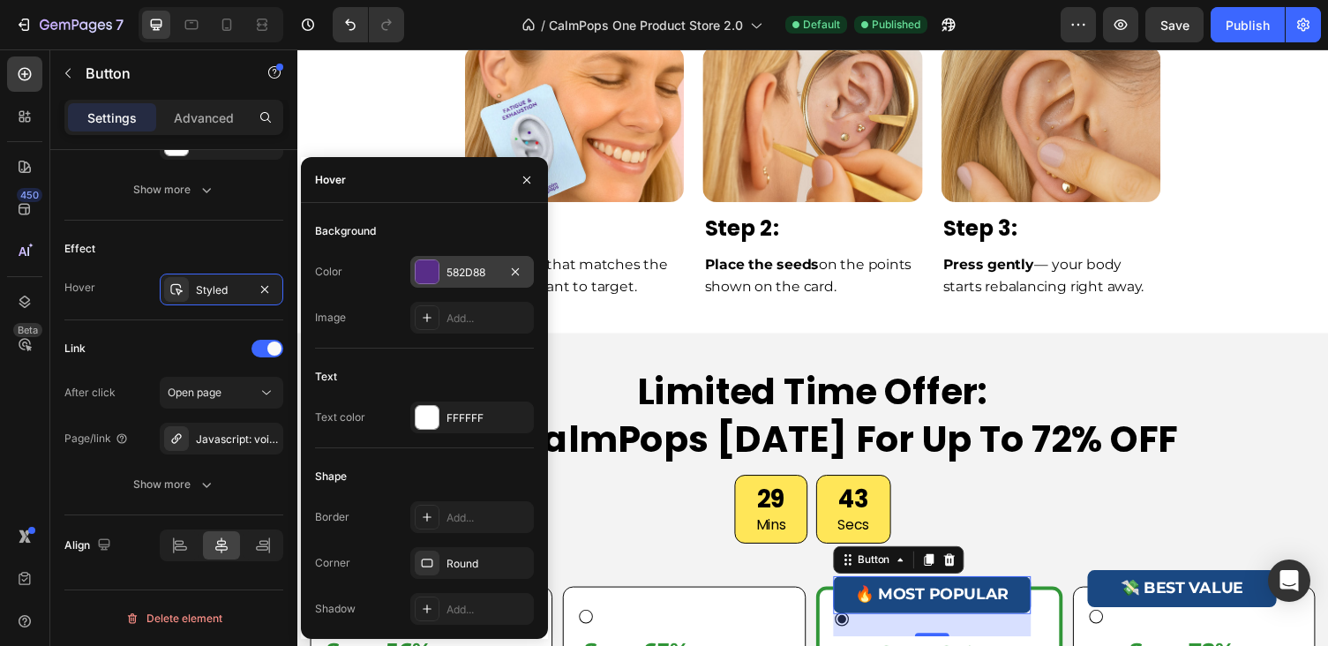
click at [429, 271] on div at bounding box center [427, 271] width 23 height 23
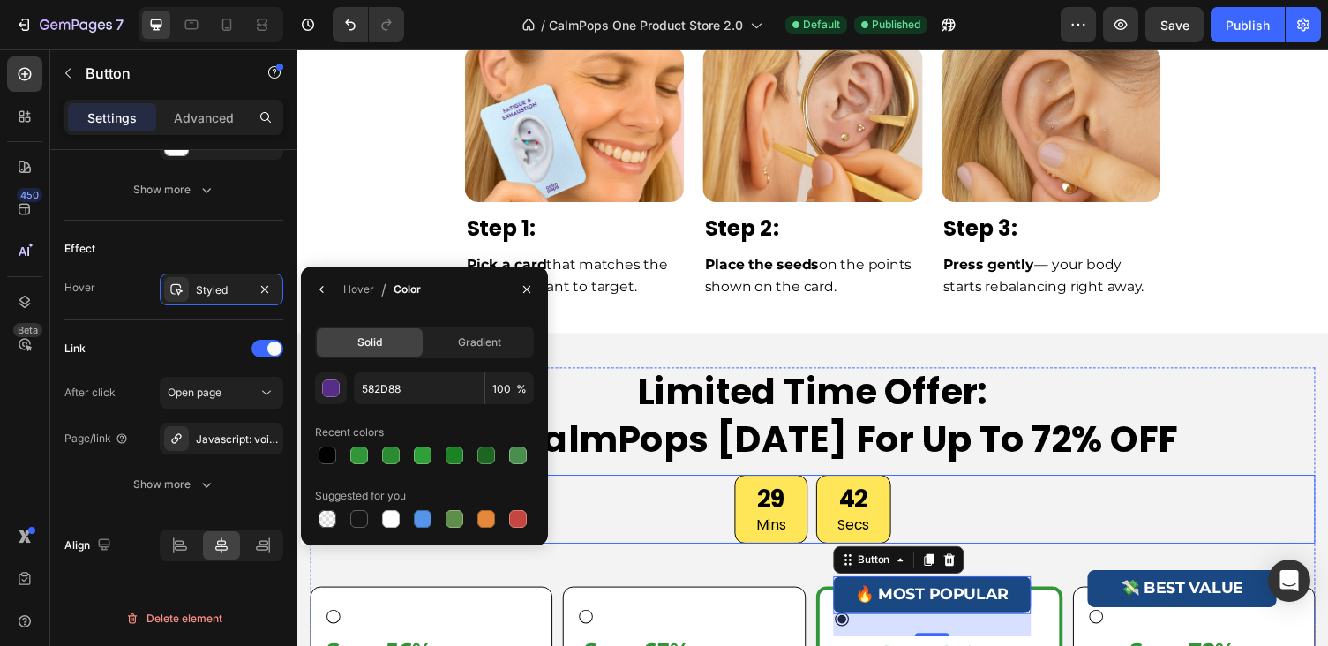
click at [1057, 543] on div "29 Mins 42 Secs" at bounding box center [827, 521] width 1033 height 71
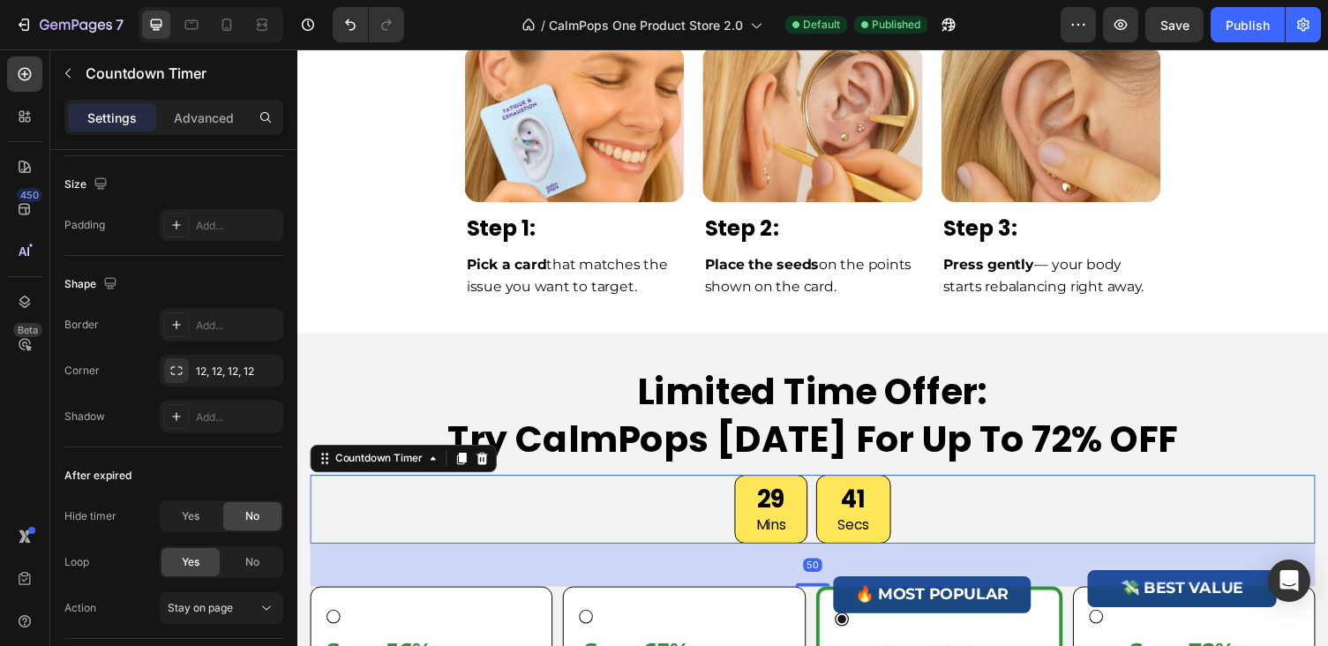
scroll to position [0, 0]
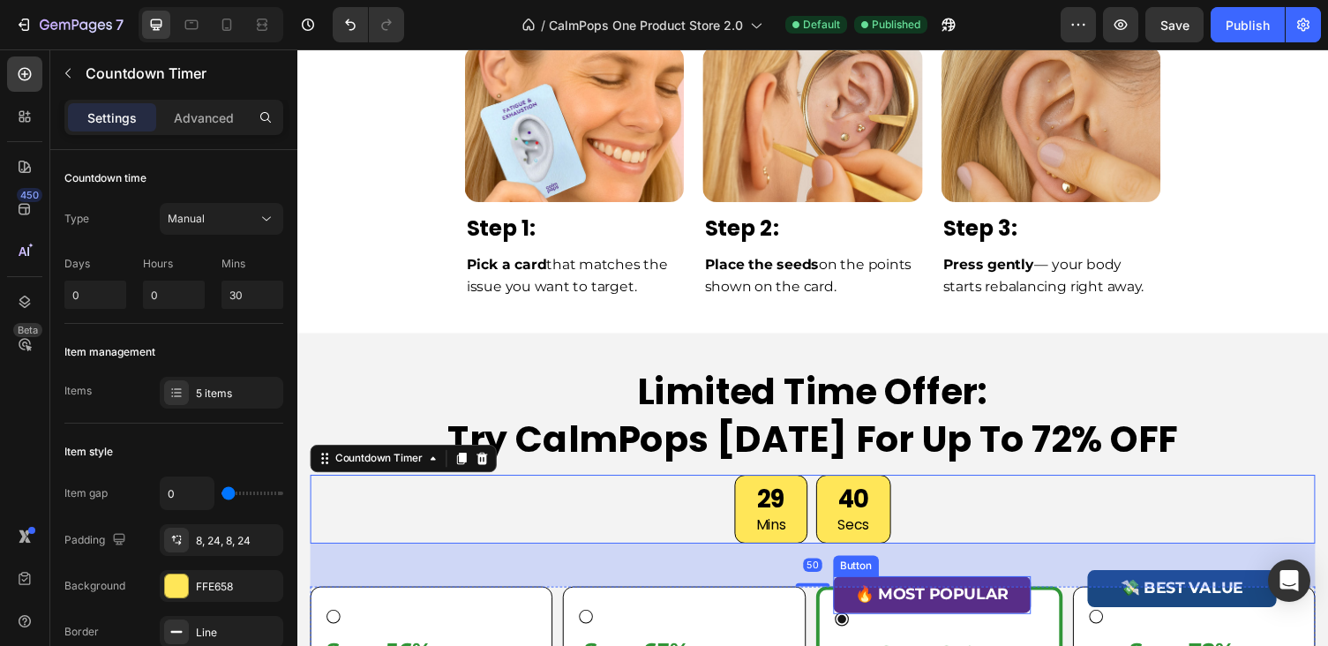
click at [1051, 605] on button "🔥 MOST POPULAR" at bounding box center [949, 609] width 203 height 38
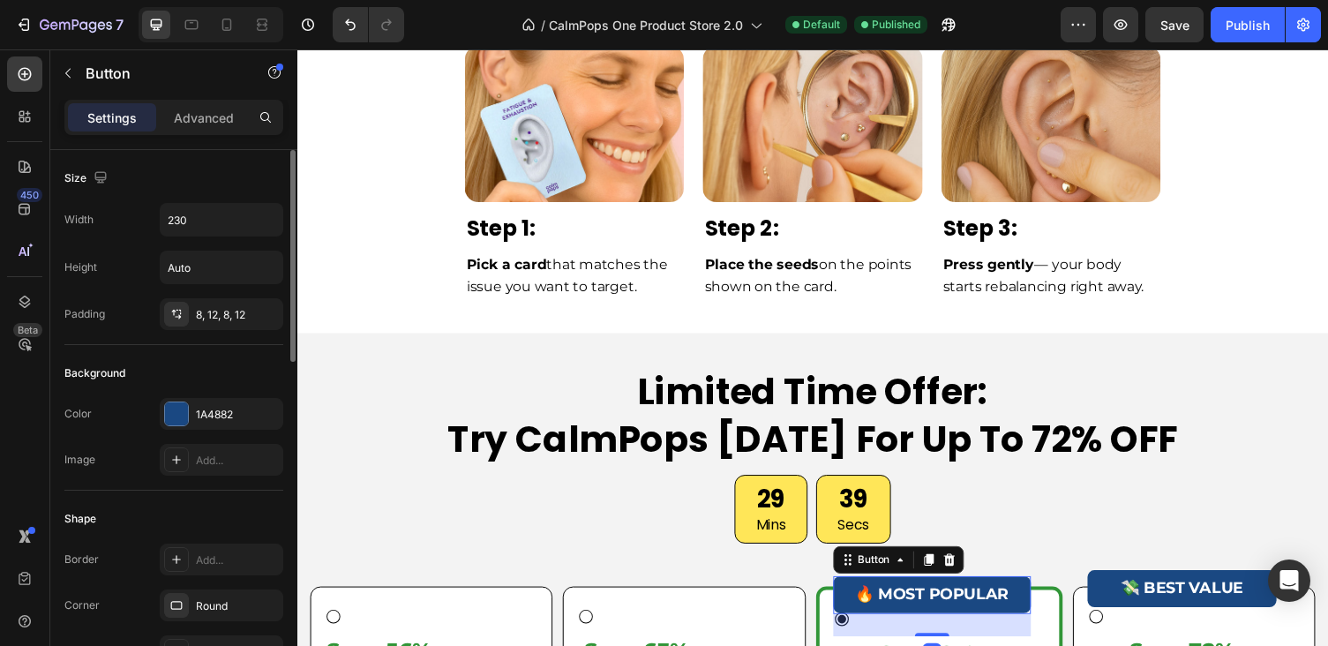
click at [215, 415] on div "1A4882" at bounding box center [221, 415] width 51 height 16
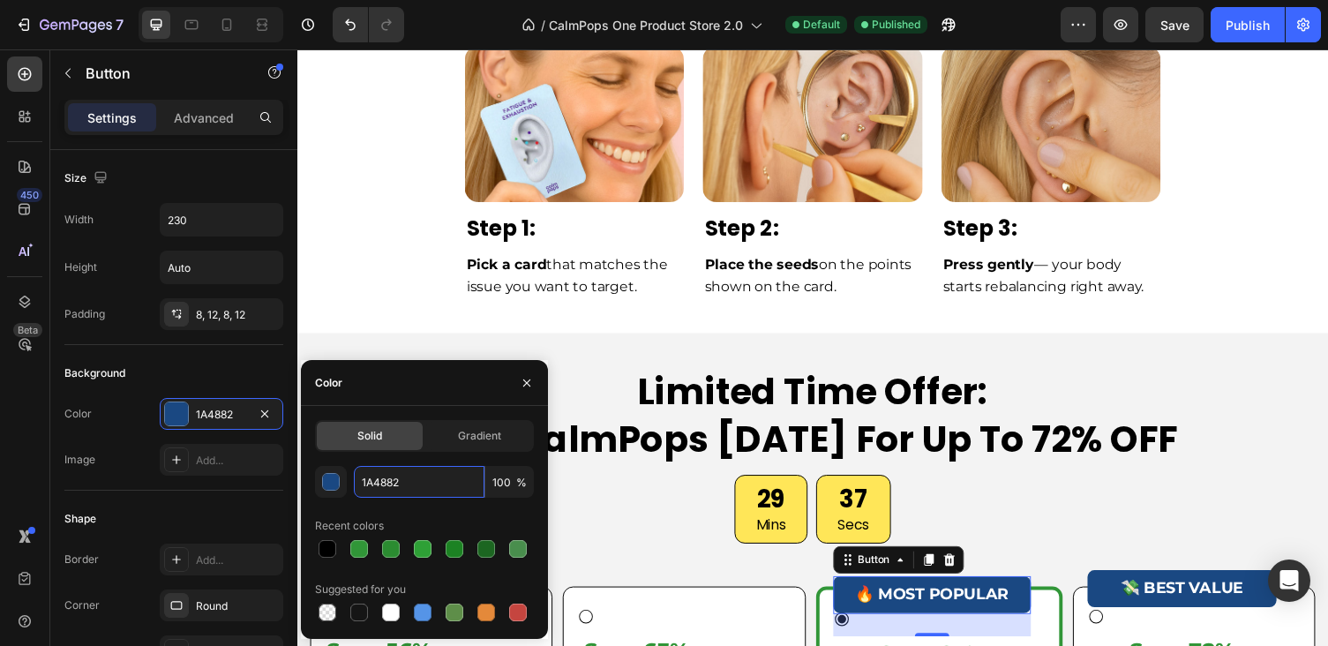
drag, startPoint x: 426, startPoint y: 489, endPoint x: 301, endPoint y: 469, distance: 127.0
click at [301, 469] on div "Solid Gradient 1A4882 100 % Recent colors Suggested for you" at bounding box center [424, 522] width 247 height 205
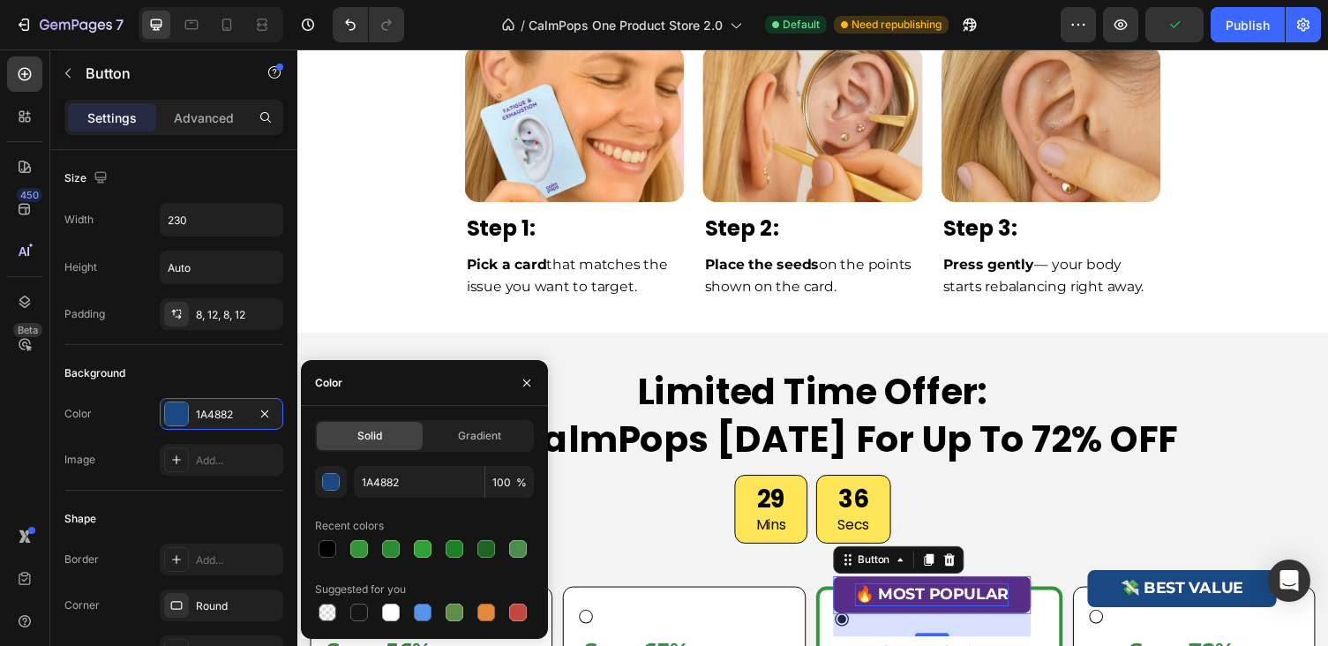
click at [926, 610] on p "🔥 MOST POPULAR" at bounding box center [949, 610] width 158 height 24
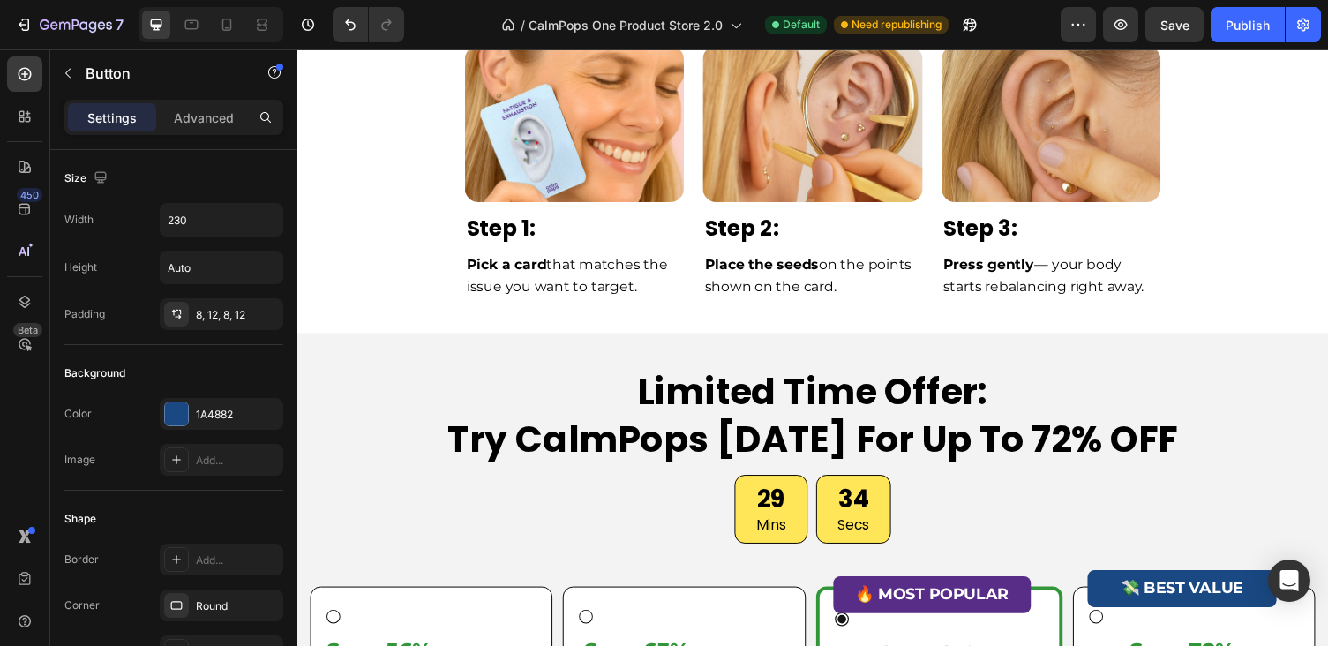
click at [865, 600] on button "🔥 MOST POPULAR" at bounding box center [949, 609] width 203 height 38
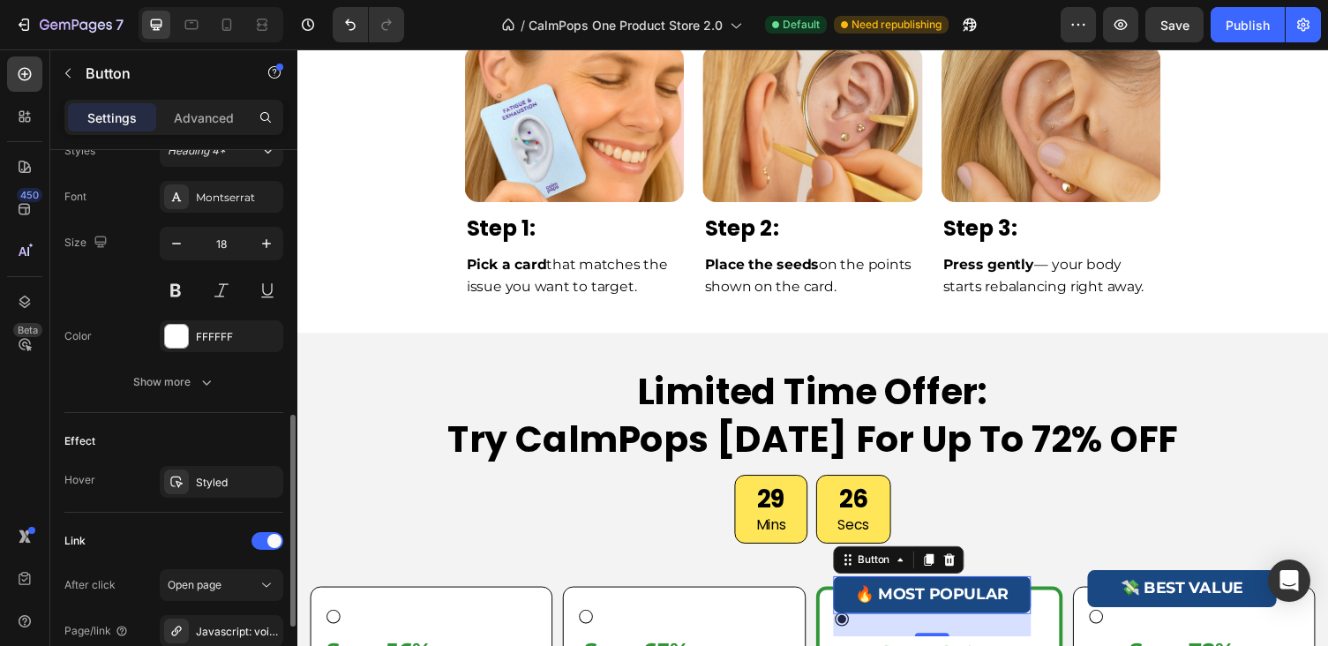
scroll to position [669, 0]
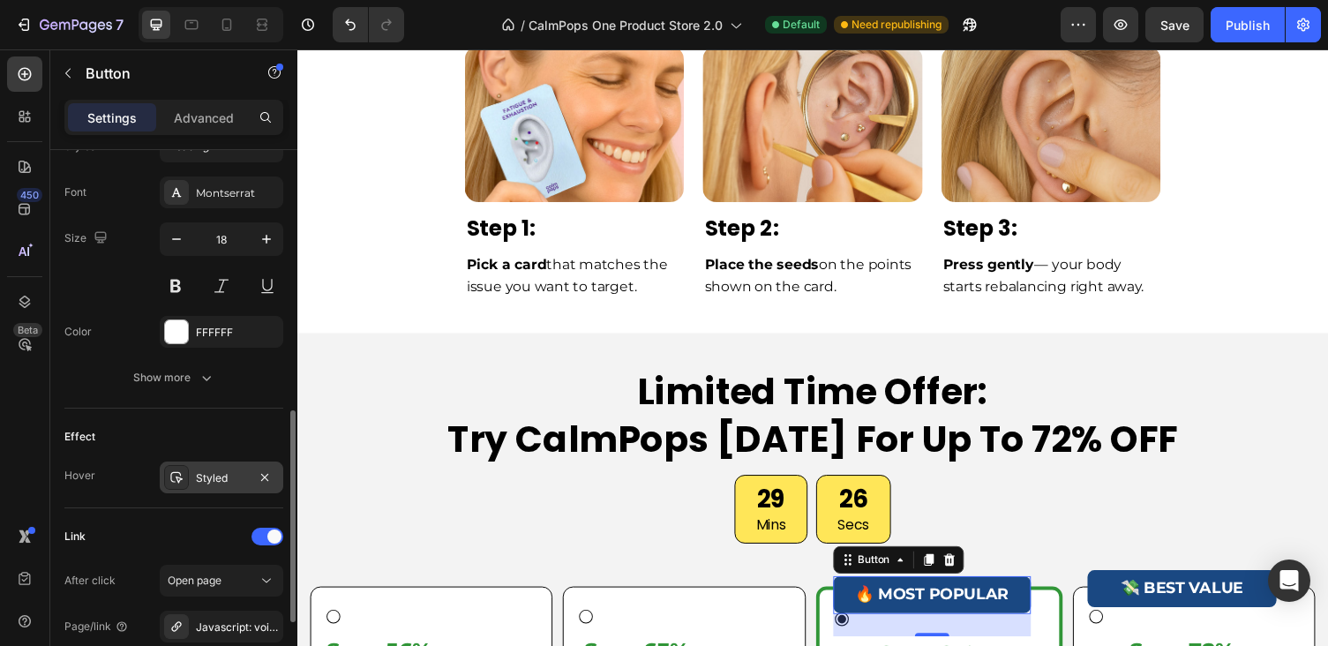
click at [184, 480] on div at bounding box center [176, 477] width 25 height 25
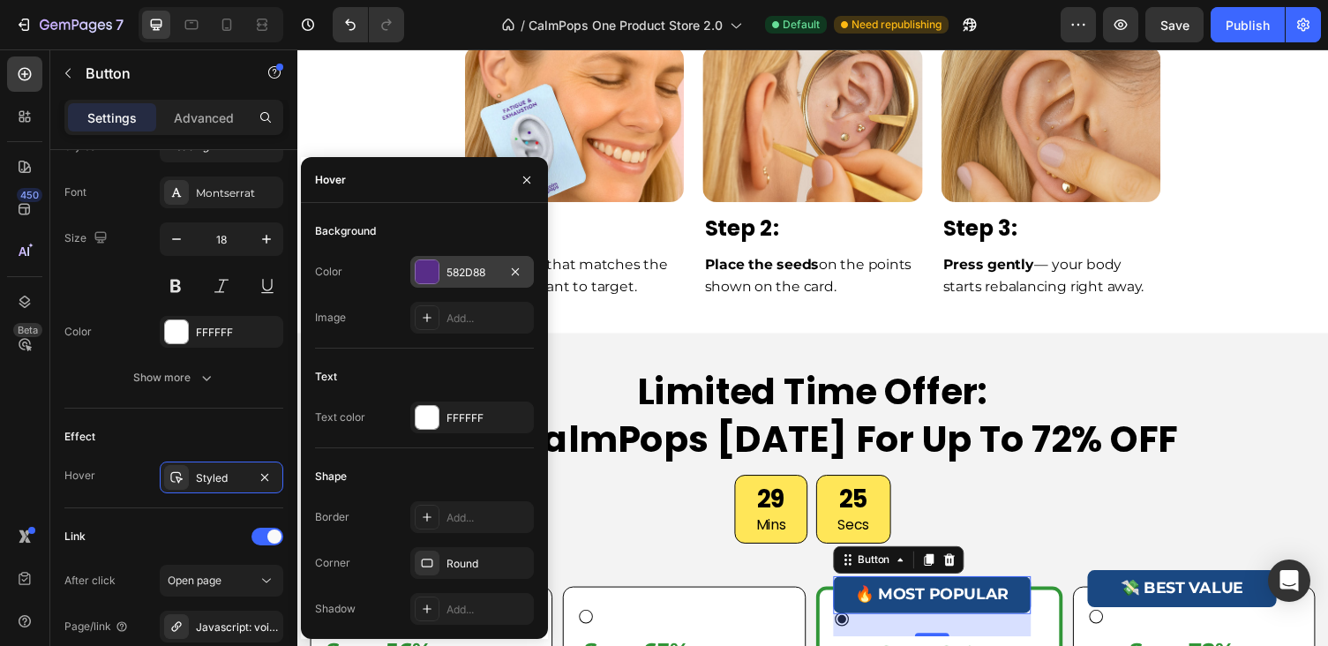
click at [495, 270] on div "582D88" at bounding box center [472, 273] width 51 height 16
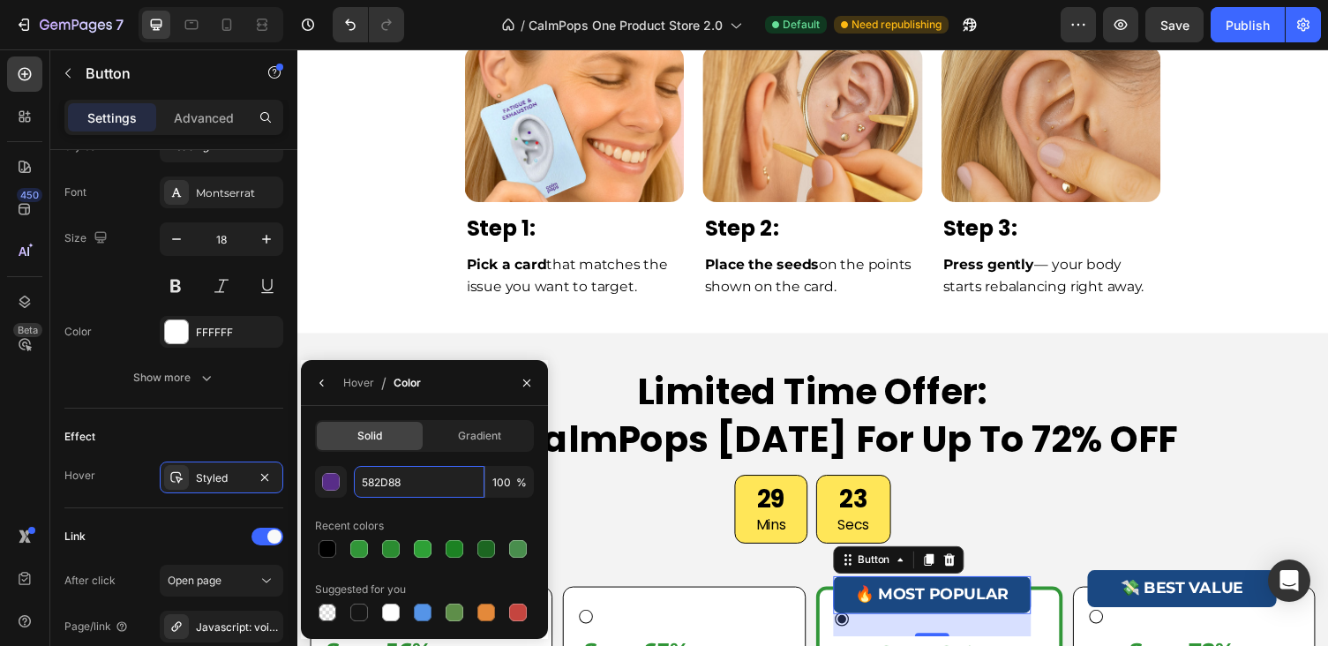
drag, startPoint x: 387, startPoint y: 485, endPoint x: 349, endPoint y: 470, distance: 41.1
click at [0, 0] on input "582D88" at bounding box center [0, 0] width 0 height 0
paste input "1A4882"
type input "1A4882"
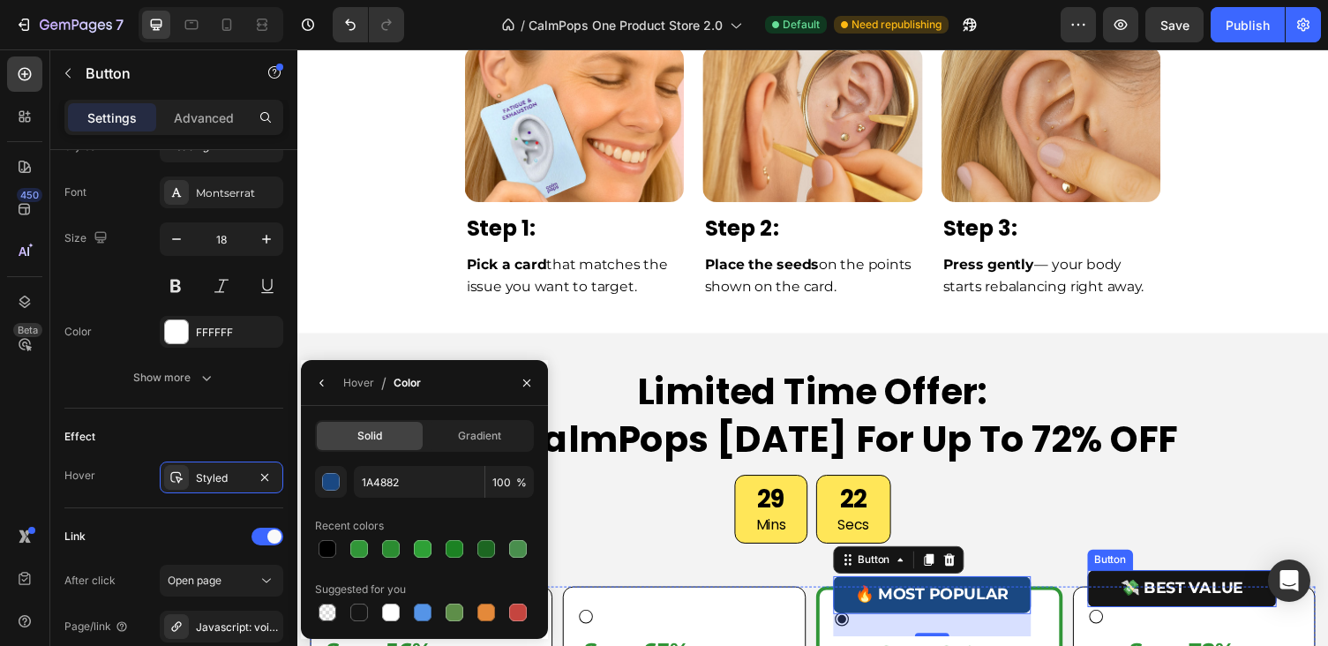
click at [1124, 595] on button "💸 BEST VALUE" at bounding box center [1206, 603] width 194 height 38
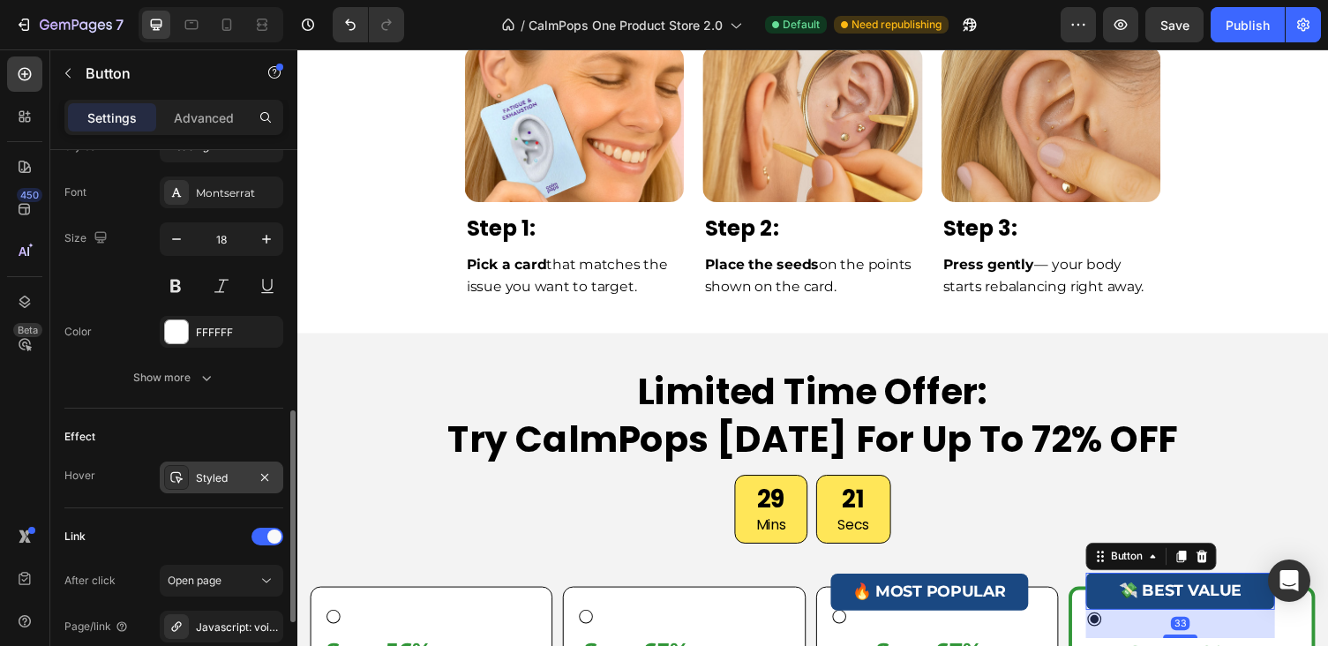
click at [179, 477] on icon at bounding box center [176, 477] width 14 height 14
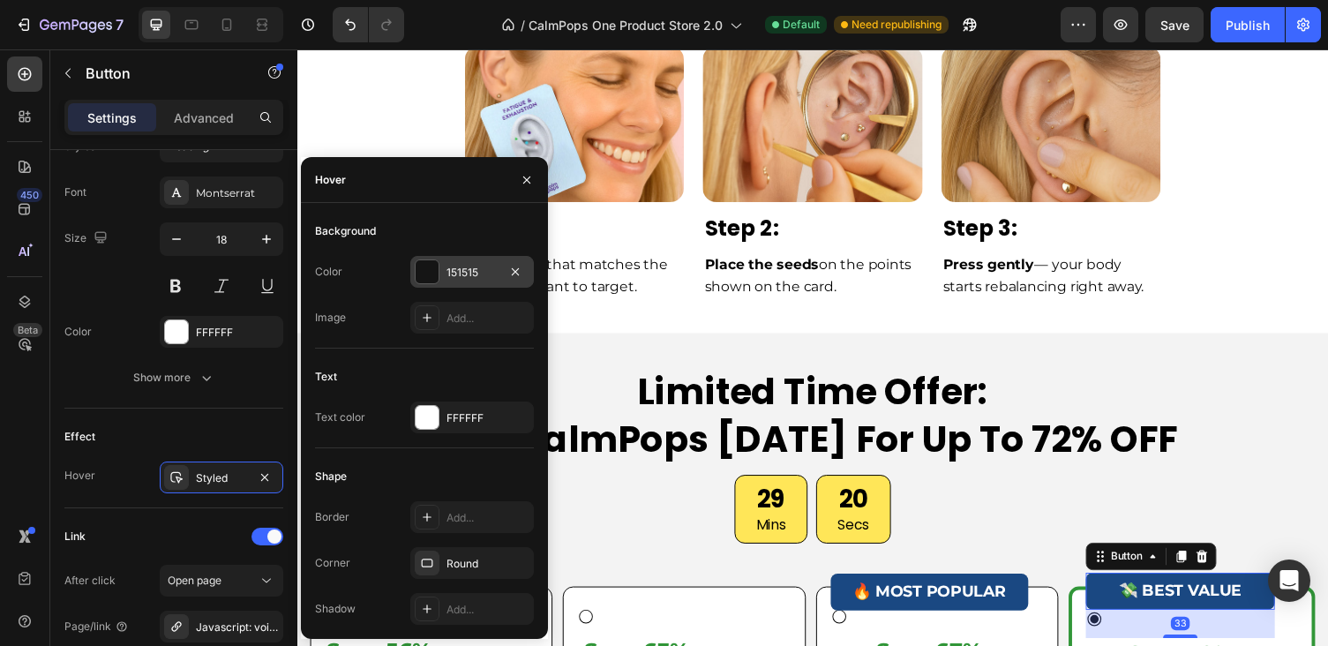
click at [486, 269] on div "151515" at bounding box center [472, 273] width 51 height 16
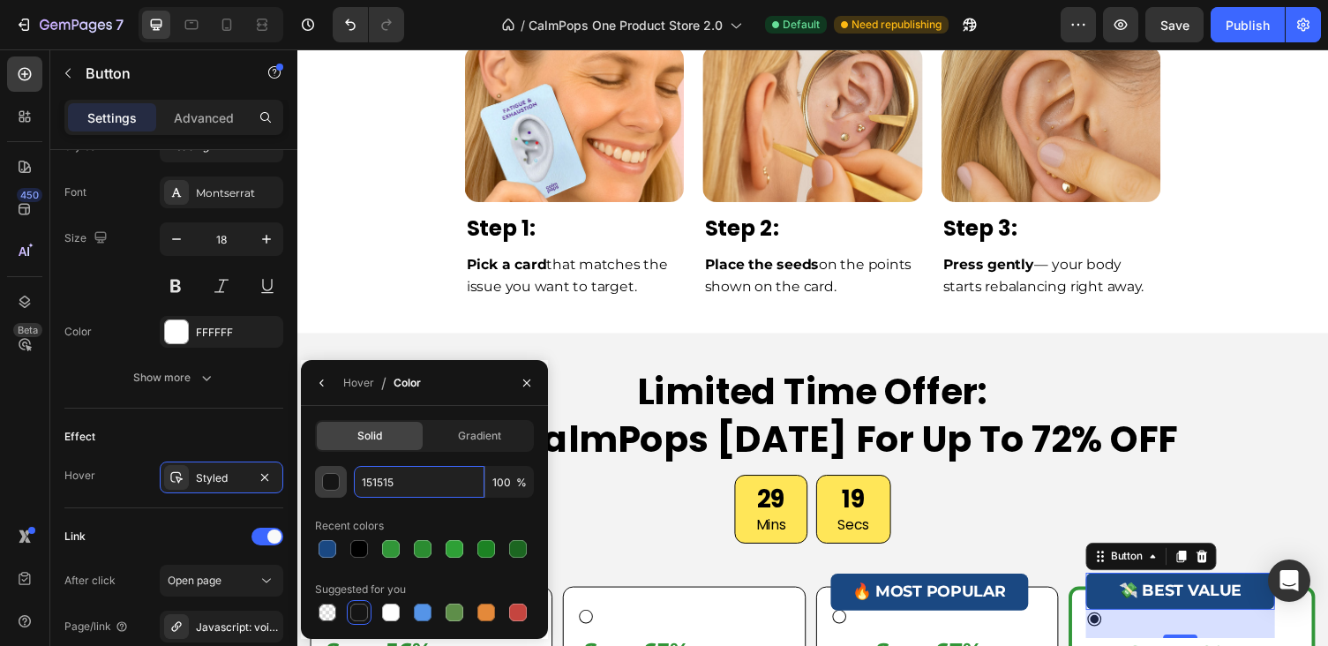
drag, startPoint x: 429, startPoint y: 480, endPoint x: 337, endPoint y: 480, distance: 91.8
click at [337, 480] on div "151515 100 %" at bounding box center [424, 482] width 219 height 32
paste input "A4882"
type input "1A4882"
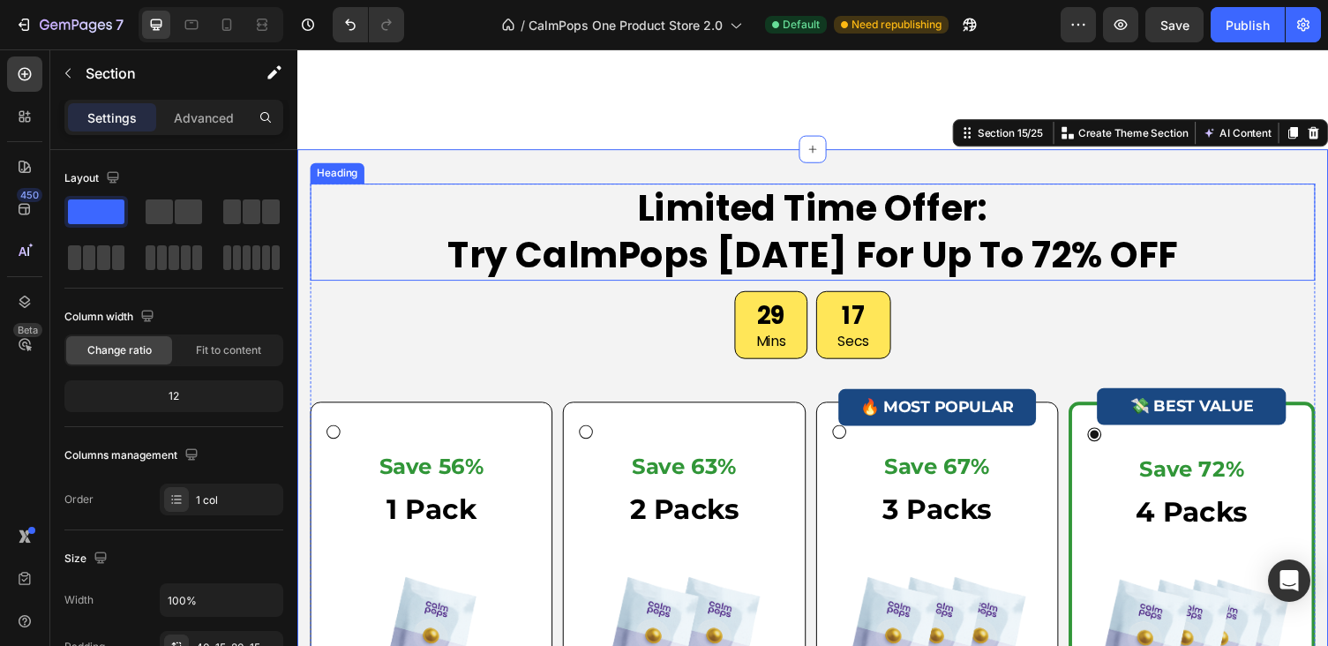
scroll to position [6504, 0]
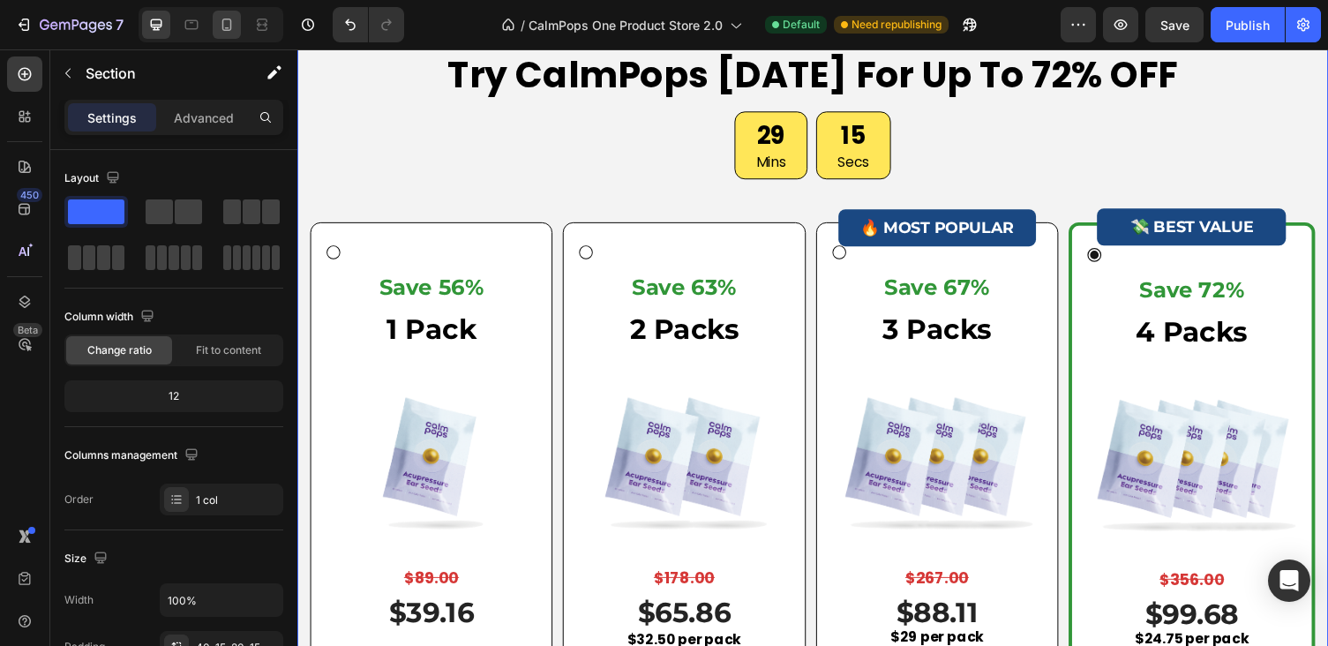
click at [221, 25] on icon at bounding box center [227, 25] width 18 height 18
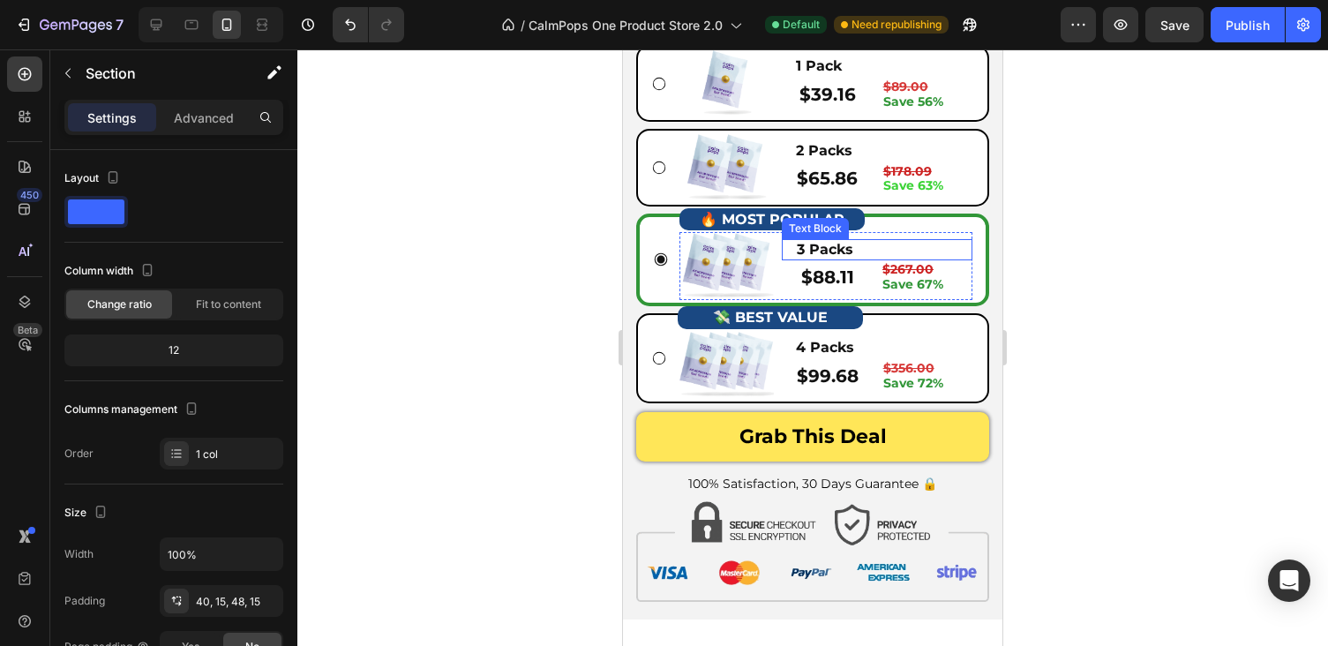
scroll to position [6442, 0]
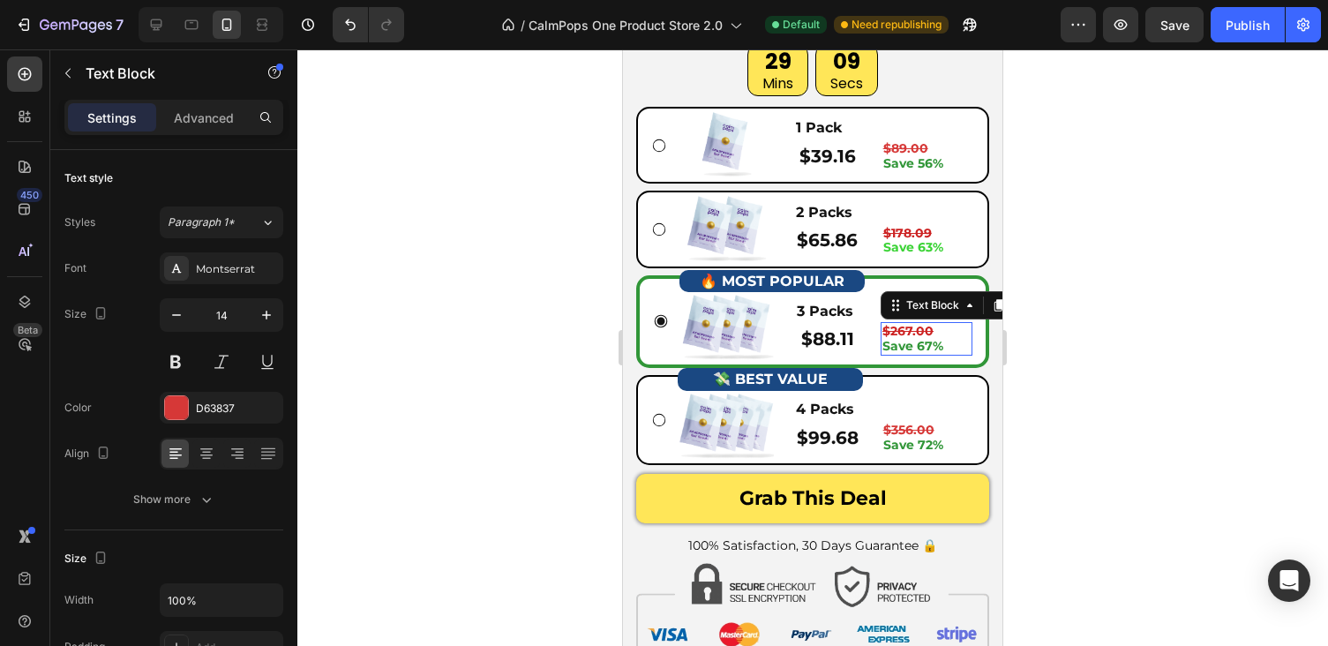
click at [914, 344] on strong "Save 67%" at bounding box center [913, 346] width 61 height 16
drag, startPoint x: 924, startPoint y: 344, endPoint x: 899, endPoint y: 344, distance: 25.6
click at [905, 344] on strong "Save 67%" at bounding box center [913, 346] width 61 height 16
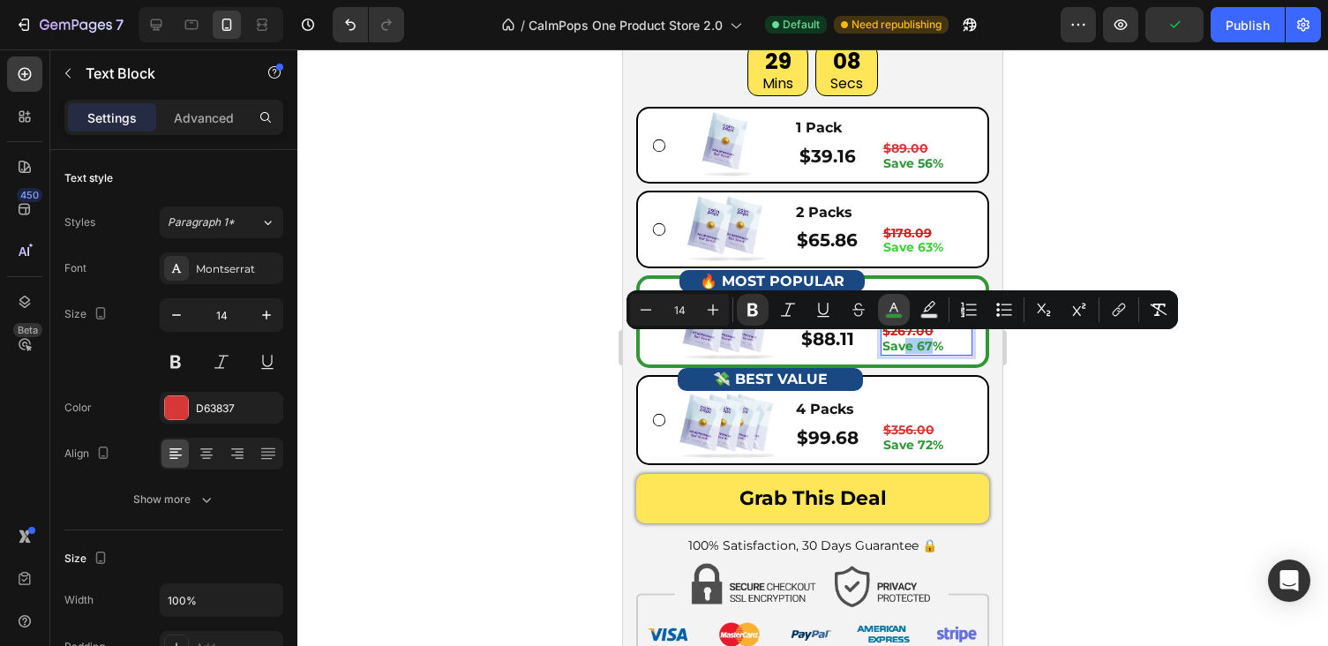
click at [895, 314] on rect "Editor contextual toolbar" at bounding box center [894, 316] width 17 height 4
type input "319638"
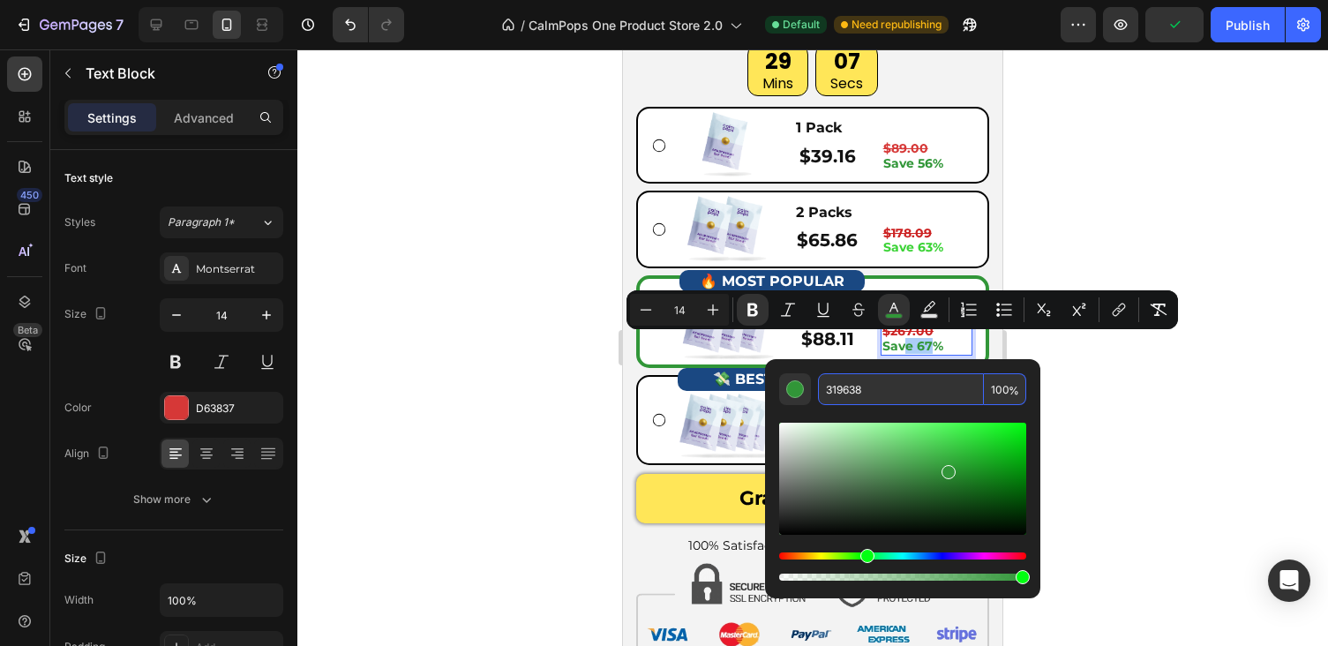
drag, startPoint x: 879, startPoint y: 396, endPoint x: 824, endPoint y: 386, distance: 55.7
click at [831, 387] on input "319638" at bounding box center [901, 389] width 166 height 32
drag, startPoint x: 823, startPoint y: 388, endPoint x: 907, endPoint y: 395, distance: 85.0
click at [907, 395] on input "319638" at bounding box center [901, 389] width 166 height 32
click at [1094, 224] on div at bounding box center [812, 347] width 1031 height 597
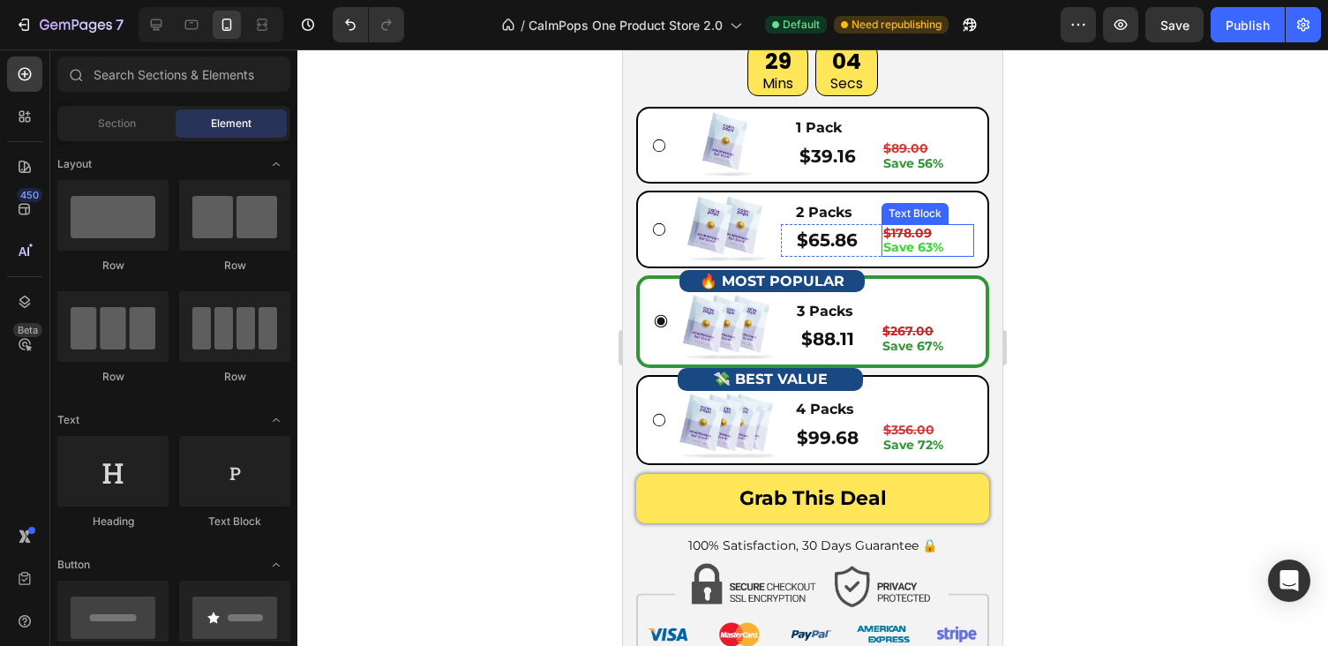
click at [901, 247] on strong "Save 63%" at bounding box center [914, 247] width 60 height 16
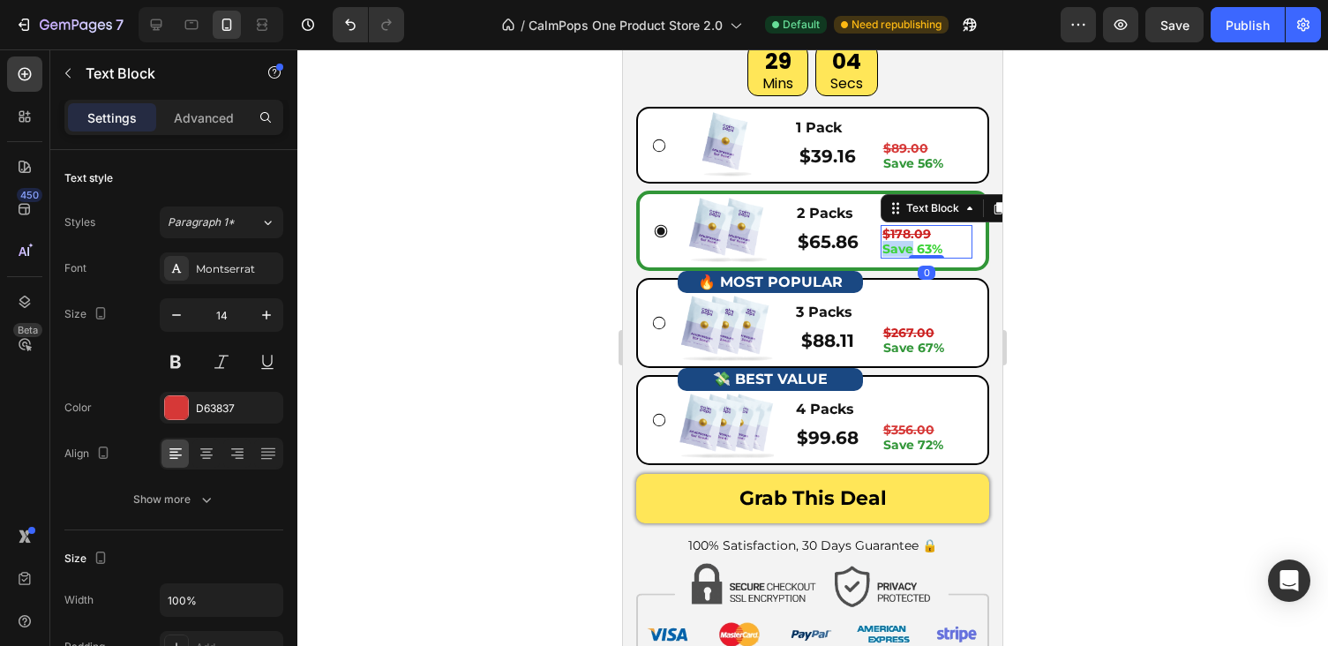
click at [901, 247] on strong "Save 63%" at bounding box center [913, 249] width 60 height 16
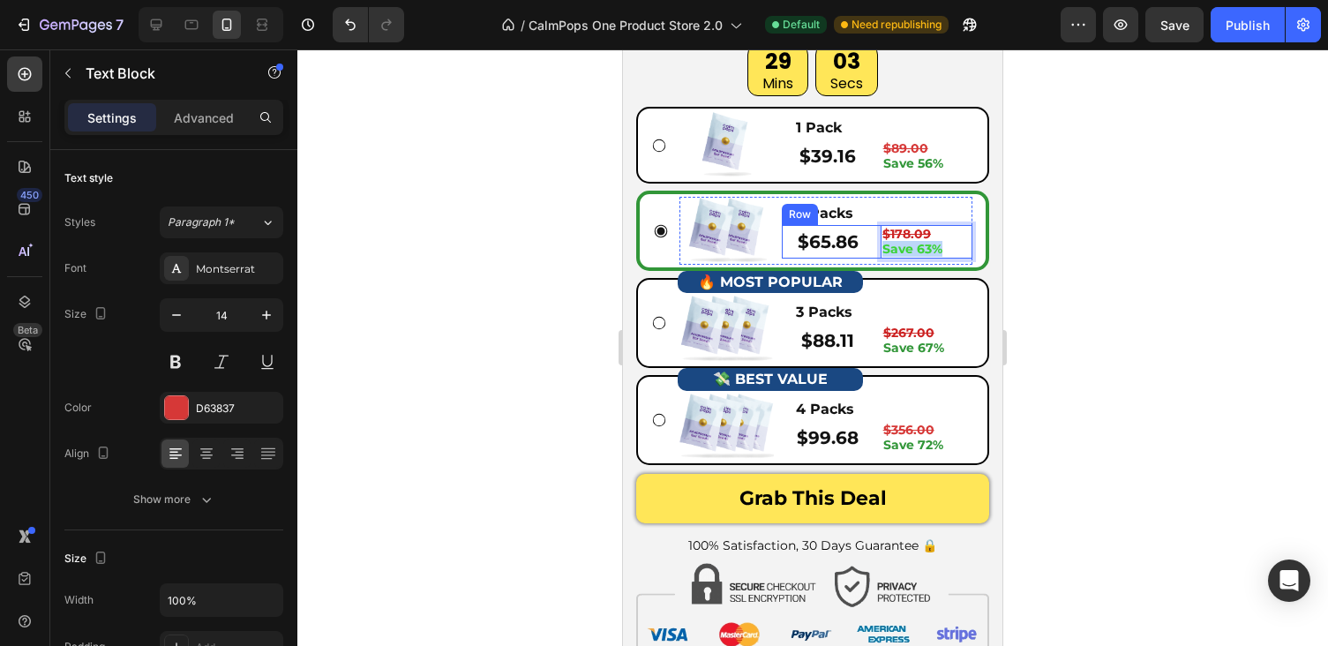
drag, startPoint x: 953, startPoint y: 247, endPoint x: 878, endPoint y: 247, distance: 75.0
click at [878, 247] on div "$65.86 Product Price Product Price $178.09 Save 63% Text Block 0 Row" at bounding box center [877, 242] width 191 height 34
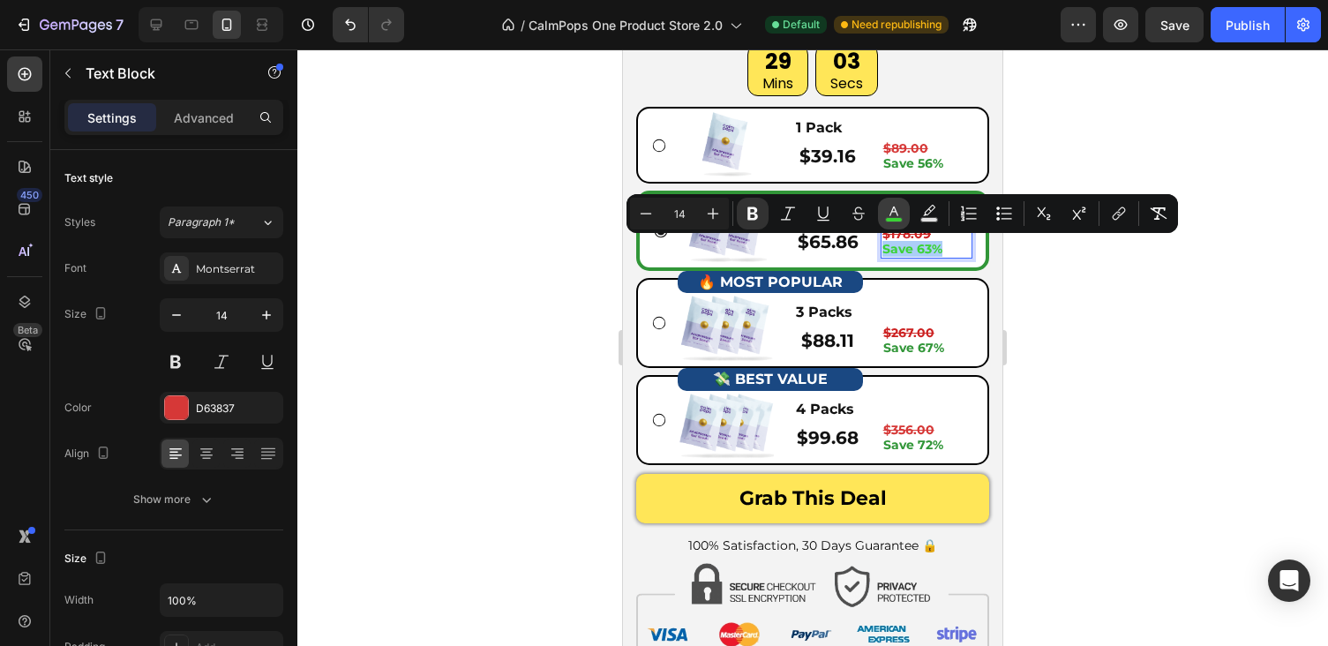
click at [893, 215] on icon "Editor contextual toolbar" at bounding box center [894, 214] width 18 height 18
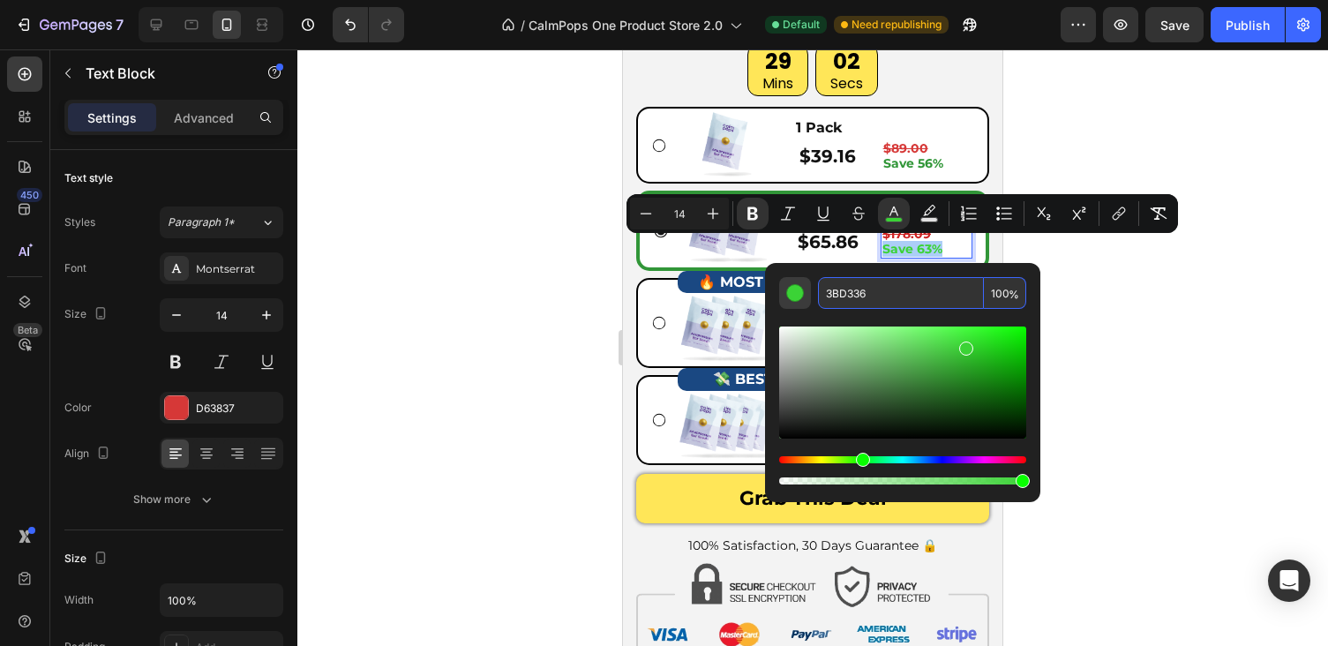
drag, startPoint x: 870, startPoint y: 291, endPoint x: 809, endPoint y: 291, distance: 61.8
click at [809, 291] on div "3BD336 100 %" at bounding box center [902, 293] width 247 height 32
paste input "19638"
type input "319638"
click at [1148, 312] on div at bounding box center [812, 347] width 1031 height 597
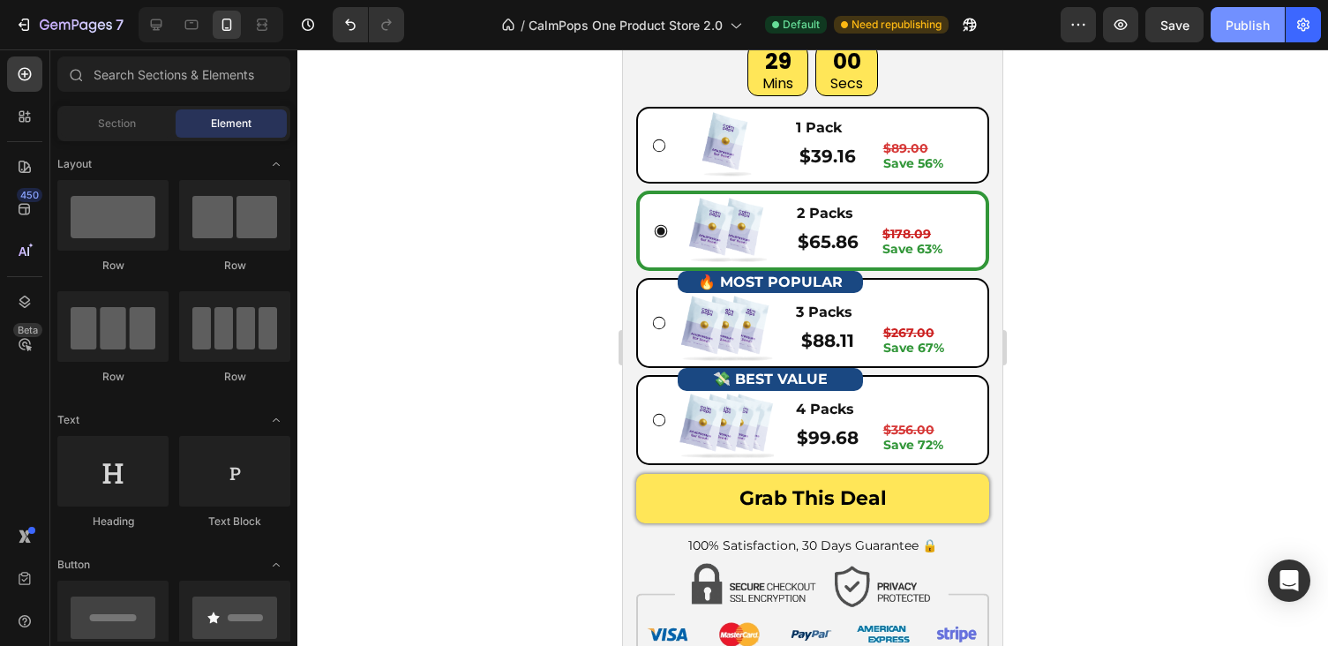
click at [1237, 32] on div "Publish" at bounding box center [1248, 25] width 44 height 19
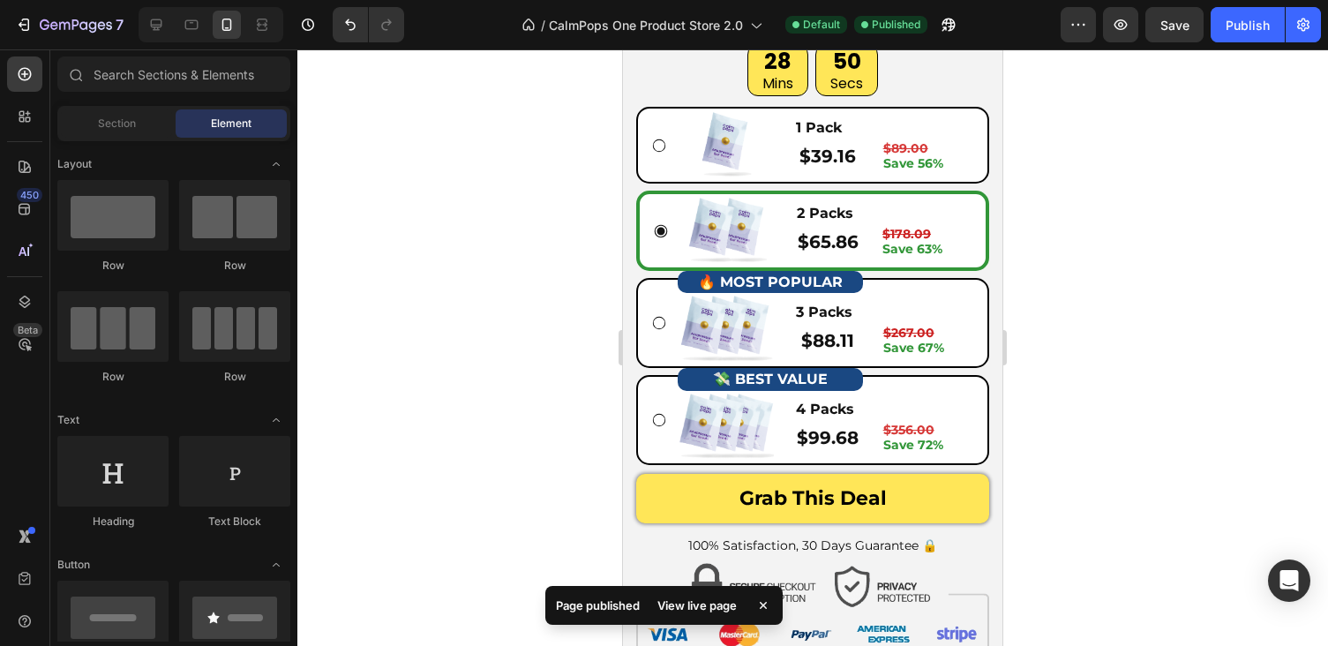
click at [1157, 0] on div "7 Version history / CalmPops One Product Store 2.0 Default Published Preview Sa…" at bounding box center [664, 25] width 1328 height 50
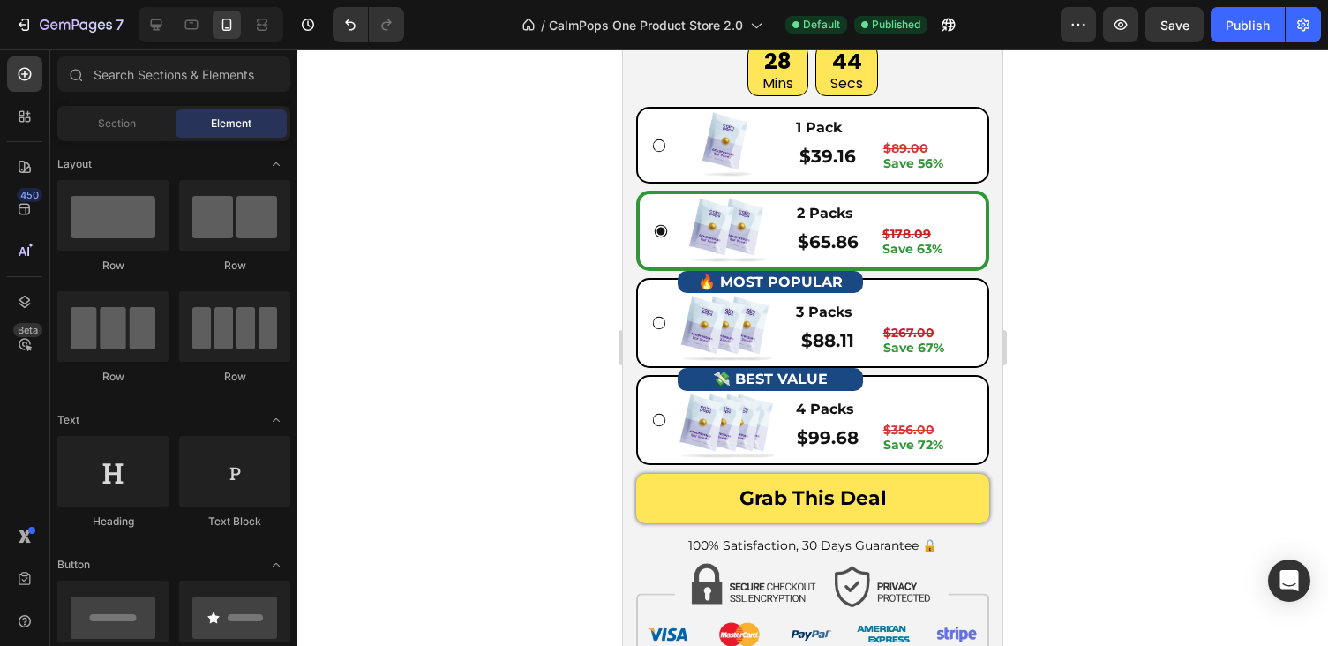
click at [1188, 314] on div at bounding box center [812, 347] width 1031 height 597
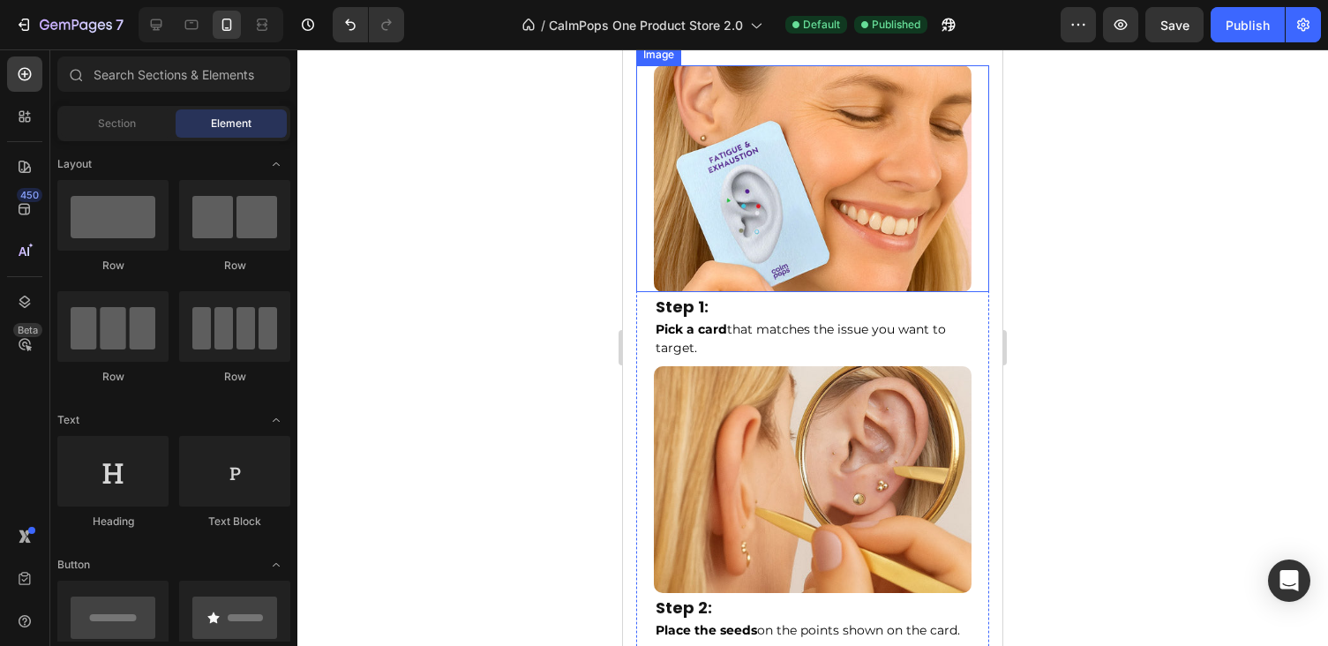
scroll to position [6563, 0]
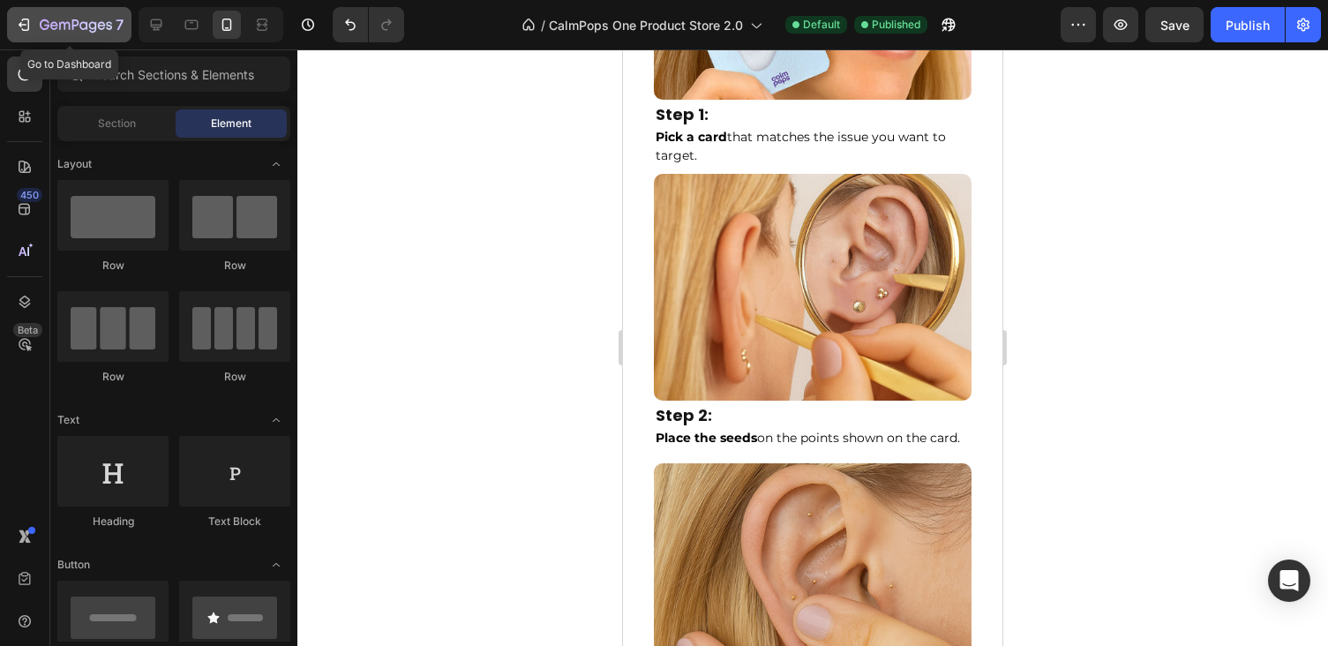
click at [19, 27] on icon "button" at bounding box center [24, 25] width 18 height 18
